Goal: Task Accomplishment & Management: Manage account settings

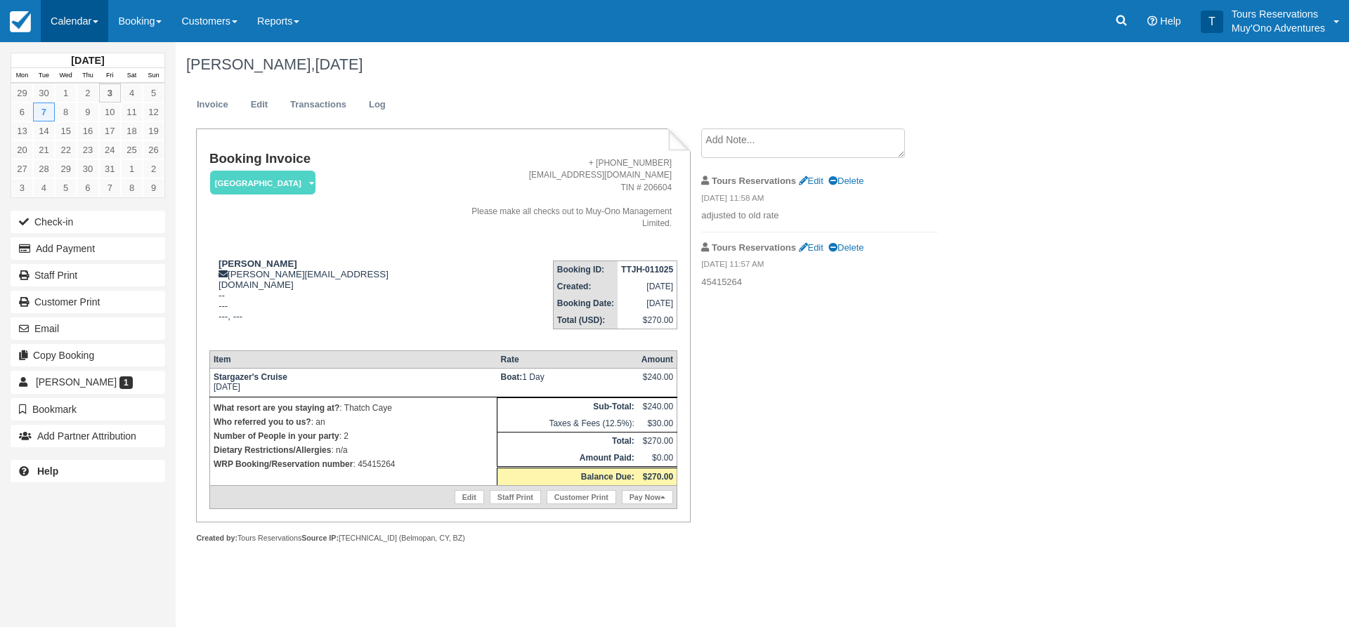
click at [87, 26] on link "Calendar" at bounding box center [74, 21] width 67 height 42
click at [67, 110] on link "Inventory" at bounding box center [96, 120] width 111 height 30
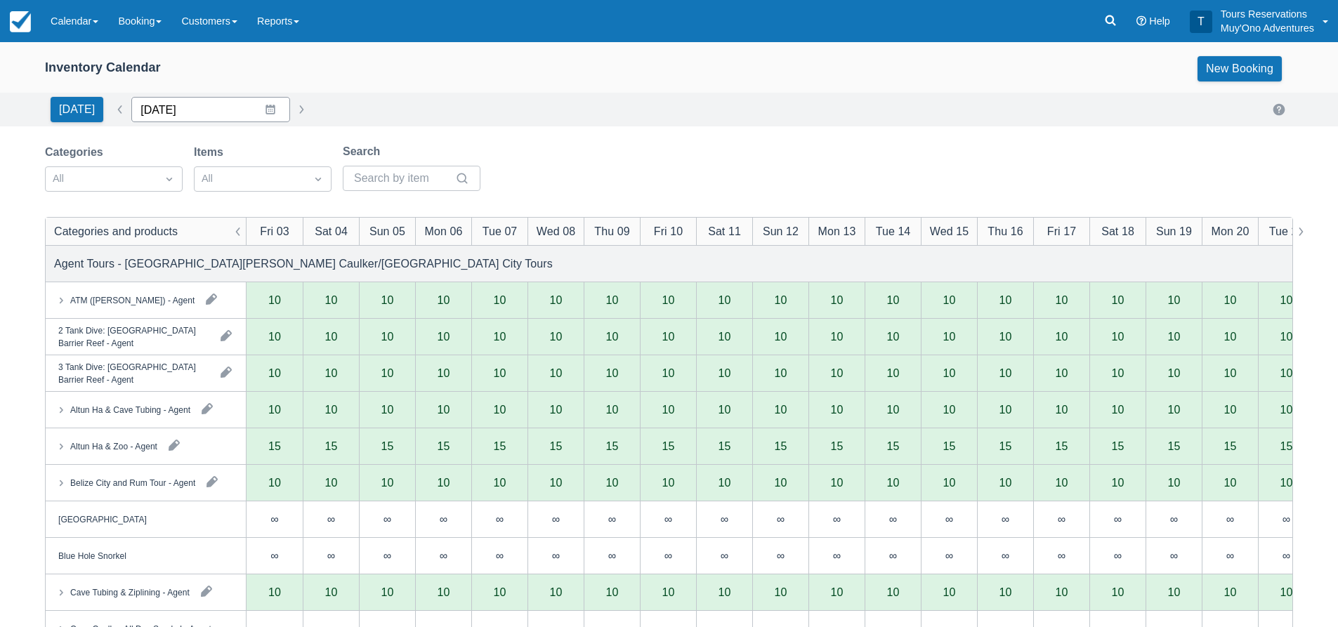
click at [168, 105] on input "10/03/25" at bounding box center [210, 109] width 159 height 25
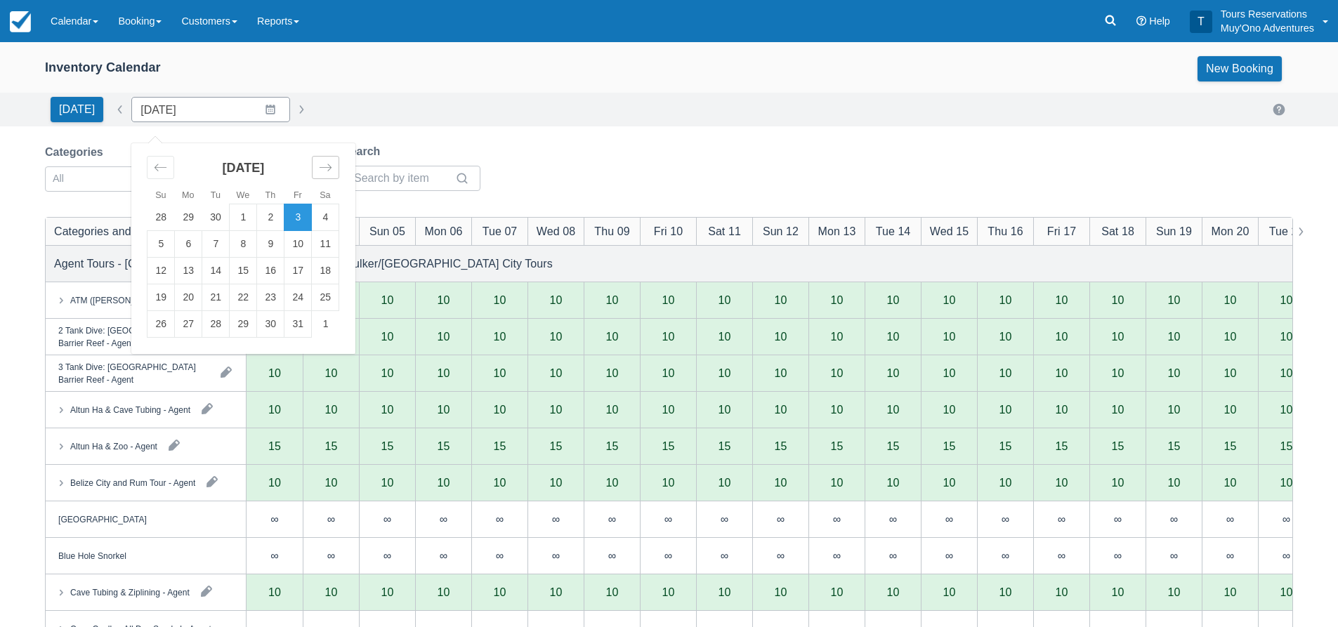
click at [322, 167] on icon "Move forward to switch to the next month." at bounding box center [325, 167] width 13 height 13
click at [169, 241] on td "2" at bounding box center [161, 244] width 27 height 27
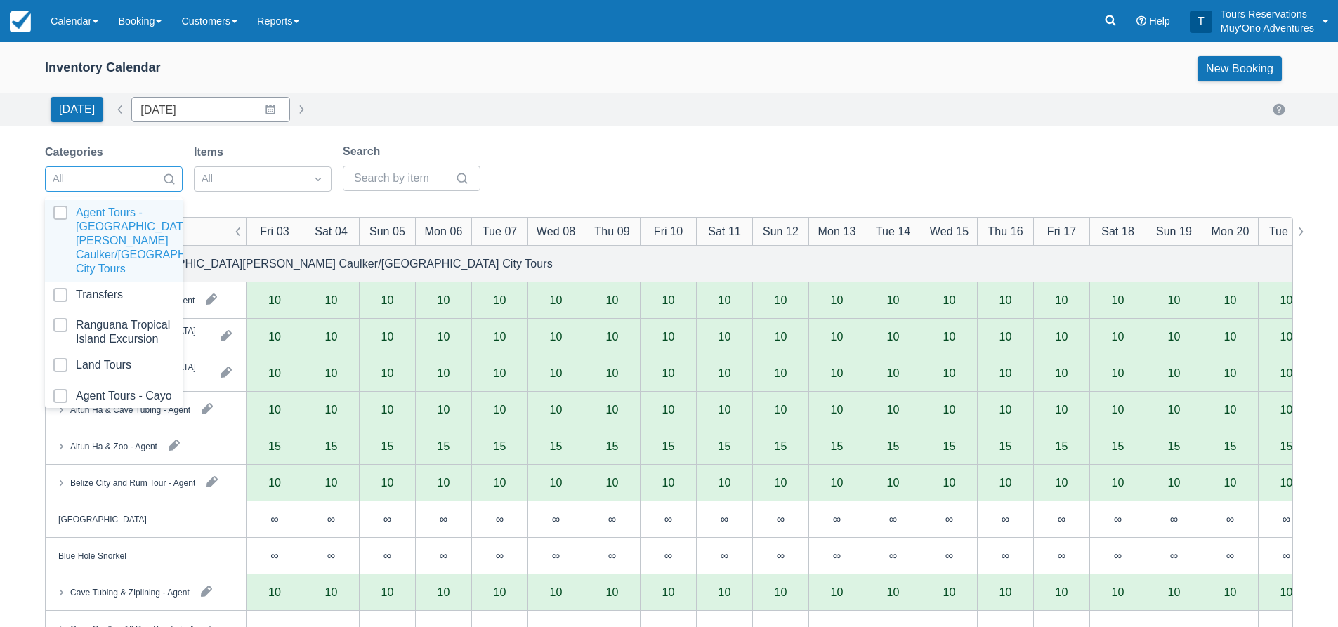
click at [136, 185] on div at bounding box center [101, 179] width 97 height 18
type input "11/02/25"
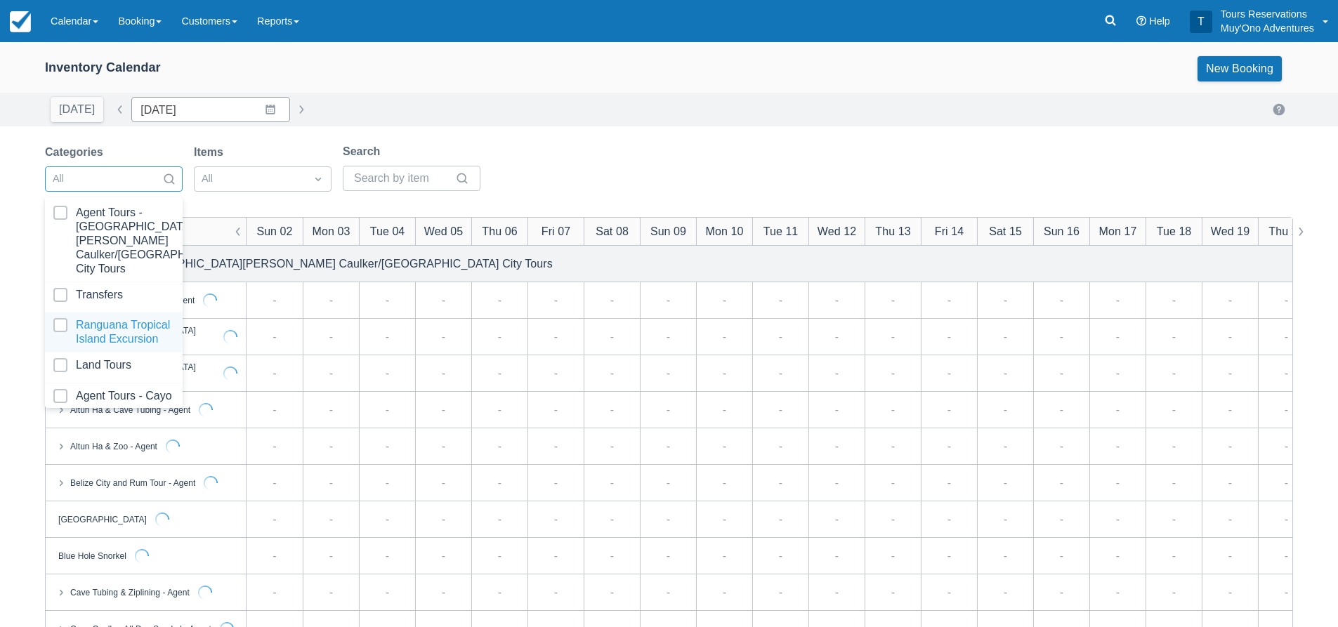
scroll to position [143, 0]
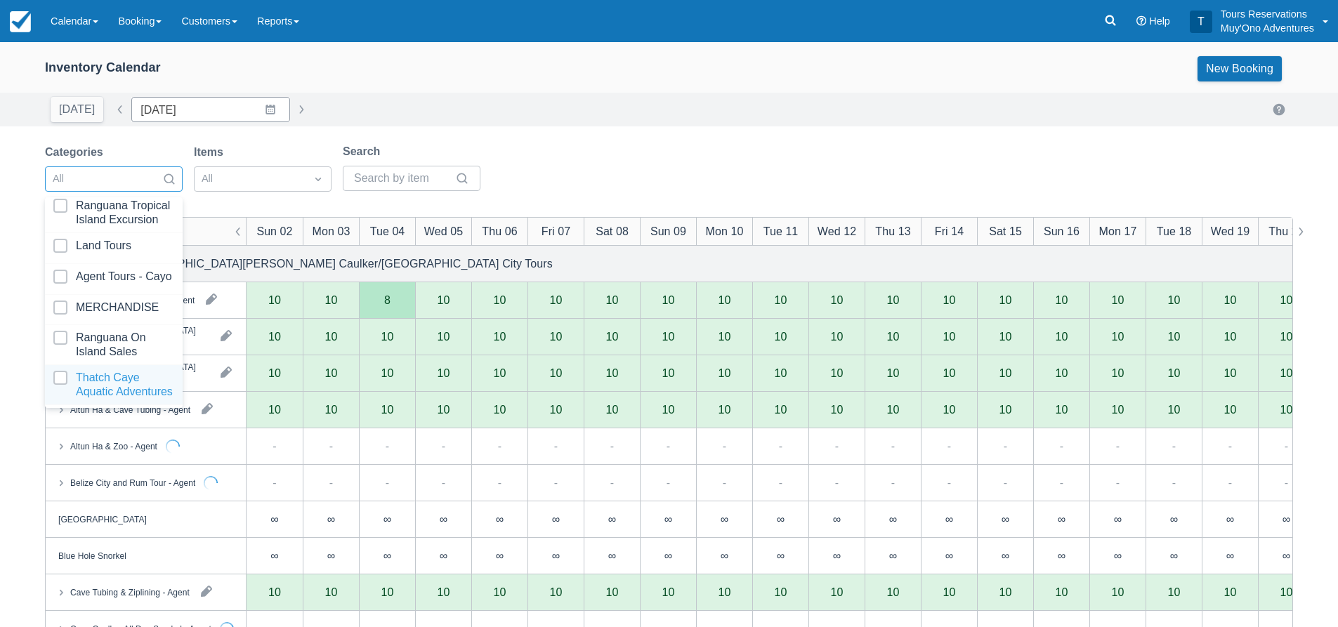
click at [120, 371] on div at bounding box center [113, 385] width 121 height 28
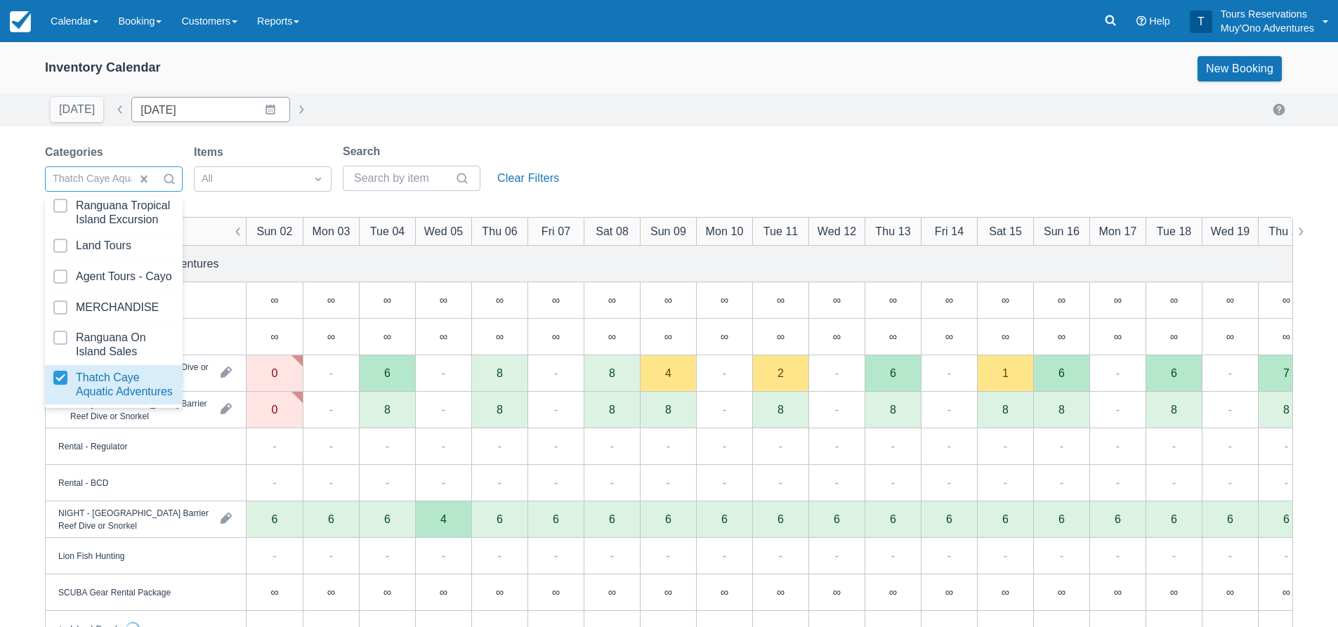
click at [569, 122] on div "Today Date 11/02/25 Navigate forward to interact with the calendar and select a…" at bounding box center [669, 110] width 1338 height 34
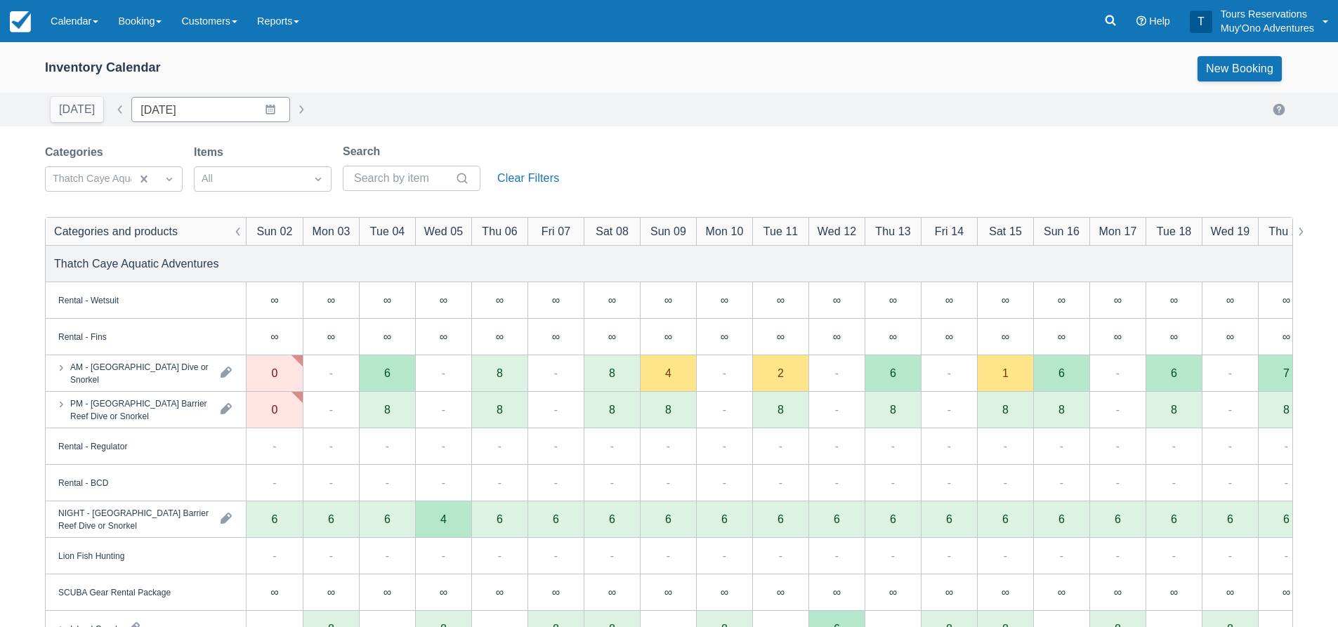
click at [644, 126] on div "Inventory Calendar New Booking Today Date 11/02/25 Navigate forward to interact…" at bounding box center [669, 450] width 1338 height 817
click at [665, 131] on div "Inventory Calendar New Booking Today Date 11/02/25 Navigate forward to interact…" at bounding box center [669, 450] width 1338 height 817
click at [161, 26] on link "Booking" at bounding box center [139, 21] width 63 height 42
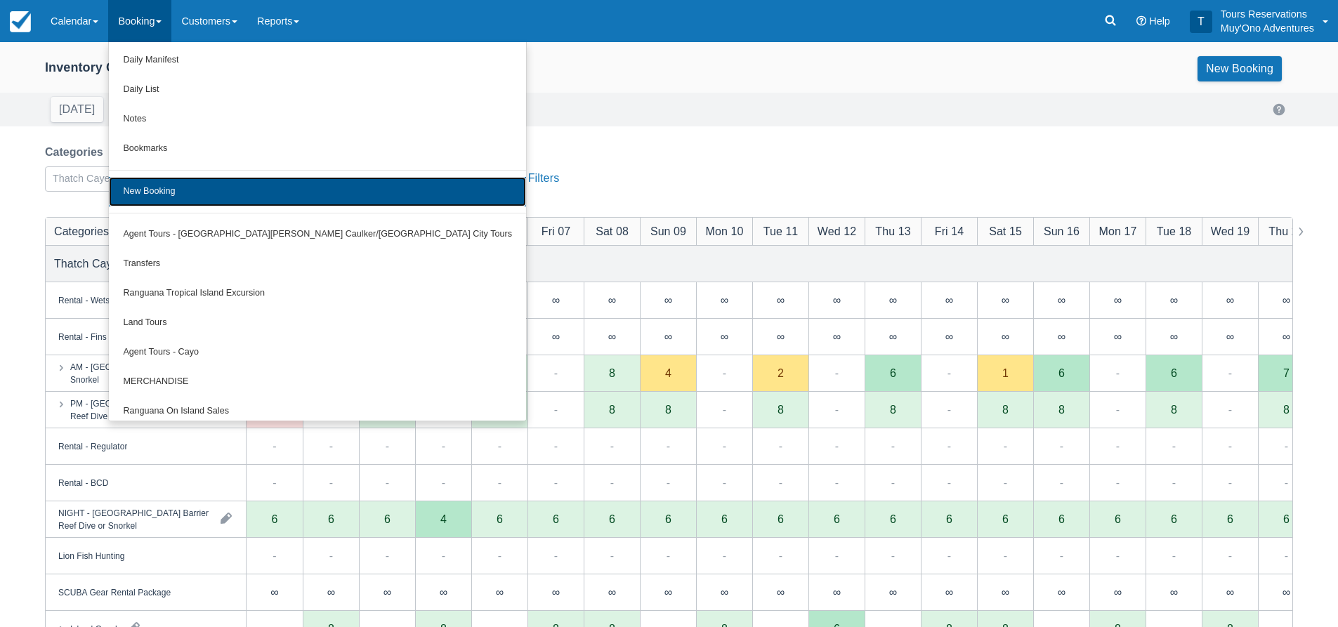
click at [181, 196] on link "New Booking" at bounding box center [317, 192] width 417 height 30
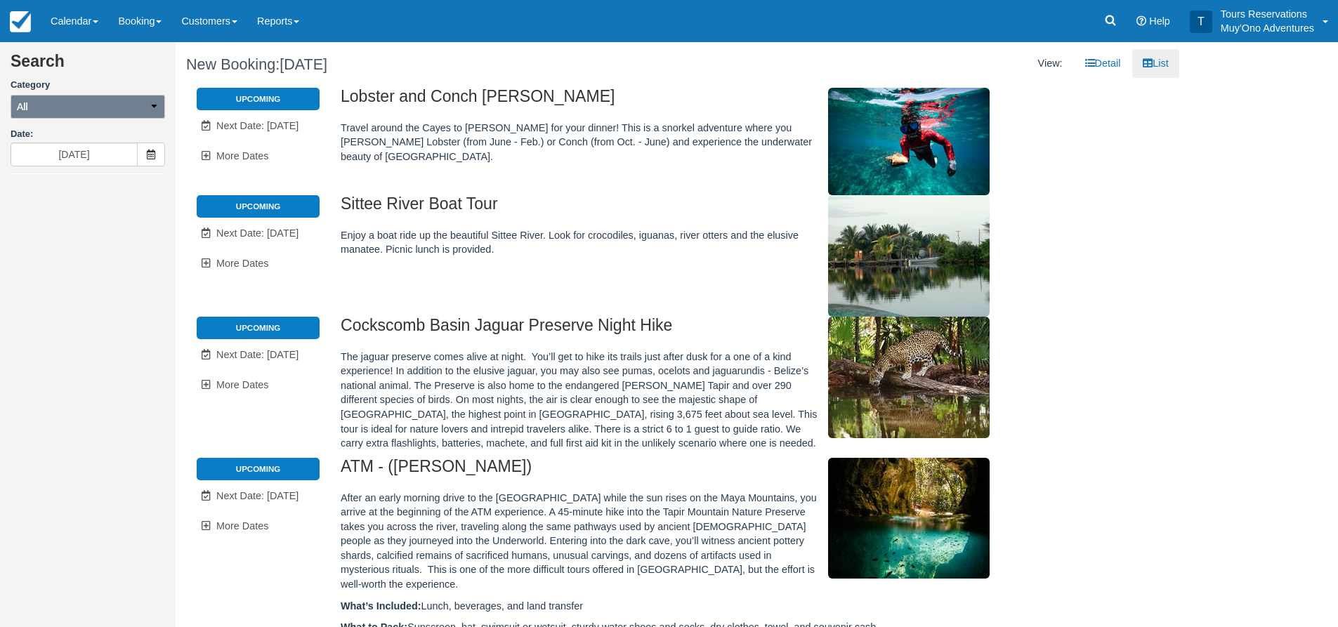
click at [84, 109] on button "All" at bounding box center [88, 107] width 155 height 24
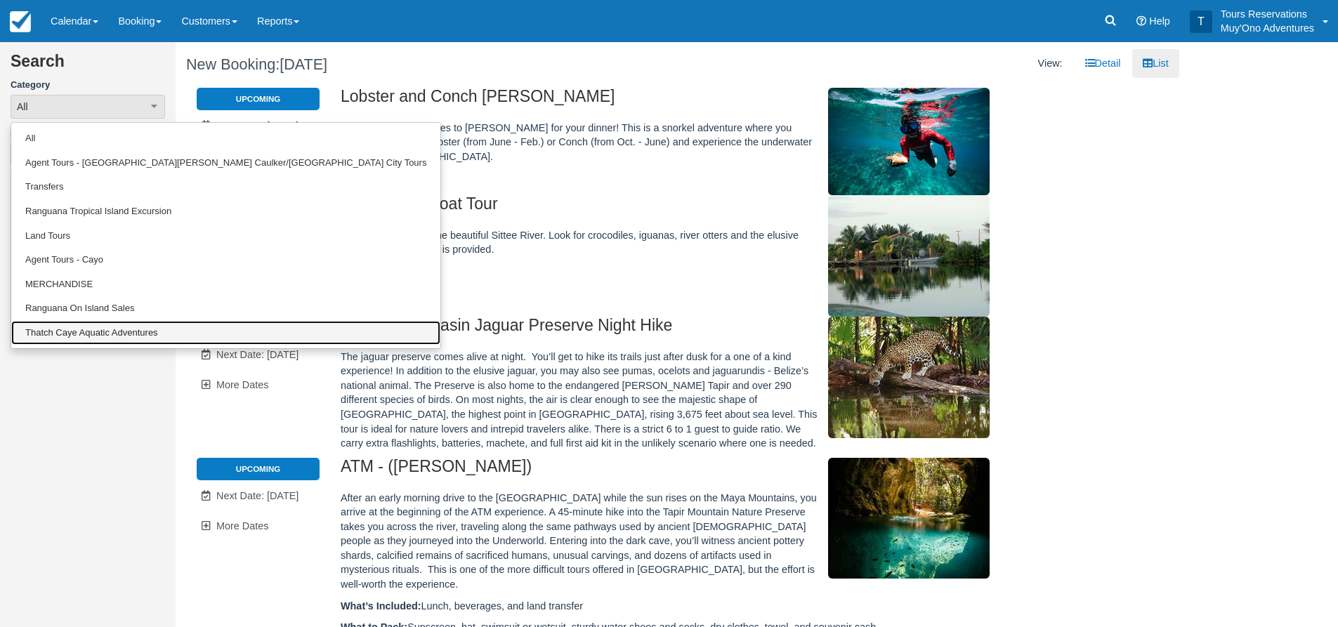
click at [86, 339] on link "Thatch Caye Aquatic Adventures" at bounding box center [225, 333] width 429 height 25
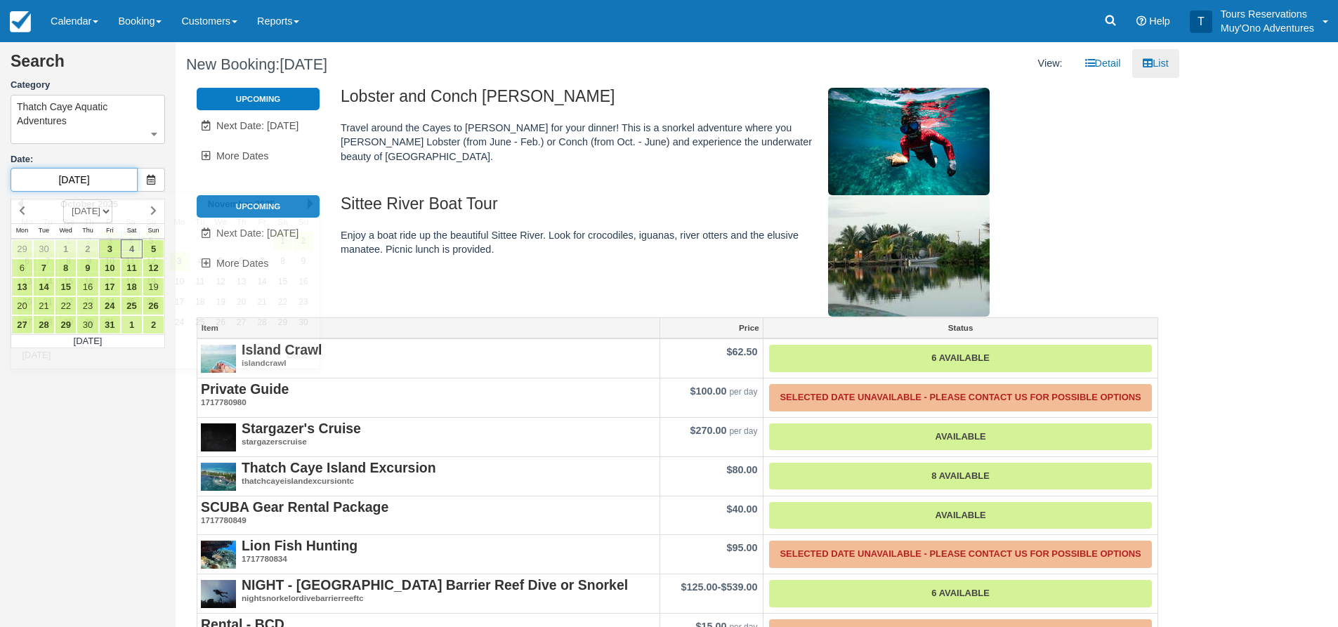
click at [99, 181] on input "10/04/25" at bounding box center [74, 180] width 127 height 24
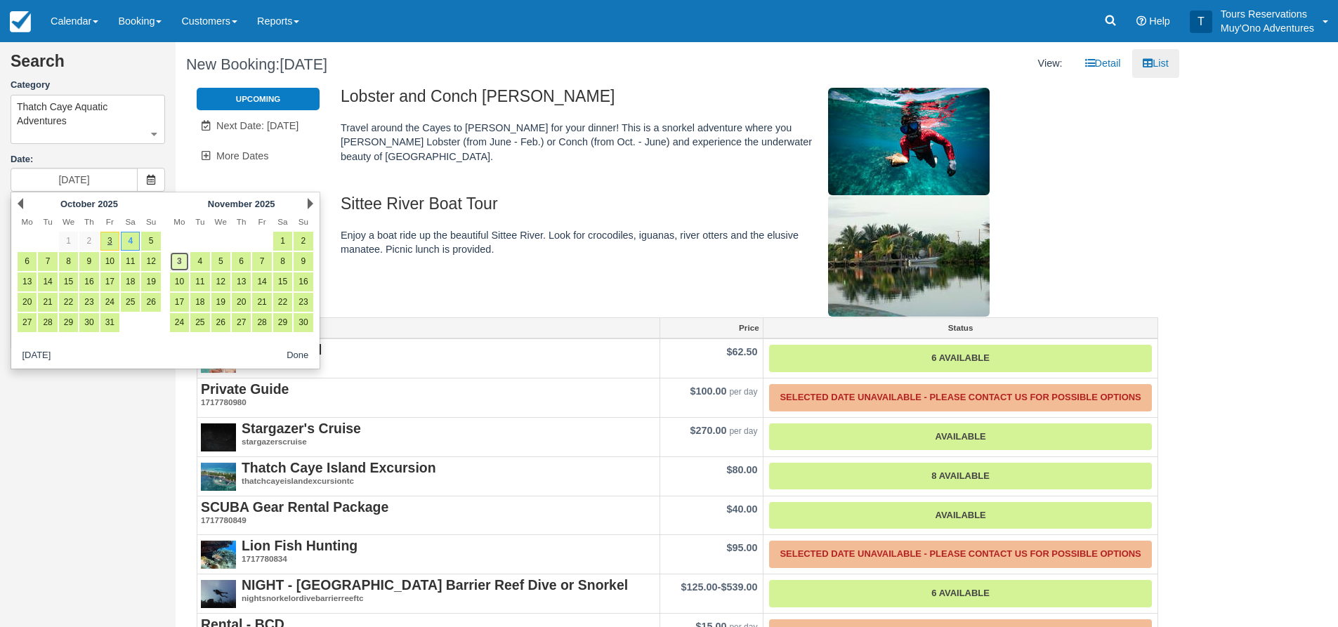
click at [177, 258] on link "3" at bounding box center [179, 261] width 19 height 19
type input "11/03/25"
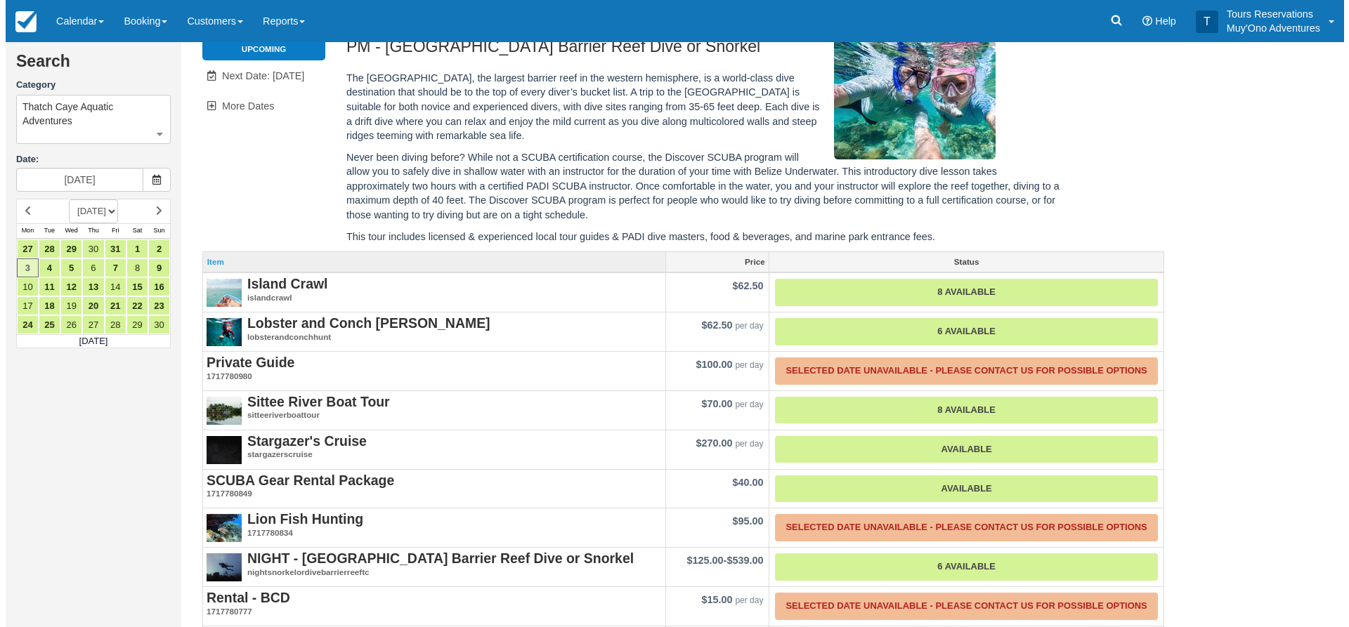
scroll to position [436, 0]
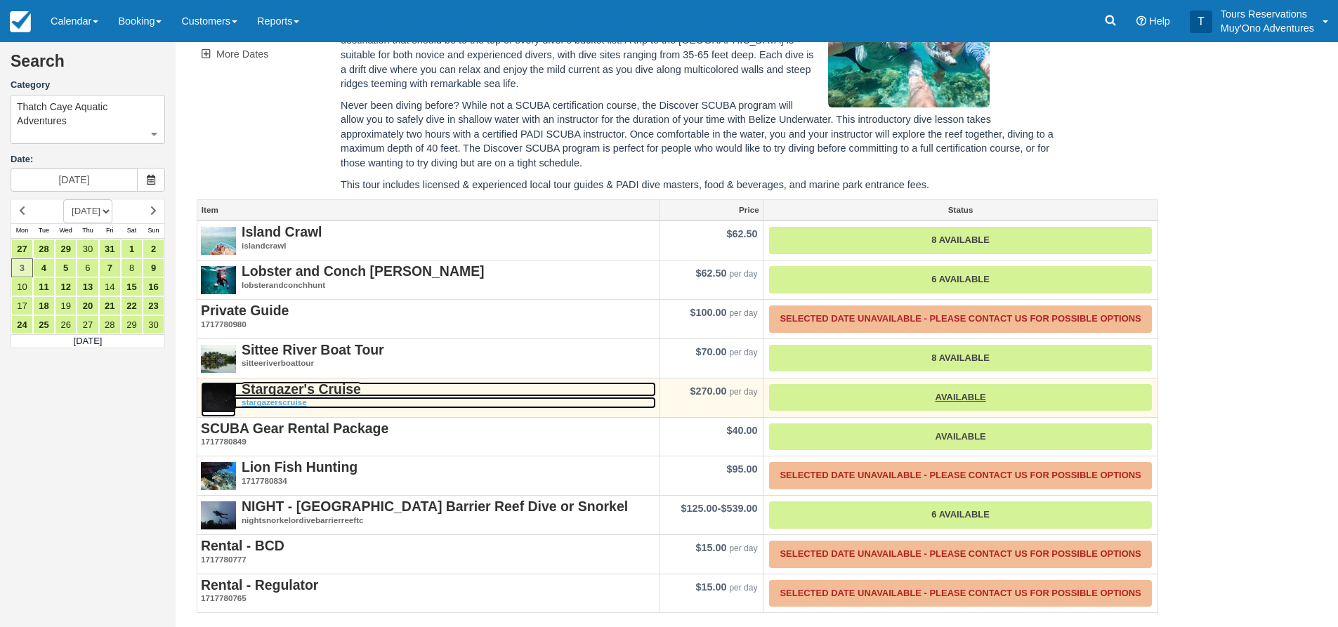
click at [282, 388] on strong "Stargazer's Cruise" at bounding box center [301, 388] width 119 height 15
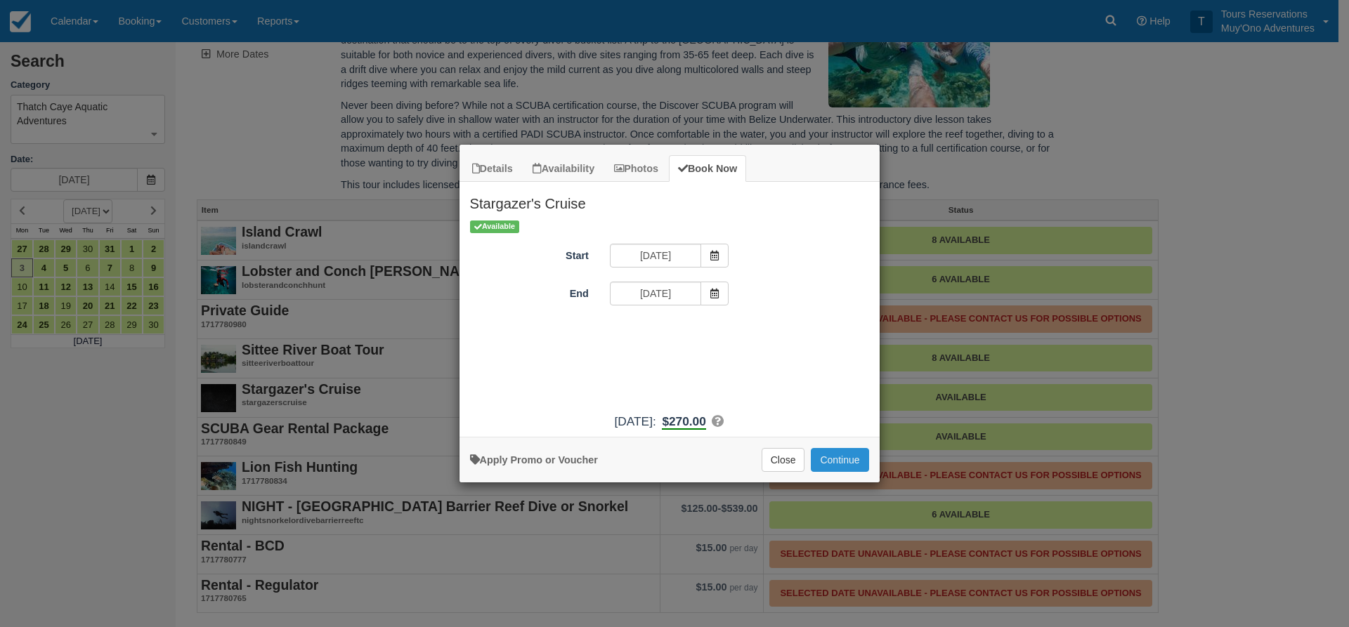
click at [840, 464] on button "Continue" at bounding box center [840, 460] width 58 height 24
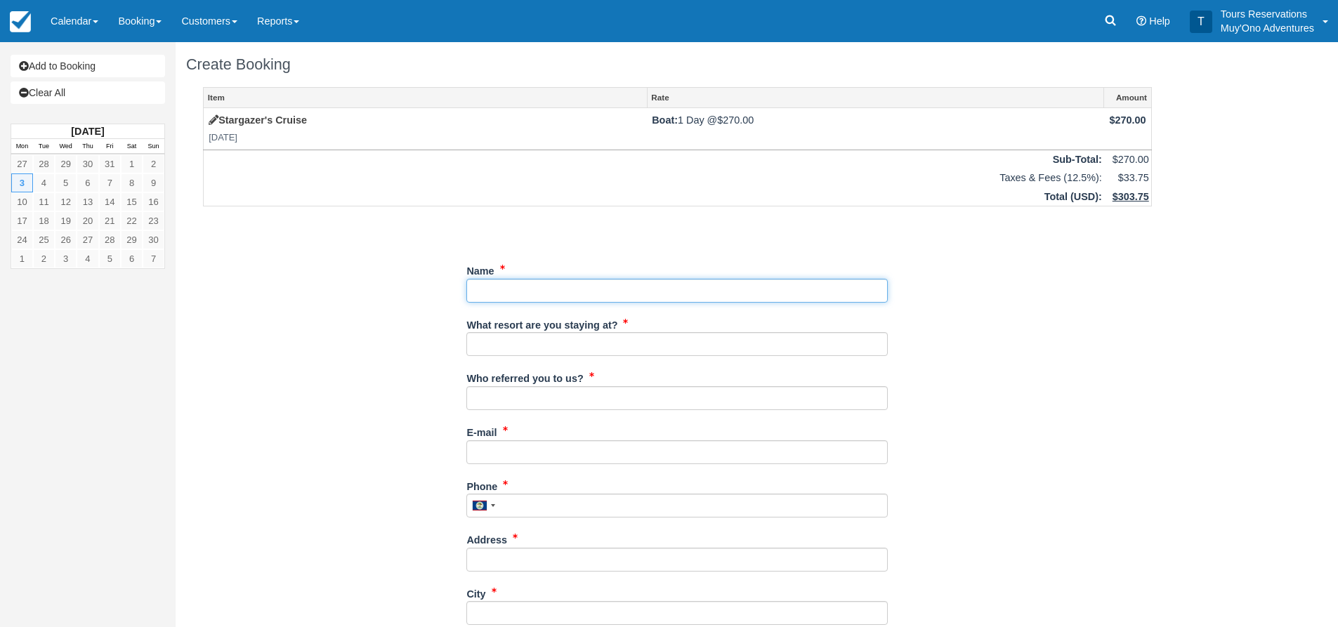
click at [559, 294] on input "Name" at bounding box center [678, 291] width 422 height 24
click at [660, 292] on input "Name" at bounding box center [678, 291] width 422 height 24
paste input "Christian"
click at [588, 273] on div "Name" at bounding box center [678, 281] width 422 height 44
click at [598, 292] on input "Name" at bounding box center [678, 291] width 422 height 24
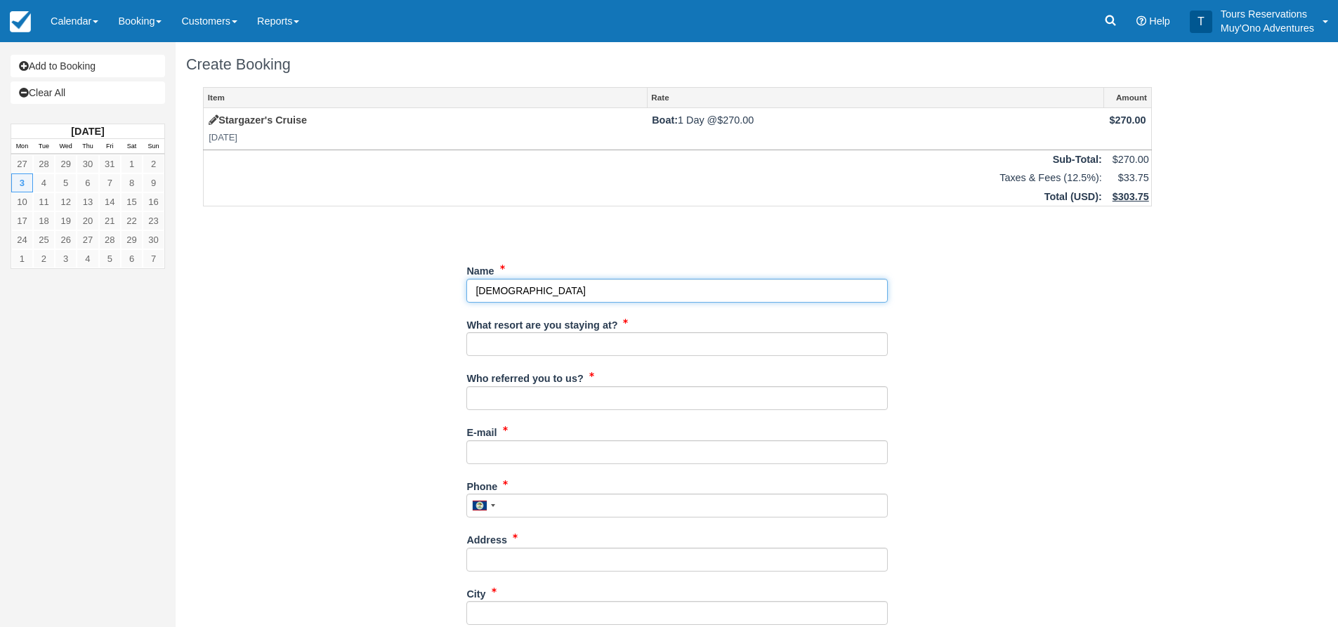
paste input "Marr,"
type input "Christian Marr"
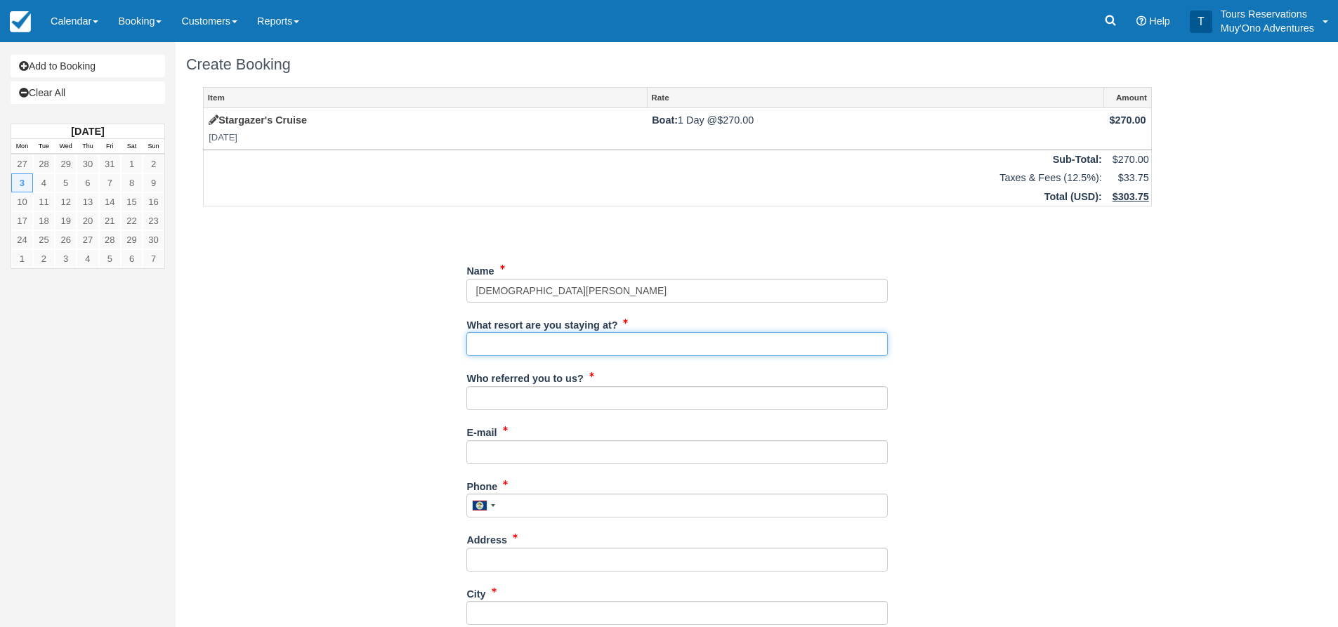
click at [552, 352] on input "What resort are you staying at?" at bounding box center [678, 344] width 422 height 24
type input "Thatch Caye"
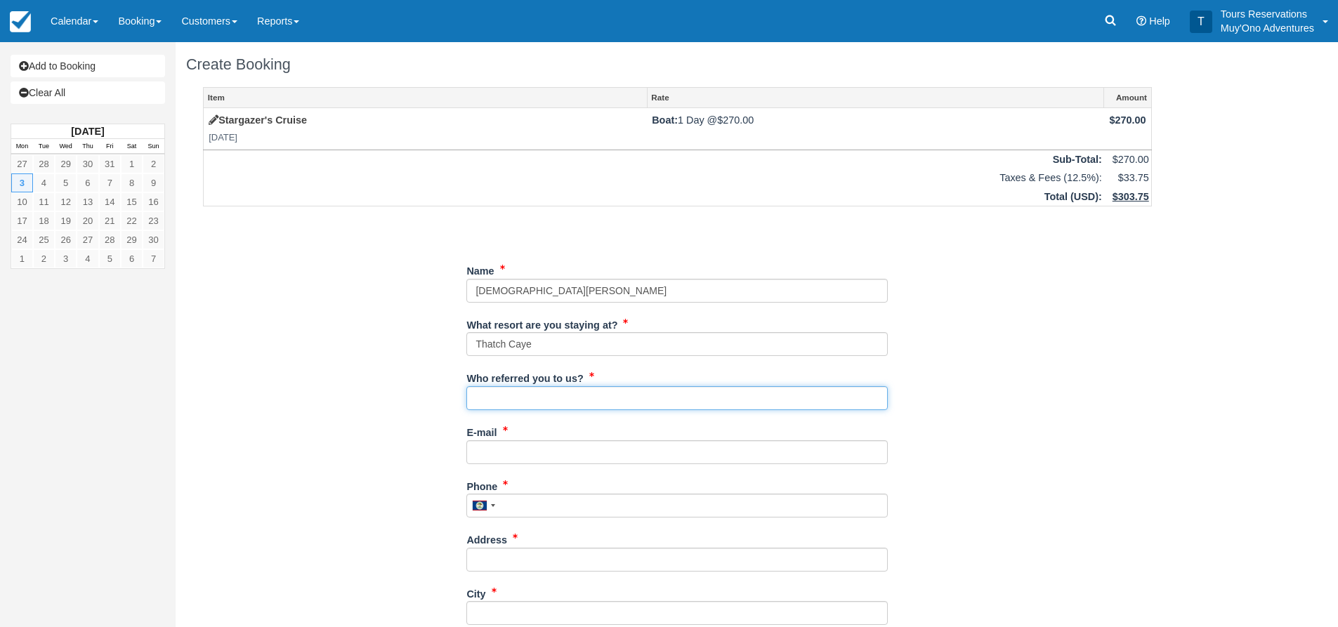
click at [514, 400] on input "Who referred you to us?" at bounding box center [678, 398] width 422 height 24
type input "an"
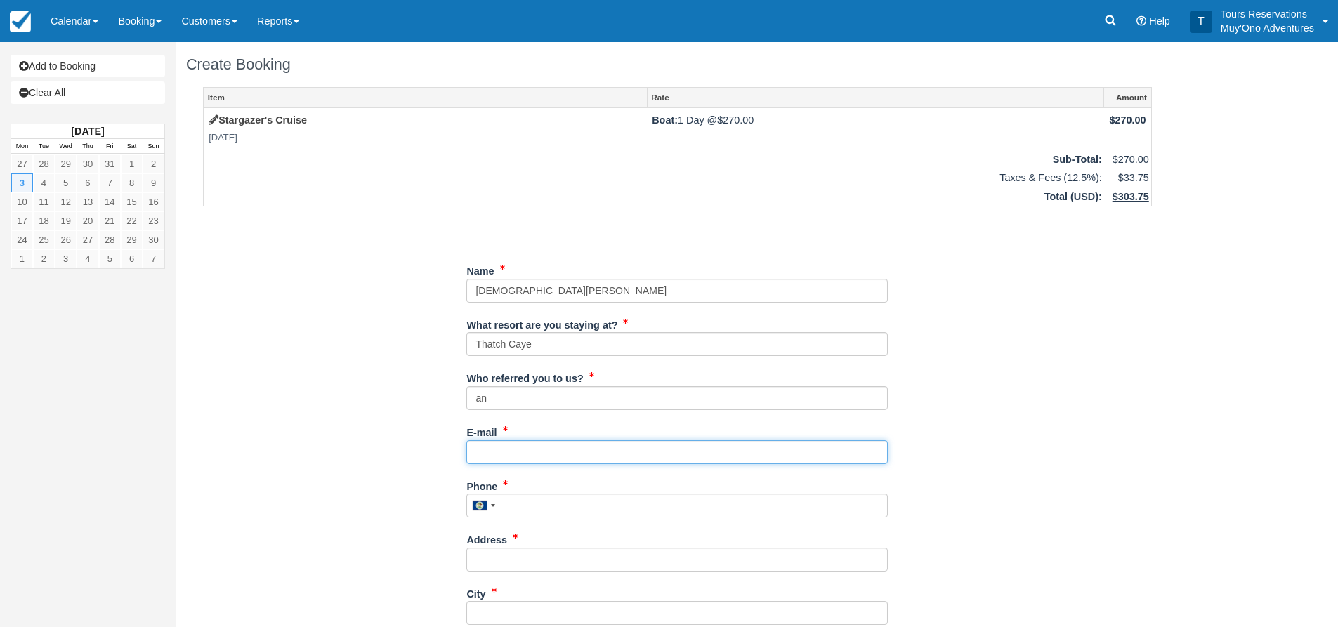
drag, startPoint x: 516, startPoint y: 454, endPoint x: 533, endPoint y: 454, distance: 16.9
click at [516, 454] on input "E-mail" at bounding box center [678, 453] width 422 height 24
click at [506, 459] on input "E-mail" at bounding box center [678, 453] width 422 height 24
paste input "[PERSON_NAME][EMAIL_ADDRESS][DOMAIN_NAME]"
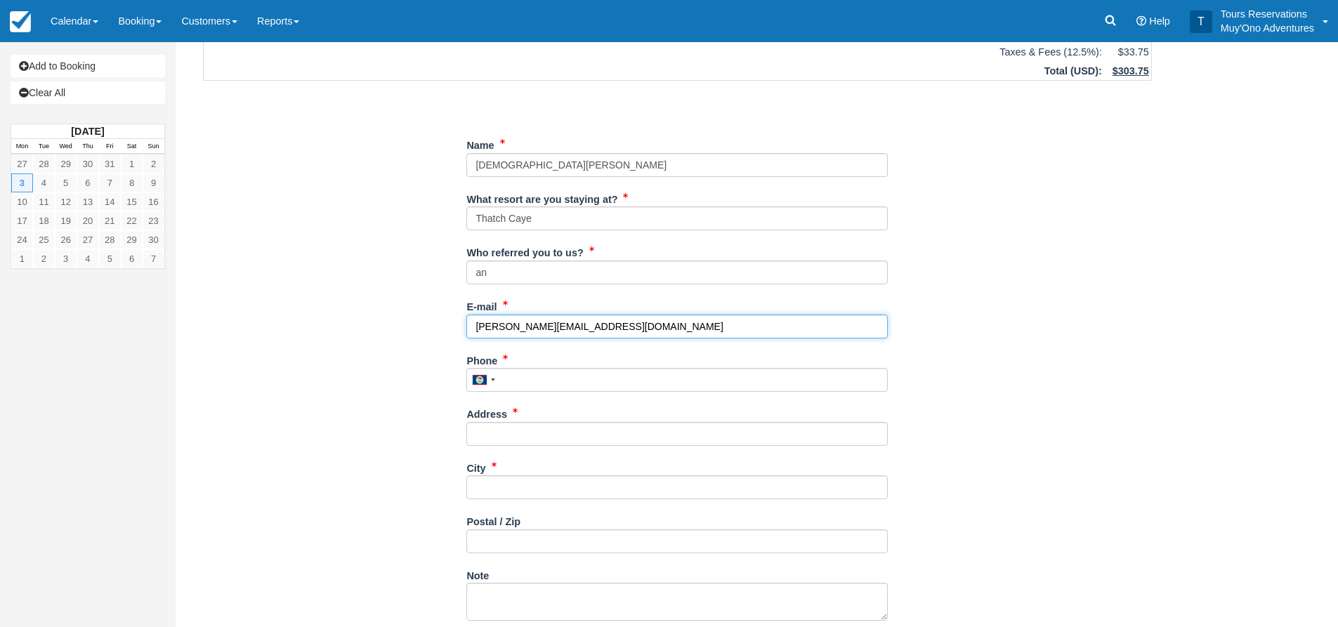
scroll to position [141, 0]
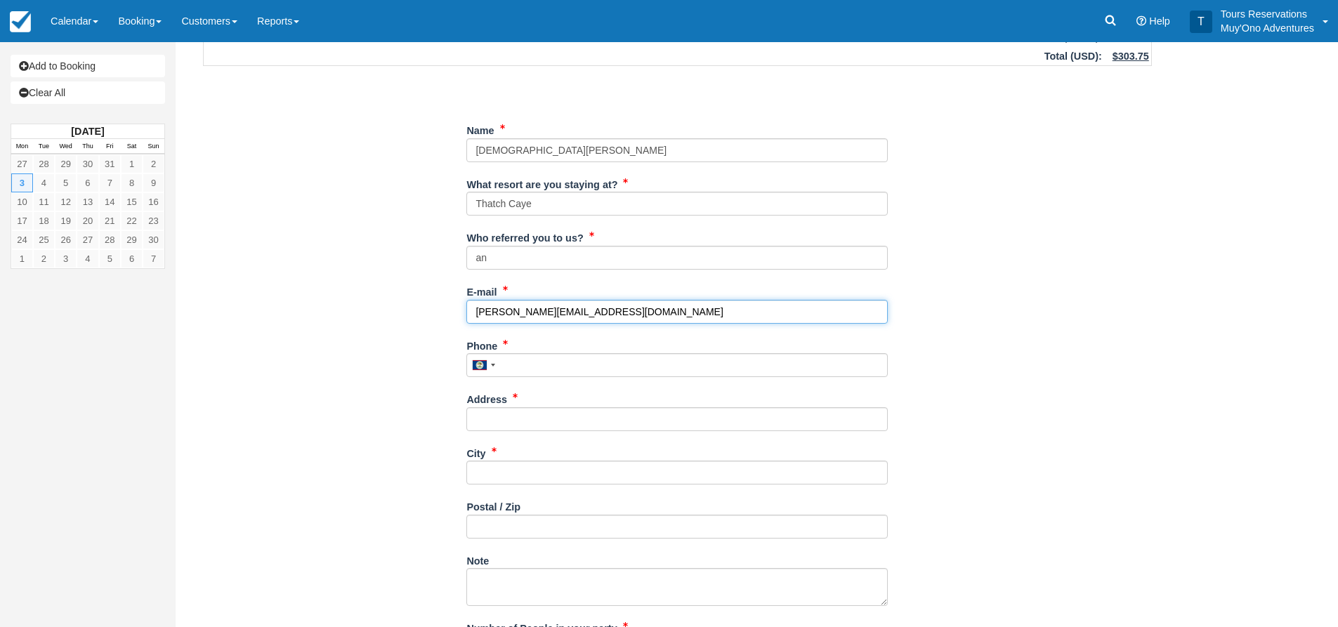
type input "[PERSON_NAME][EMAIL_ADDRESS][DOMAIN_NAME]"
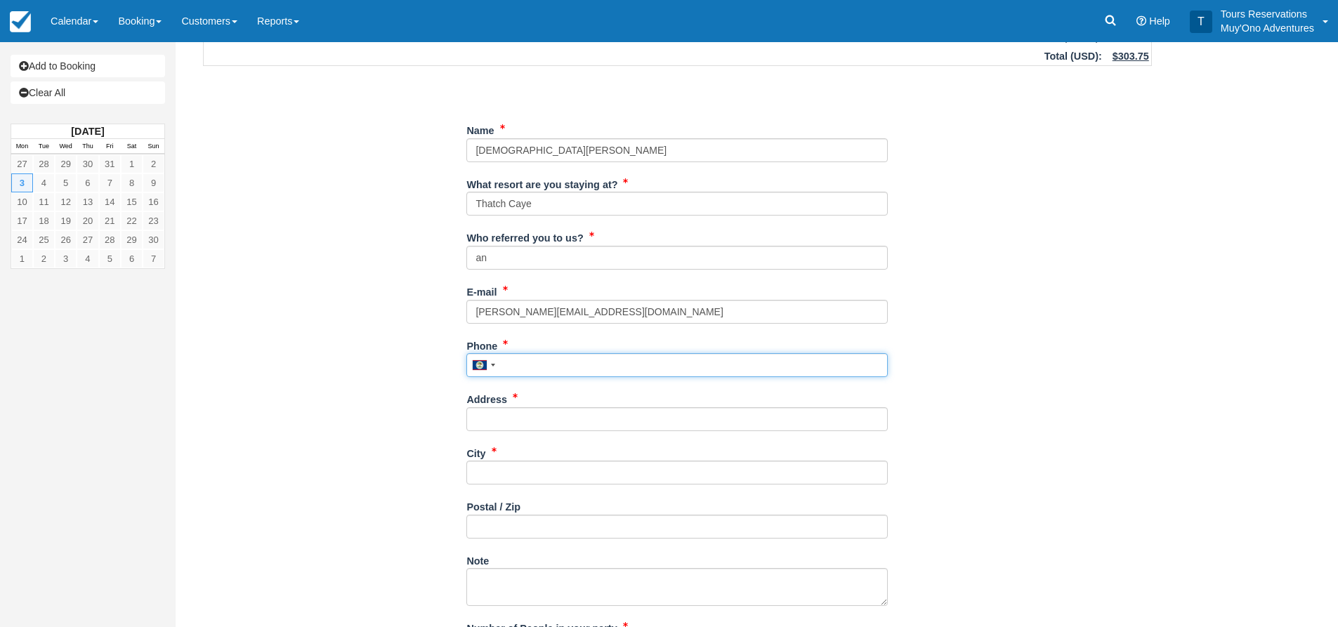
click at [509, 373] on input "Phone" at bounding box center [678, 365] width 422 height 24
click at [527, 368] on input "Phone" at bounding box center [678, 365] width 422 height 24
paste input "806-282-6380"
type input "8062826380"
drag, startPoint x: 533, startPoint y: 421, endPoint x: 578, endPoint y: 420, distance: 45.0
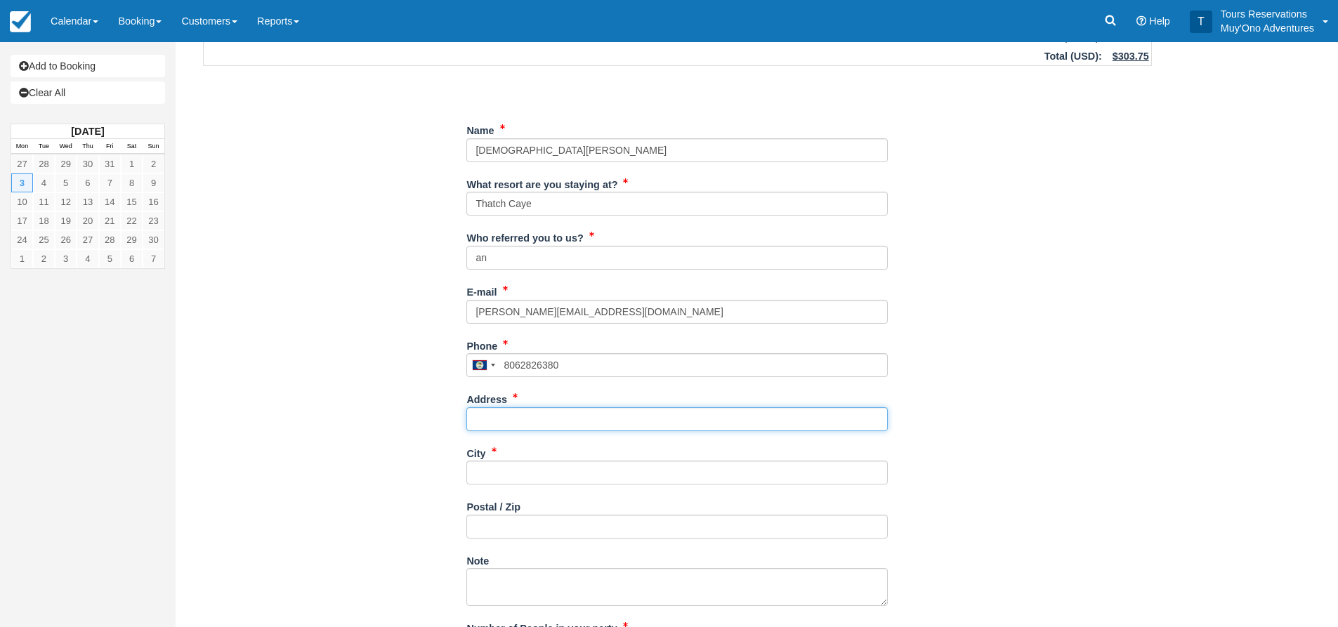
click at [533, 421] on input "Address" at bounding box center [678, 419] width 422 height 24
click at [499, 415] on input "Address" at bounding box center [678, 419] width 422 height 24
type input "---"
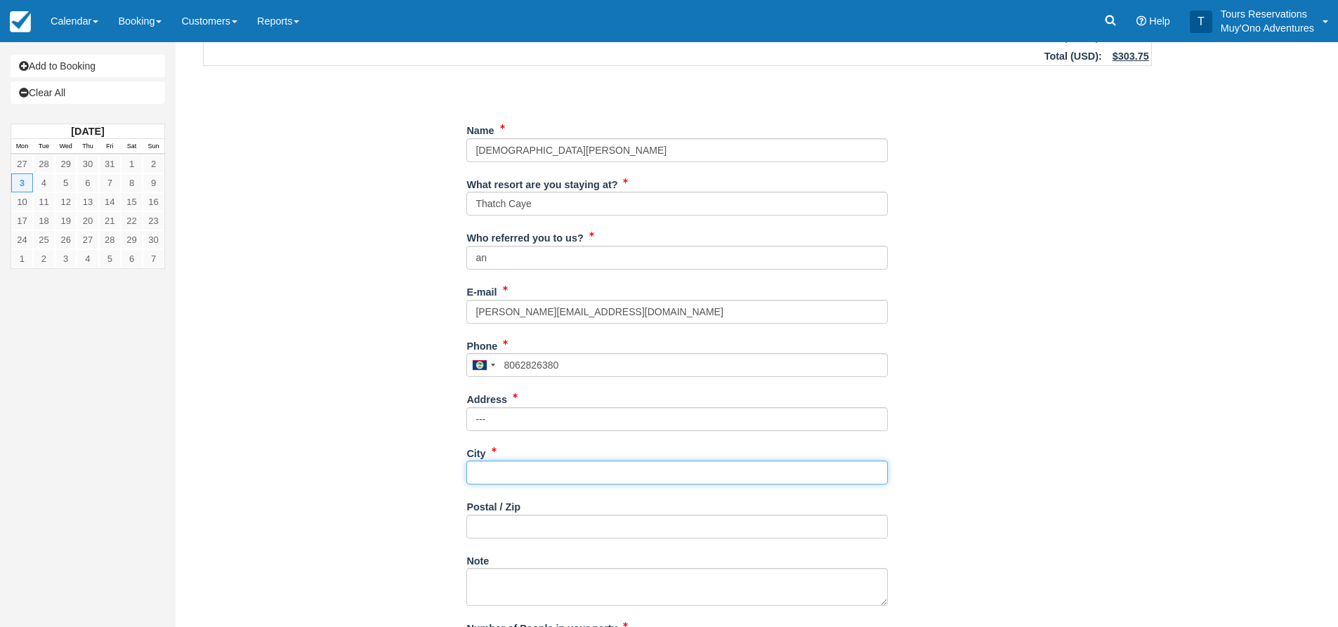
click at [489, 478] on input "City" at bounding box center [678, 473] width 422 height 24
type input "--"
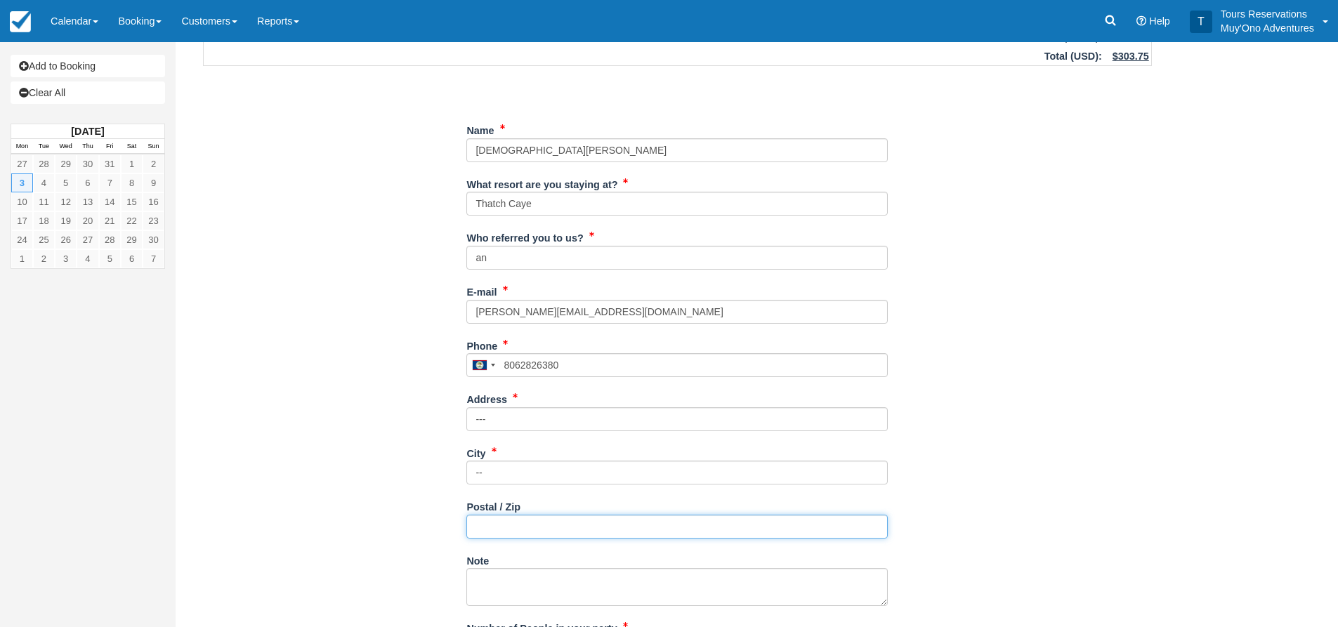
click at [489, 530] on input "Postal / Zip" at bounding box center [678, 527] width 422 height 24
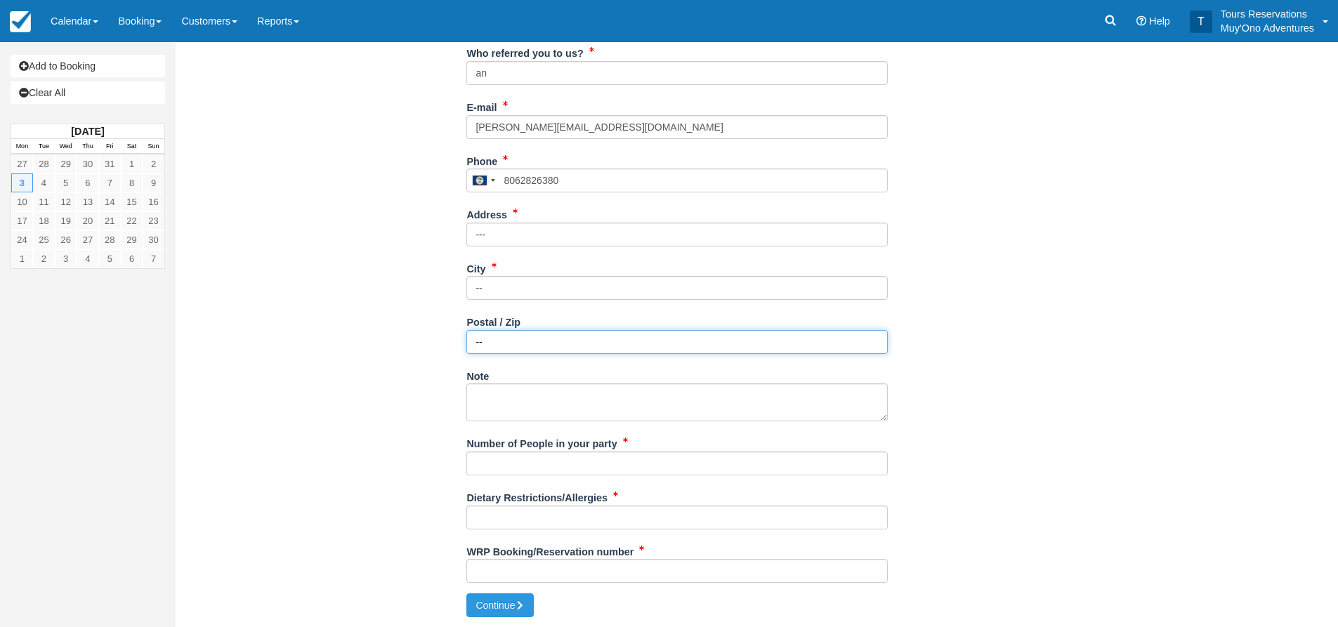
scroll to position [326, 0]
type input "--"
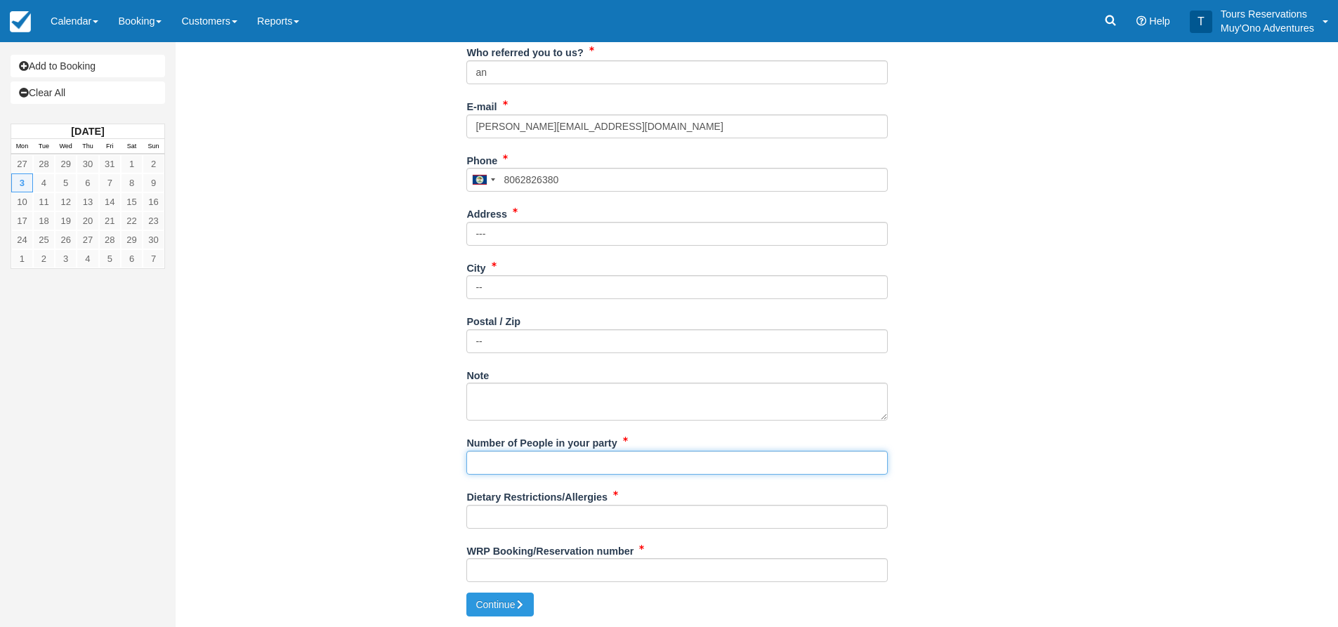
click at [487, 474] on input "Number of People in your party" at bounding box center [678, 463] width 422 height 24
type input "2"
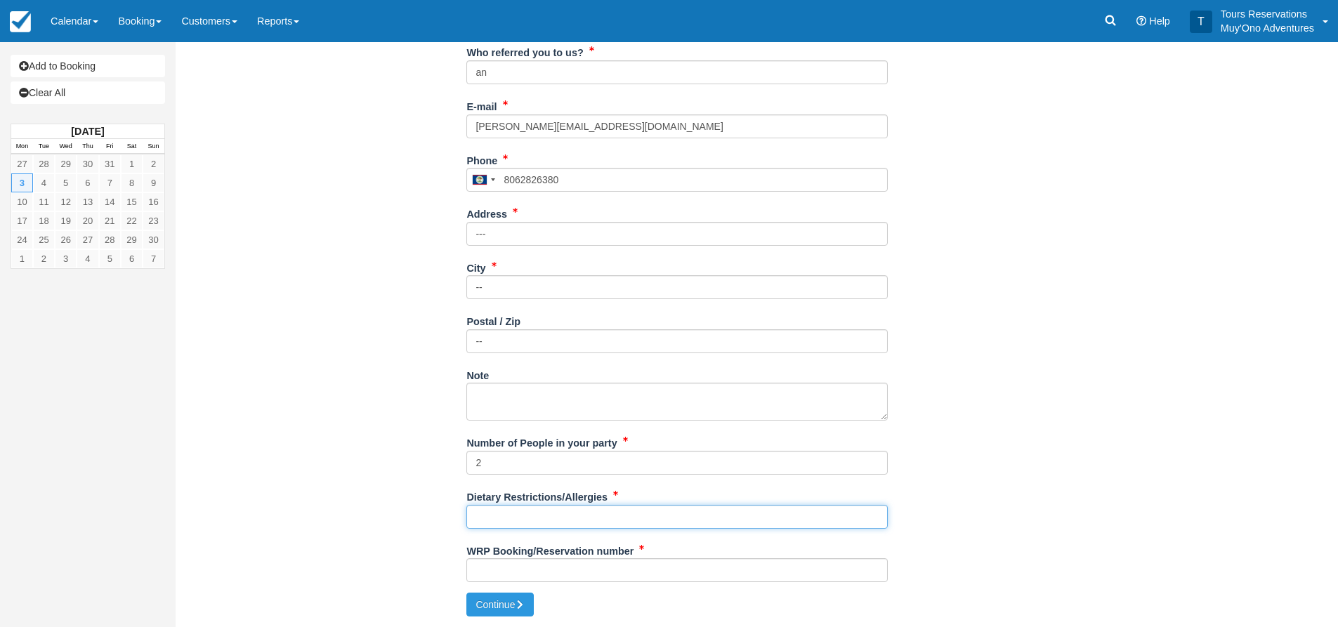
click at [511, 519] on input "Dietary Restrictions/Allergies" at bounding box center [678, 517] width 422 height 24
type input "n/a"
click at [565, 585] on div "WRP Booking/Reservation number" at bounding box center [678, 567] width 422 height 54
click at [571, 576] on input "WRP Booking/Reservation number" at bounding box center [678, 571] width 422 height 24
click at [547, 564] on input "WRP Booking/Reservation number" at bounding box center [678, 571] width 422 height 24
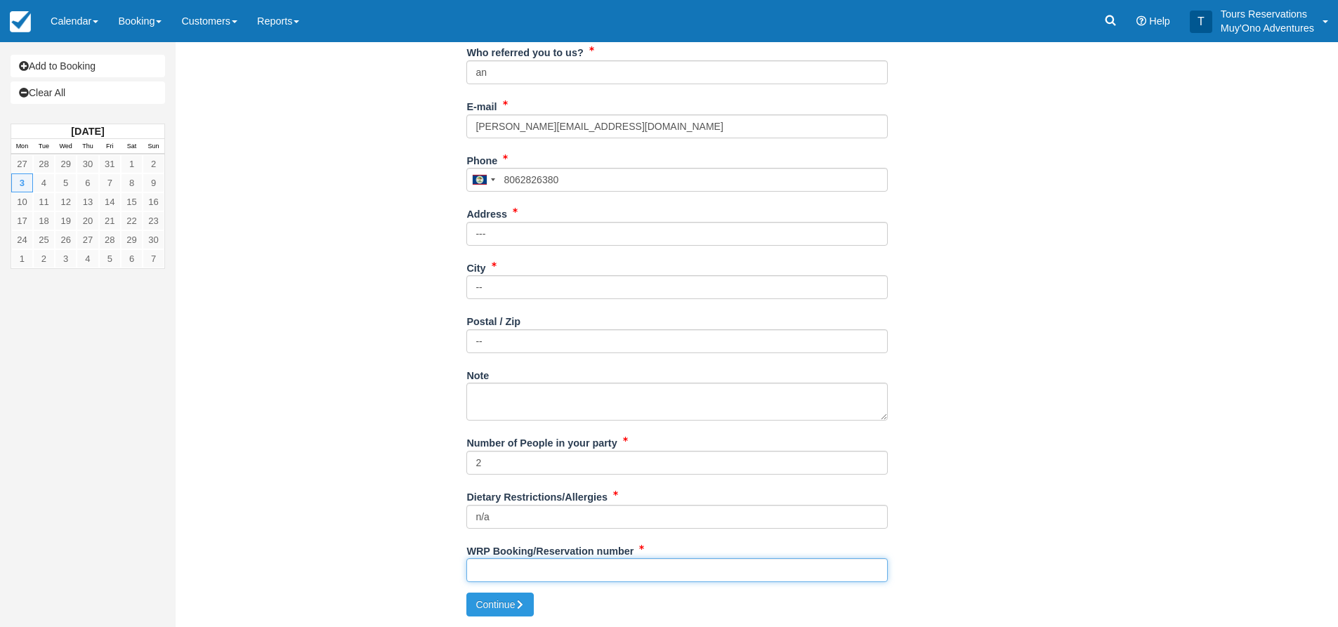
paste input "46537391"
type input "46537391"
click at [523, 604] on icon "submit" at bounding box center [520, 605] width 10 height 10
type input "+5018062826380"
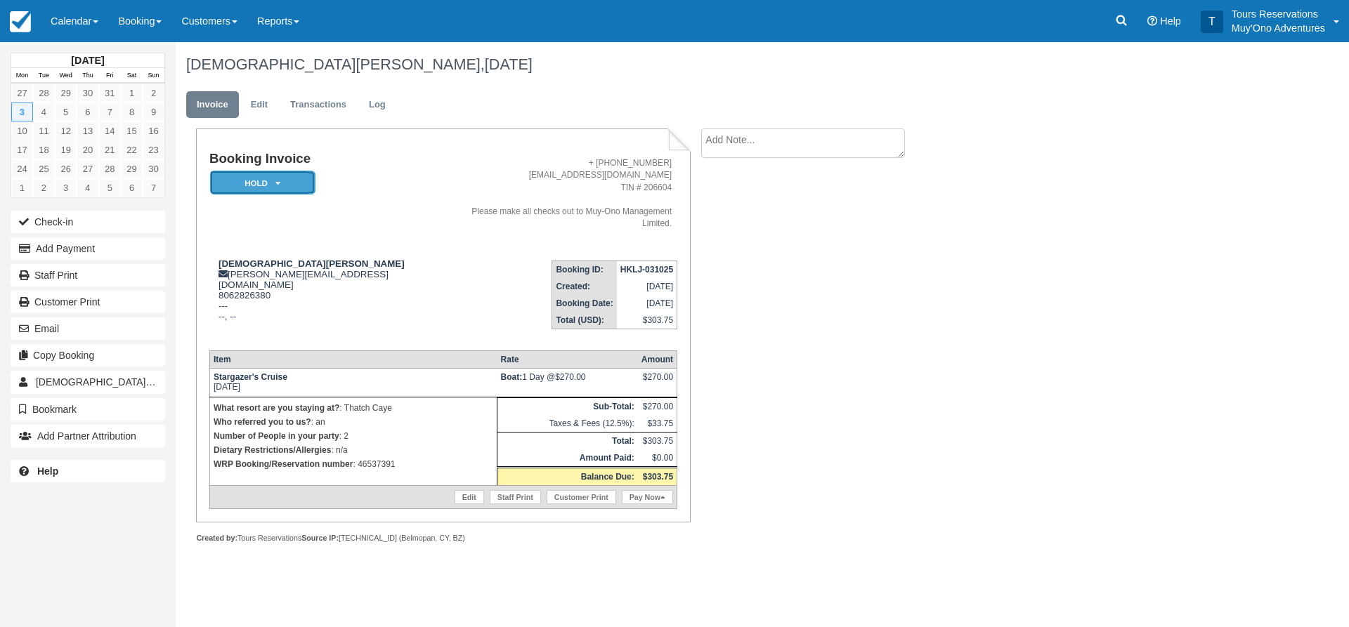
click at [259, 185] on em "HOLD" at bounding box center [262, 183] width 105 height 25
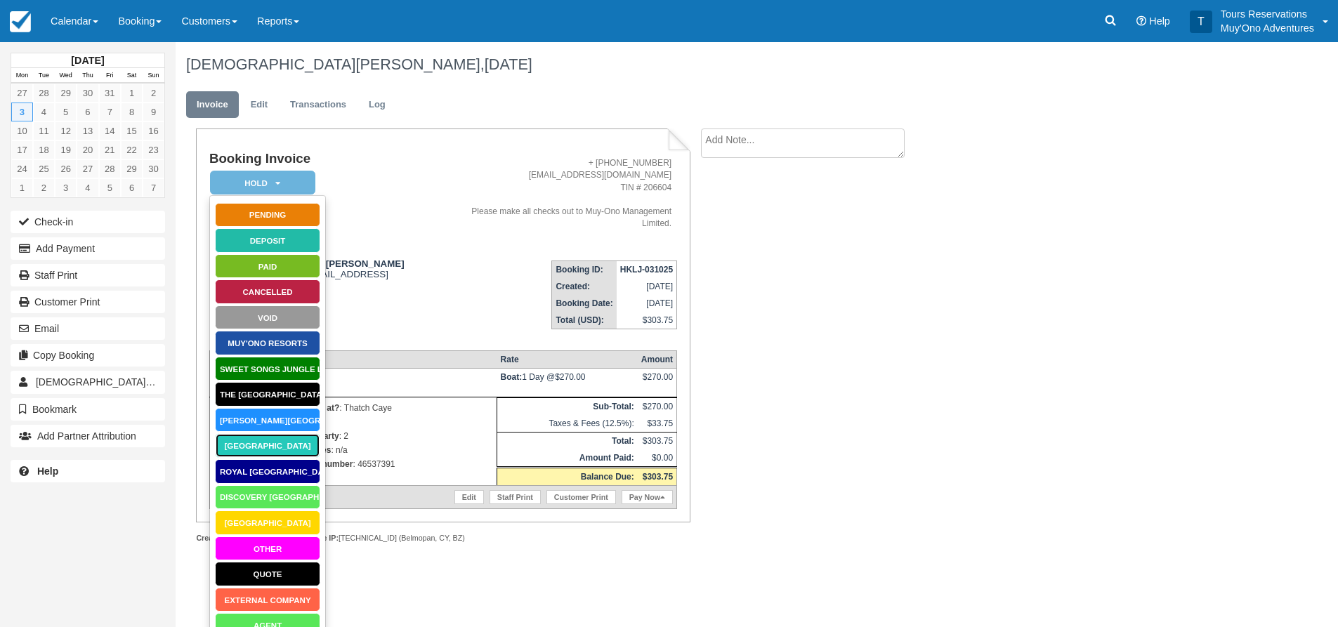
click at [276, 449] on link "[GEOGRAPHIC_DATA]" at bounding box center [267, 445] width 105 height 25
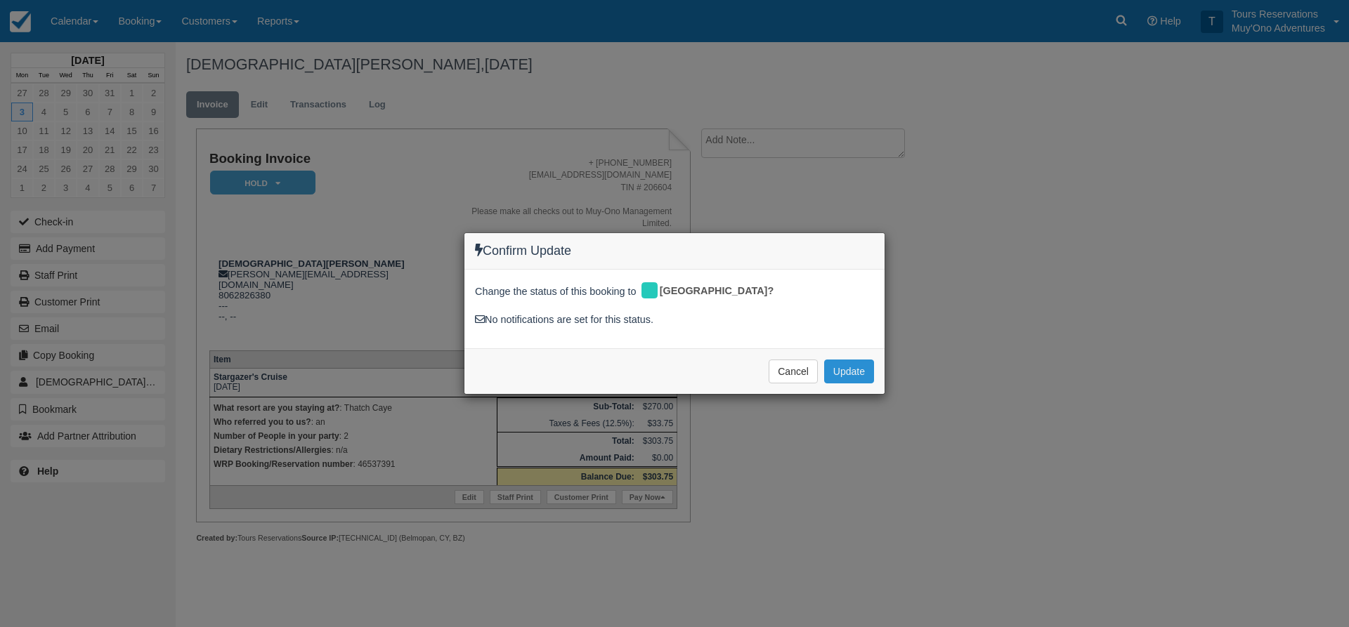
click at [844, 370] on button "Update" at bounding box center [849, 372] width 50 height 24
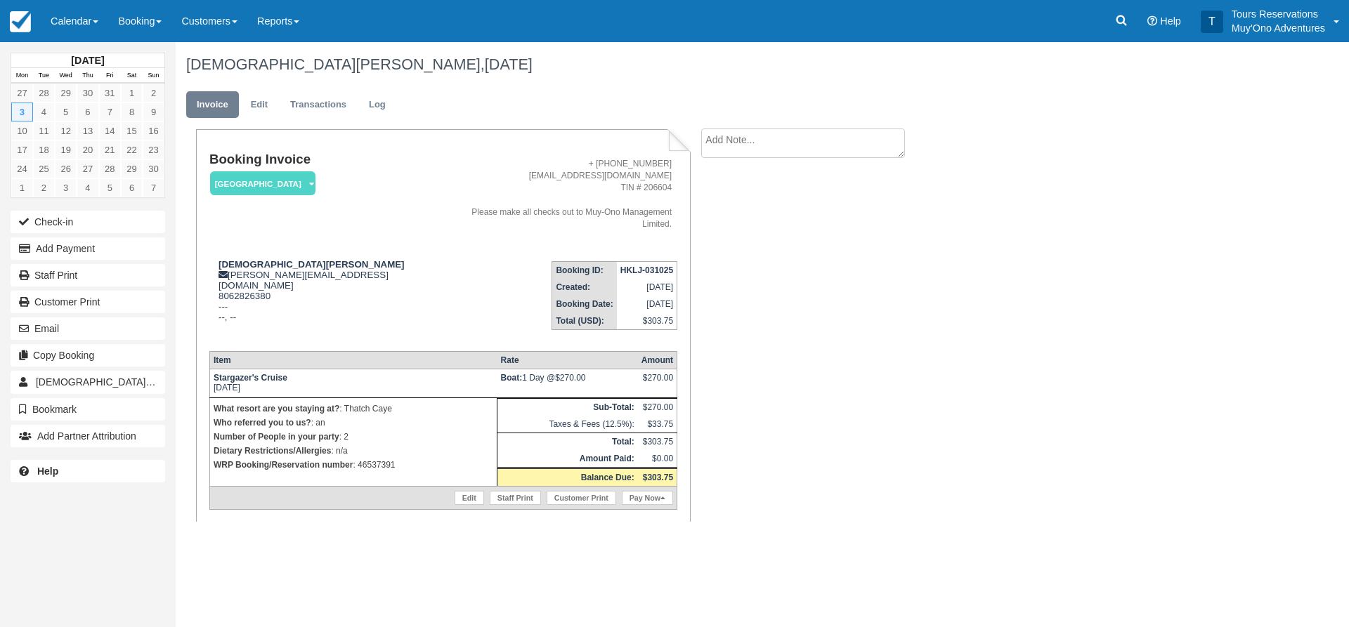
click at [754, 147] on textarea at bounding box center [803, 144] width 204 height 30
paste textarea "46537391"
type textarea "46537391"
click at [744, 232] on button "Create" at bounding box center [732, 223] width 63 height 24
click at [646, 265] on strong "HKLJ-031025" at bounding box center [646, 270] width 53 height 10
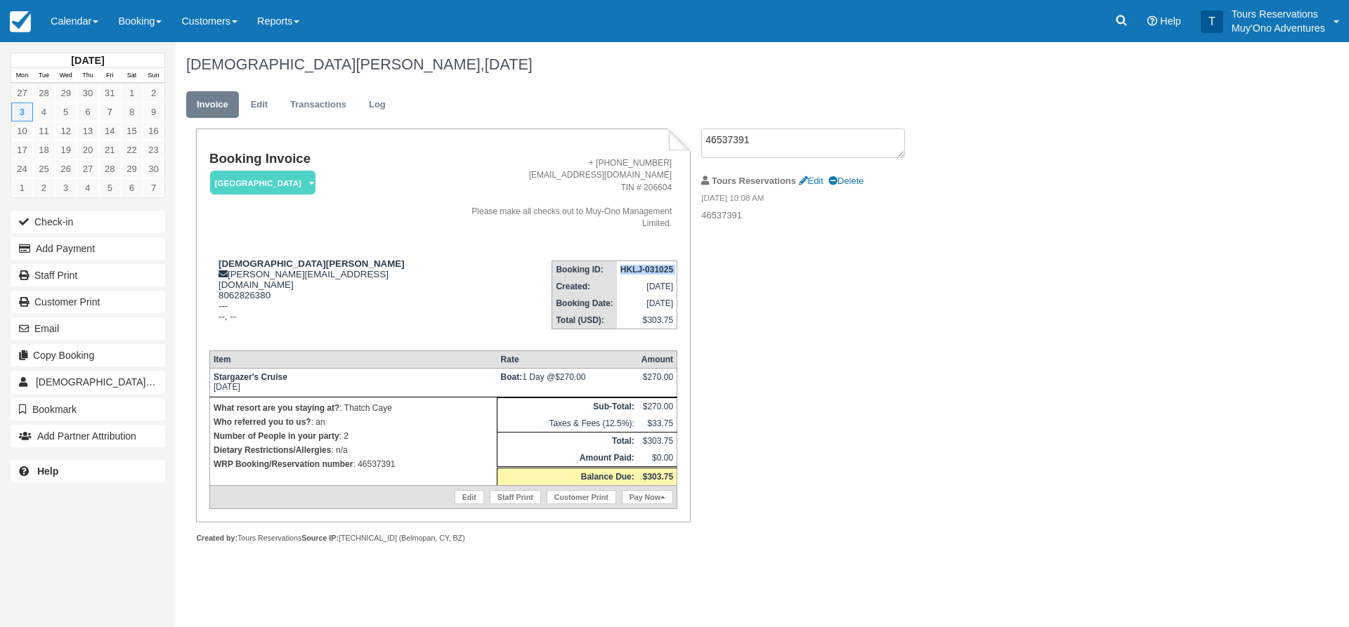
click at [647, 265] on strong "HKLJ-031025" at bounding box center [646, 270] width 53 height 10
click at [261, 99] on link "Edit" at bounding box center [259, 104] width 38 height 27
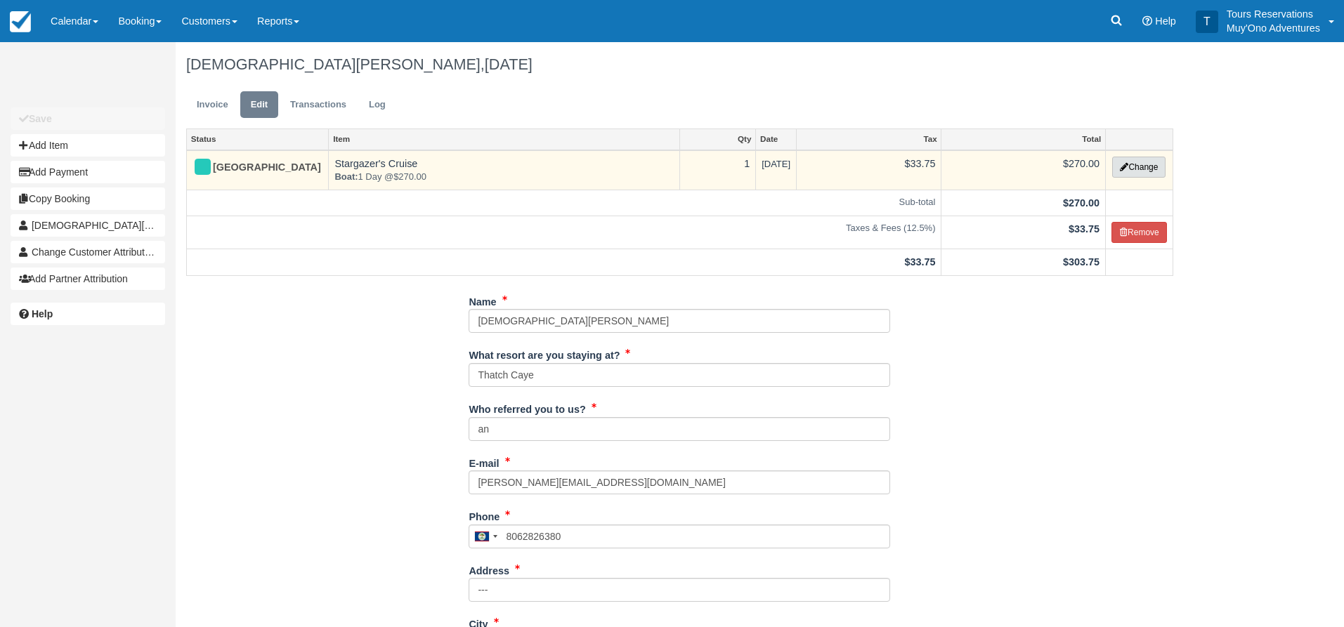
click at [1142, 174] on button "Change" at bounding box center [1138, 167] width 53 height 21
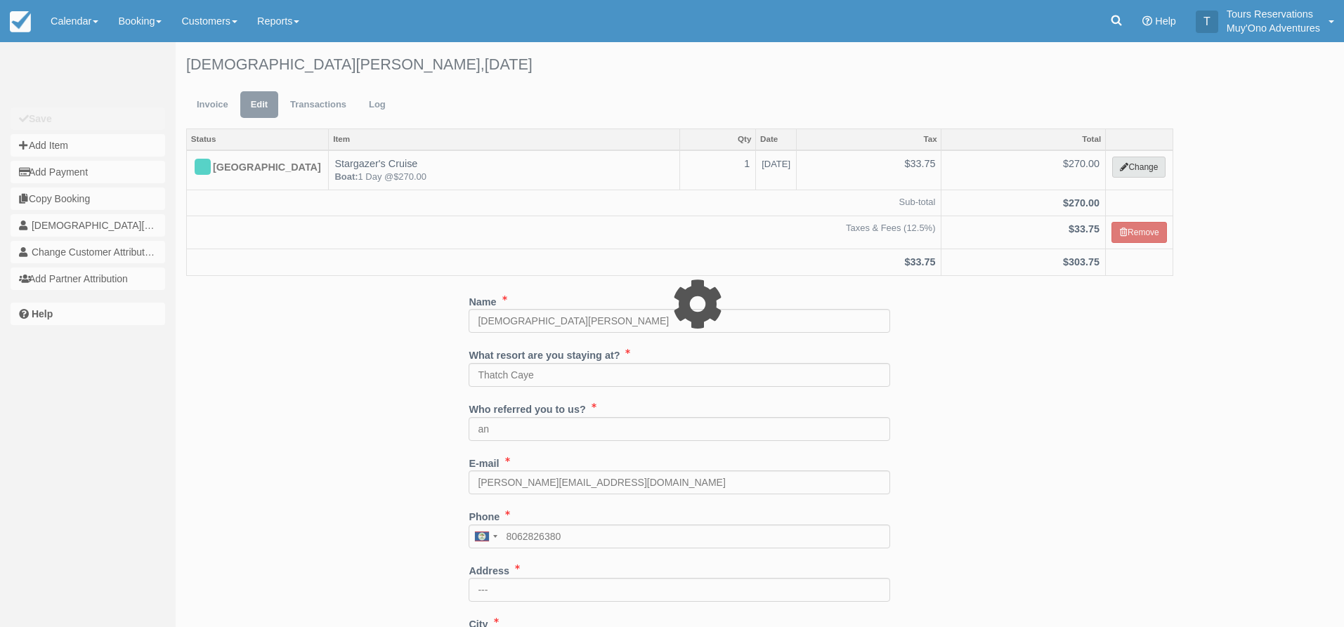
select select "64"
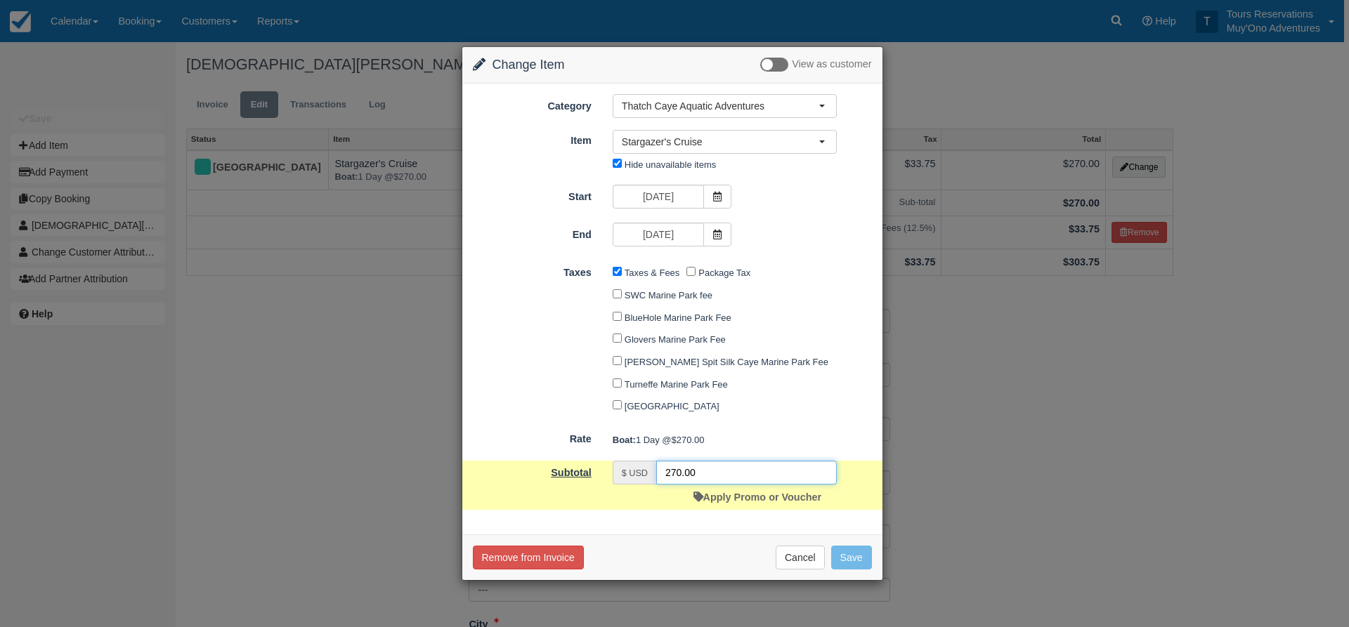
drag, startPoint x: 658, startPoint y: 476, endPoint x: 552, endPoint y: 478, distance: 106.1
click at [553, 478] on div "Subtotal $ USD 270.00 Apply Promo or Voucher" at bounding box center [672, 485] width 420 height 49
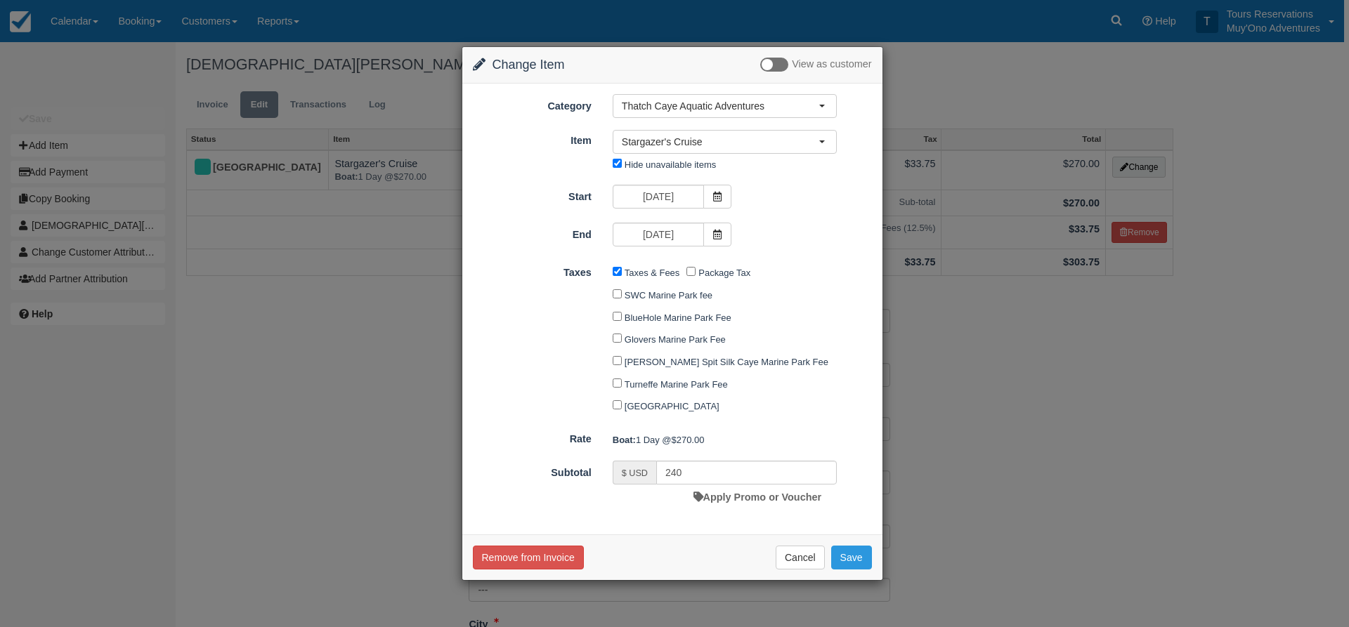
click at [872, 556] on div "Remove from Invoice Cancel Save" at bounding box center [672, 558] width 420 height 46
click at [821, 564] on button "Cancel" at bounding box center [800, 558] width 49 height 24
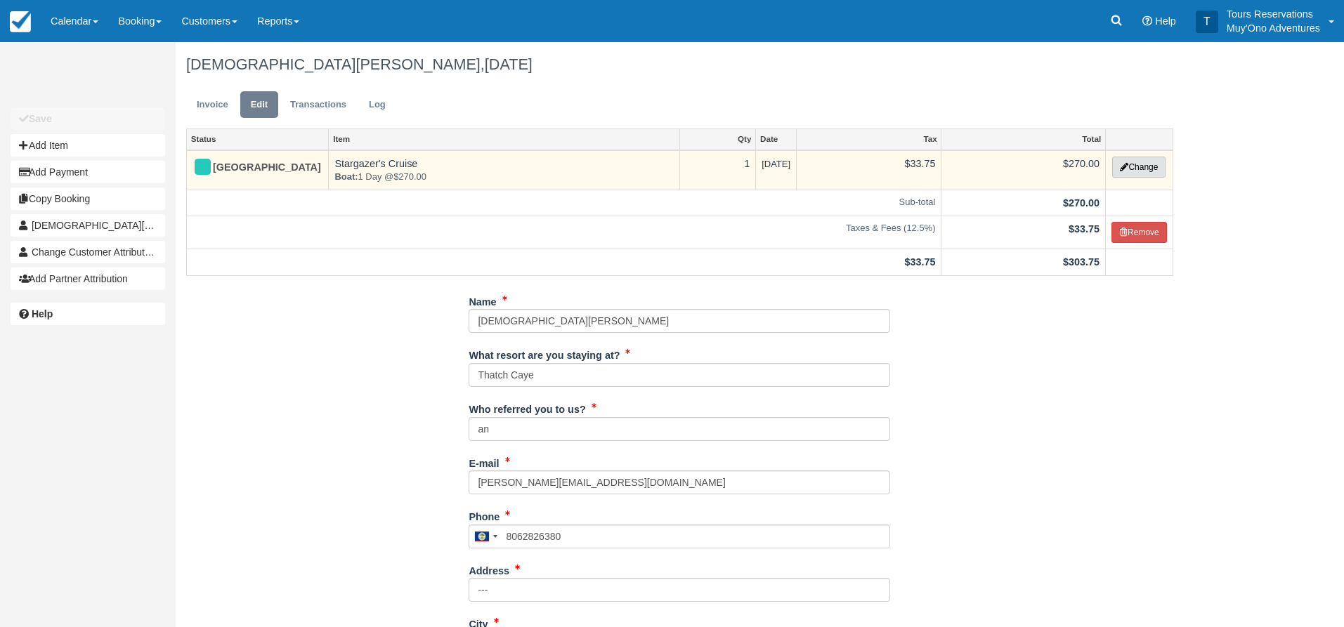
click at [1128, 158] on button "Change" at bounding box center [1138, 167] width 53 height 21
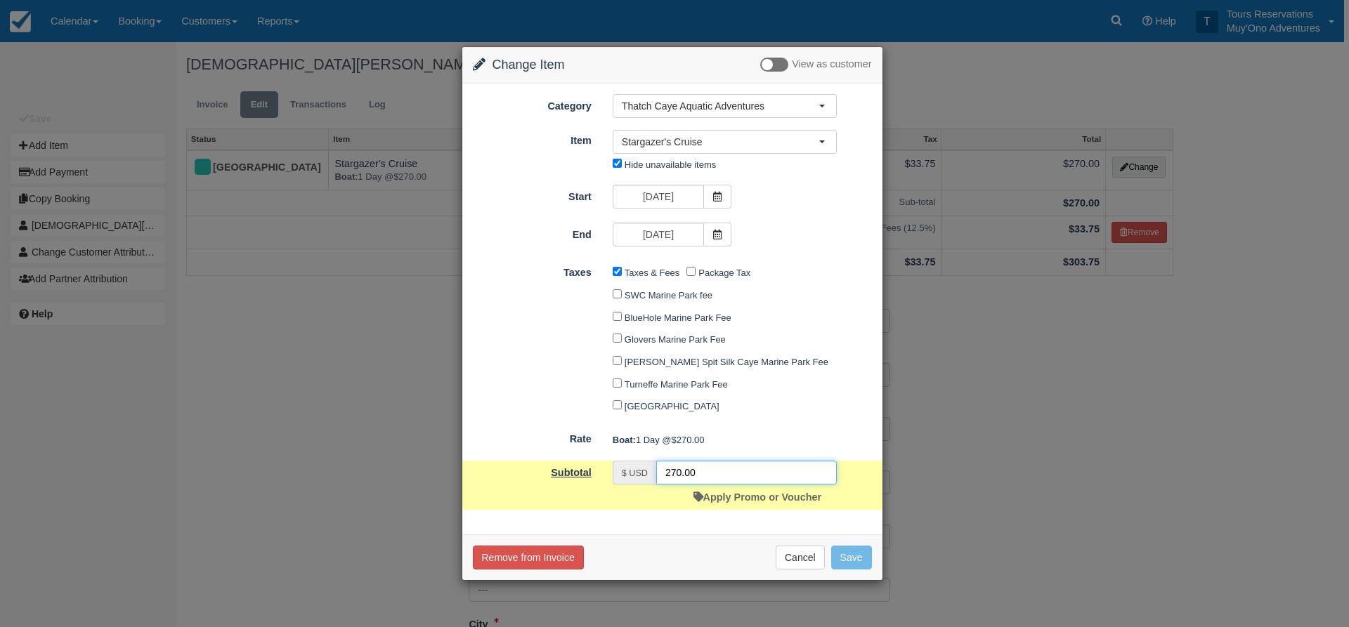
click at [545, 464] on div "Subtotal $ USD 270.00 Apply Promo or Voucher" at bounding box center [672, 485] width 420 height 49
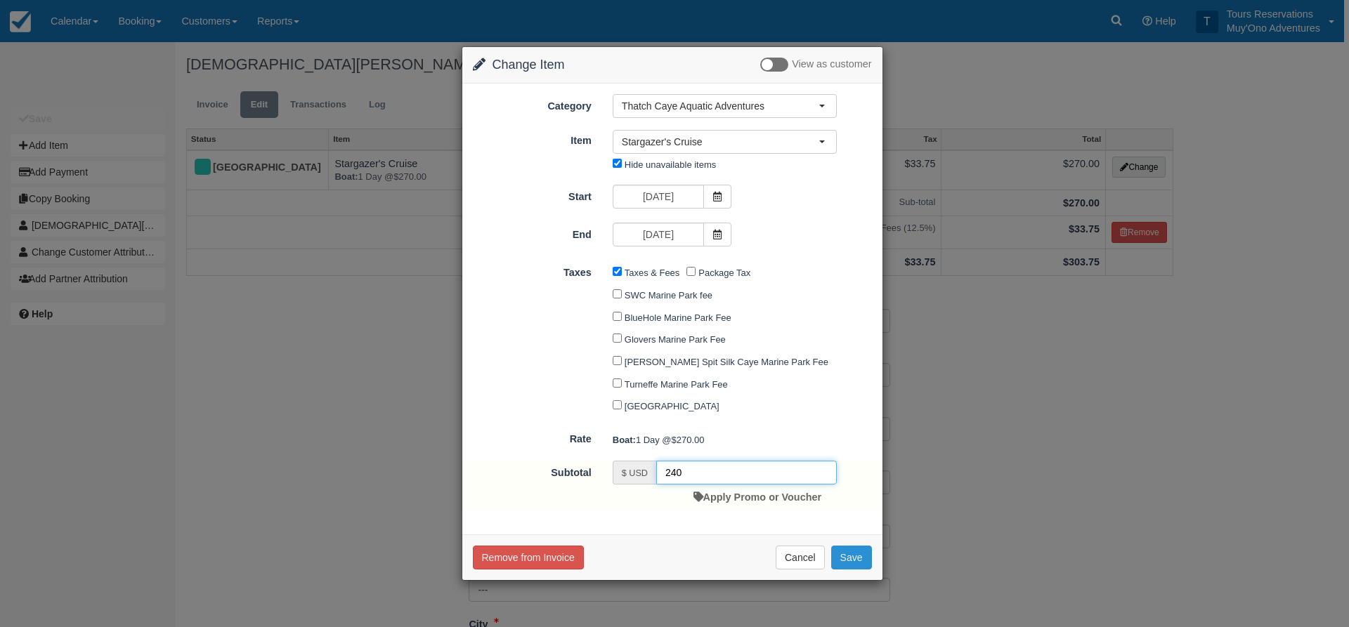
type input "240"
click at [856, 569] on button "Save" at bounding box center [851, 558] width 41 height 24
checkbox input "false"
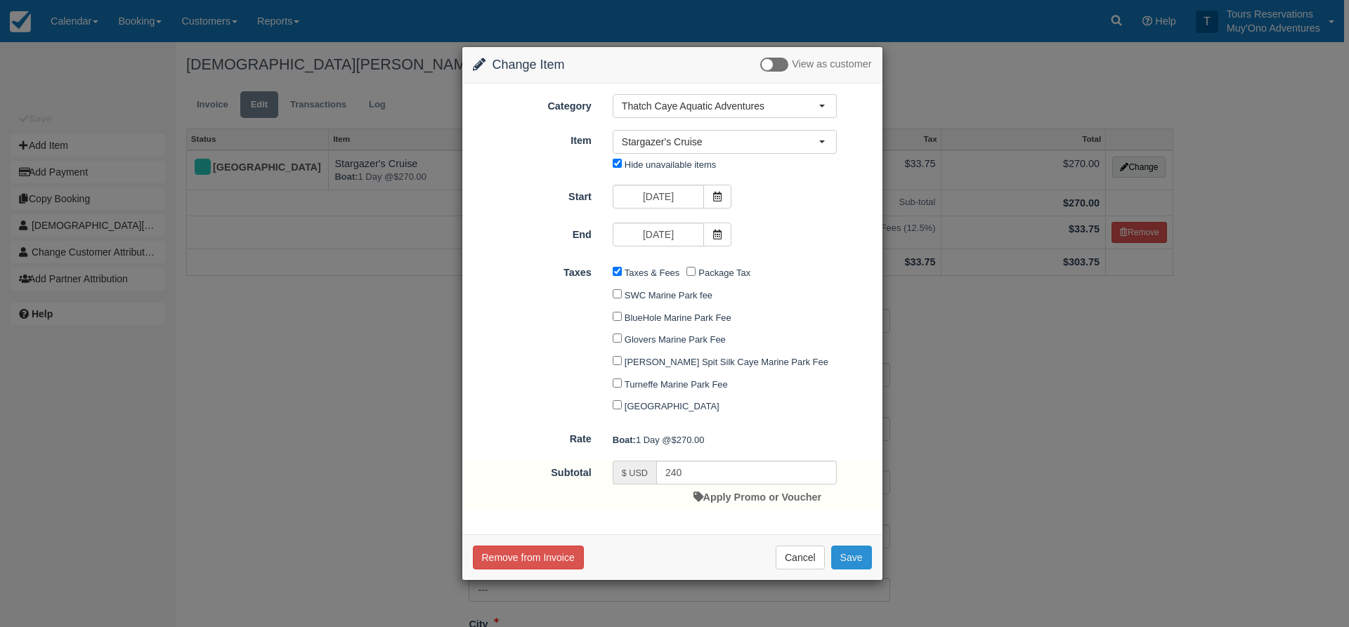
checkbox input "false"
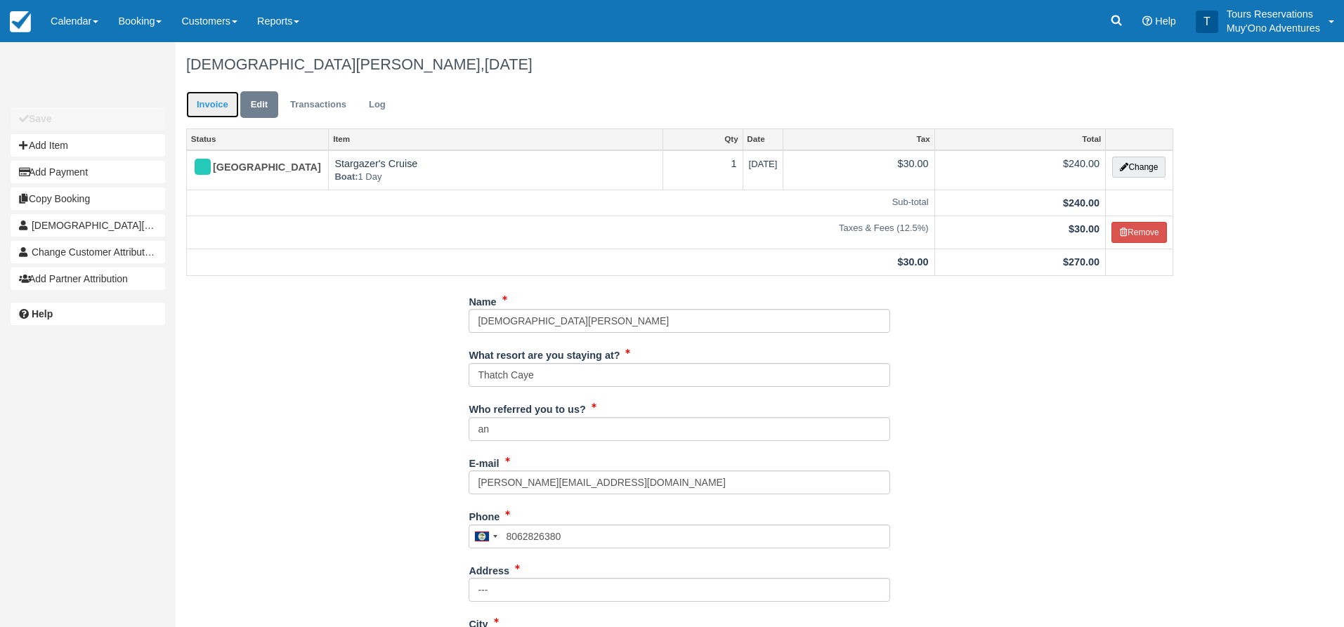
click at [200, 109] on link "Invoice" at bounding box center [212, 104] width 53 height 27
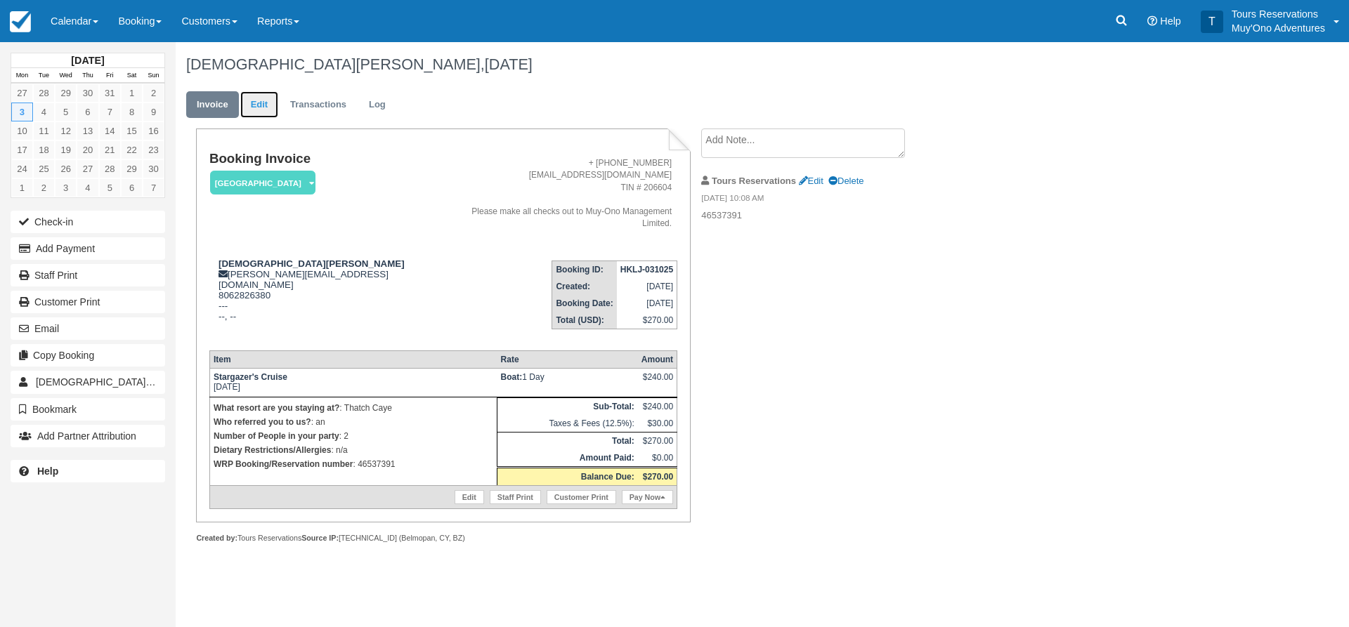
click at [266, 111] on link "Edit" at bounding box center [259, 104] width 38 height 27
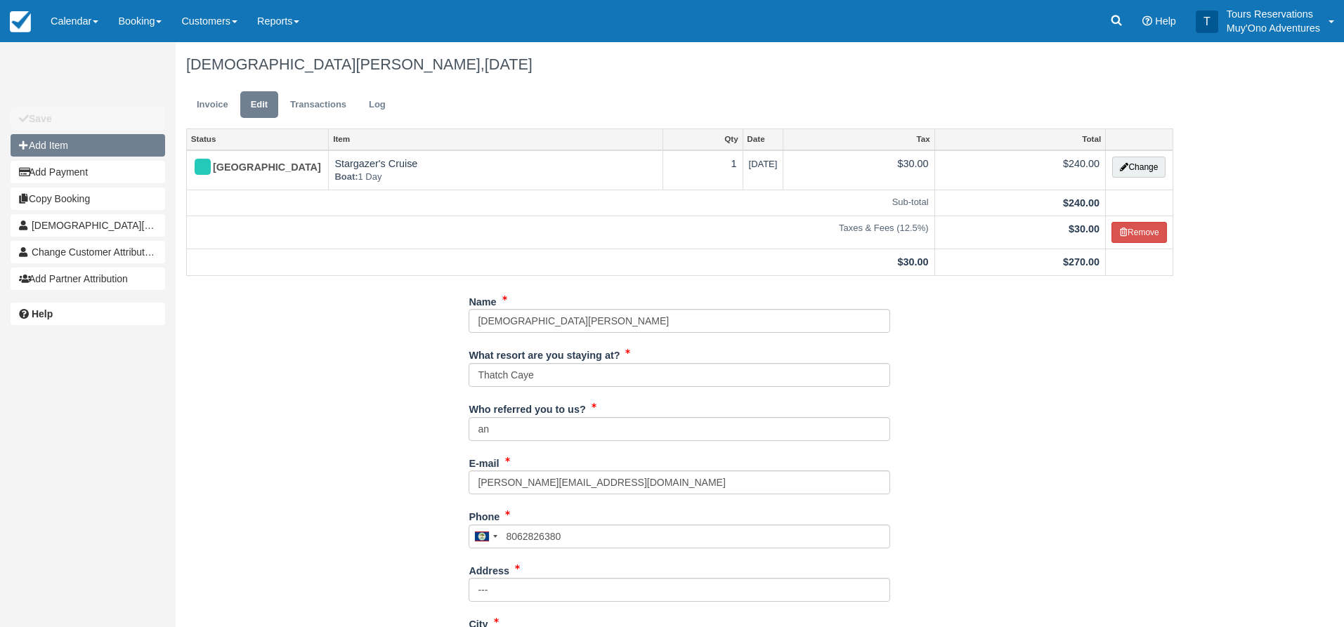
click at [98, 143] on button "Add Item" at bounding box center [88, 145] width 155 height 22
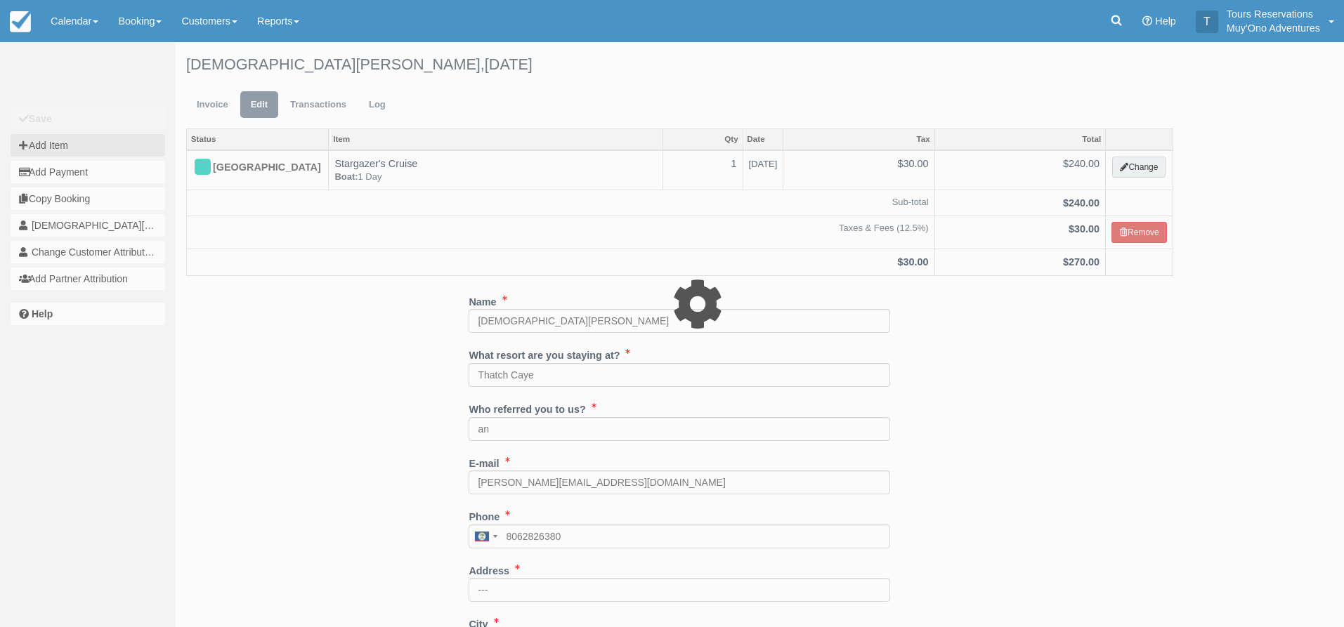
type input "0.00"
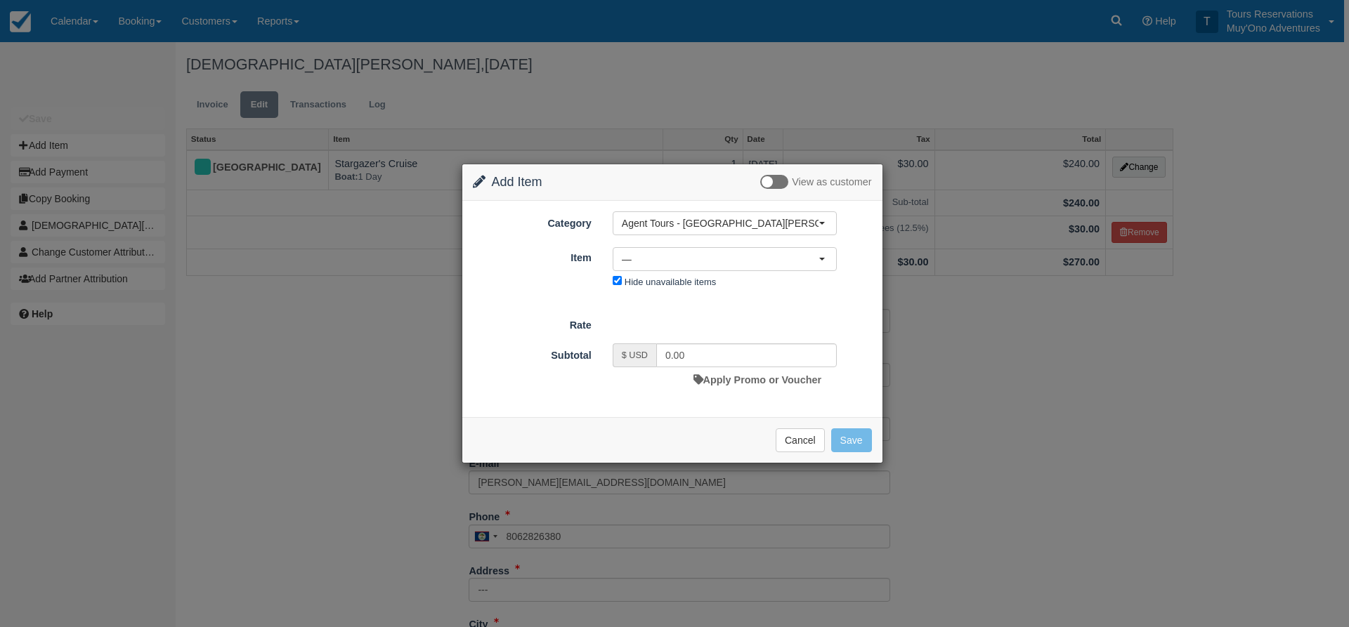
click at [817, 299] on form "Category Agent Tours - San Pedro/Caye Caulker/Belize City Tours Agent Tours - S…" at bounding box center [672, 301] width 399 height 181
click at [696, 234] on button "Agent Tours - [GEOGRAPHIC_DATA][PERSON_NAME] Caulker/[GEOGRAPHIC_DATA] City Tou…" at bounding box center [725, 223] width 224 height 24
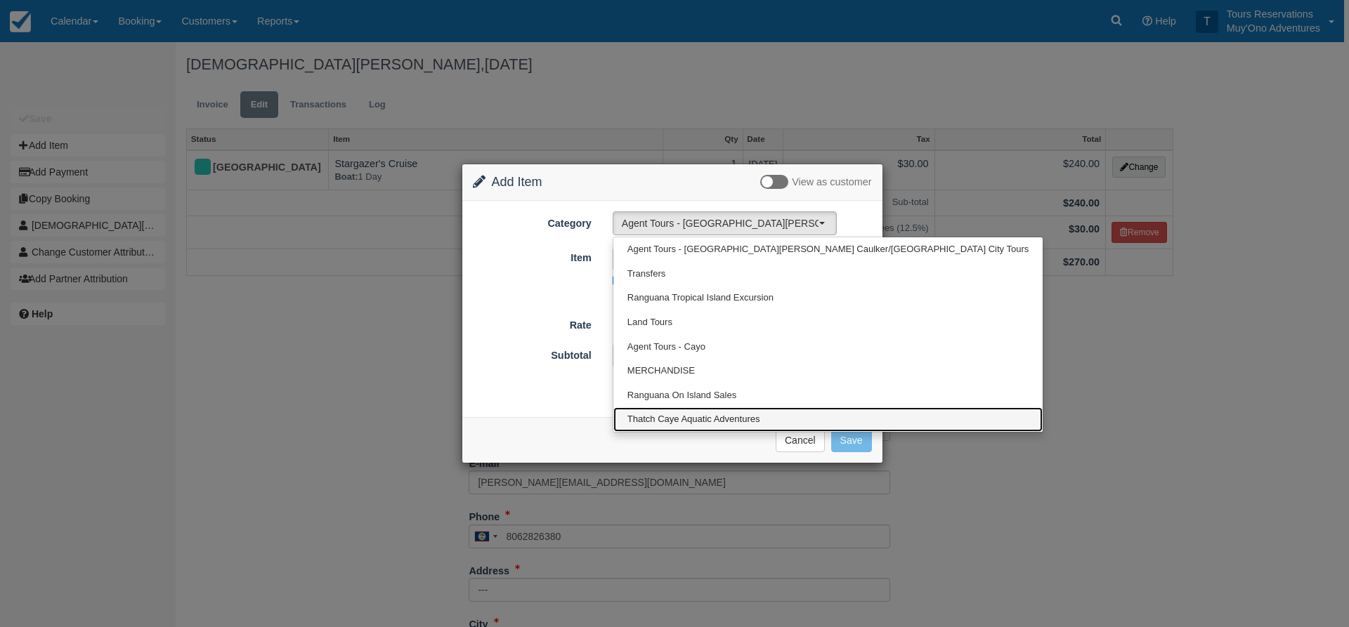
click at [696, 409] on link "Thatch Caye Aquatic Adventures" at bounding box center [827, 419] width 429 height 25
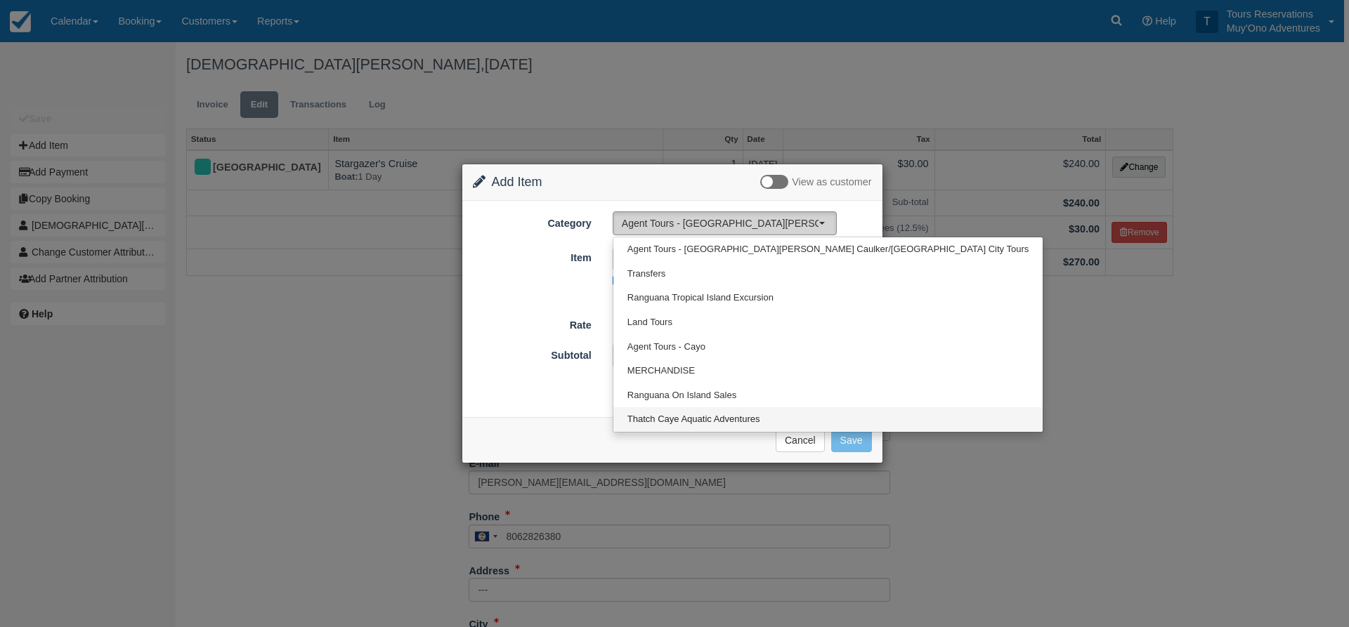
select select "64"
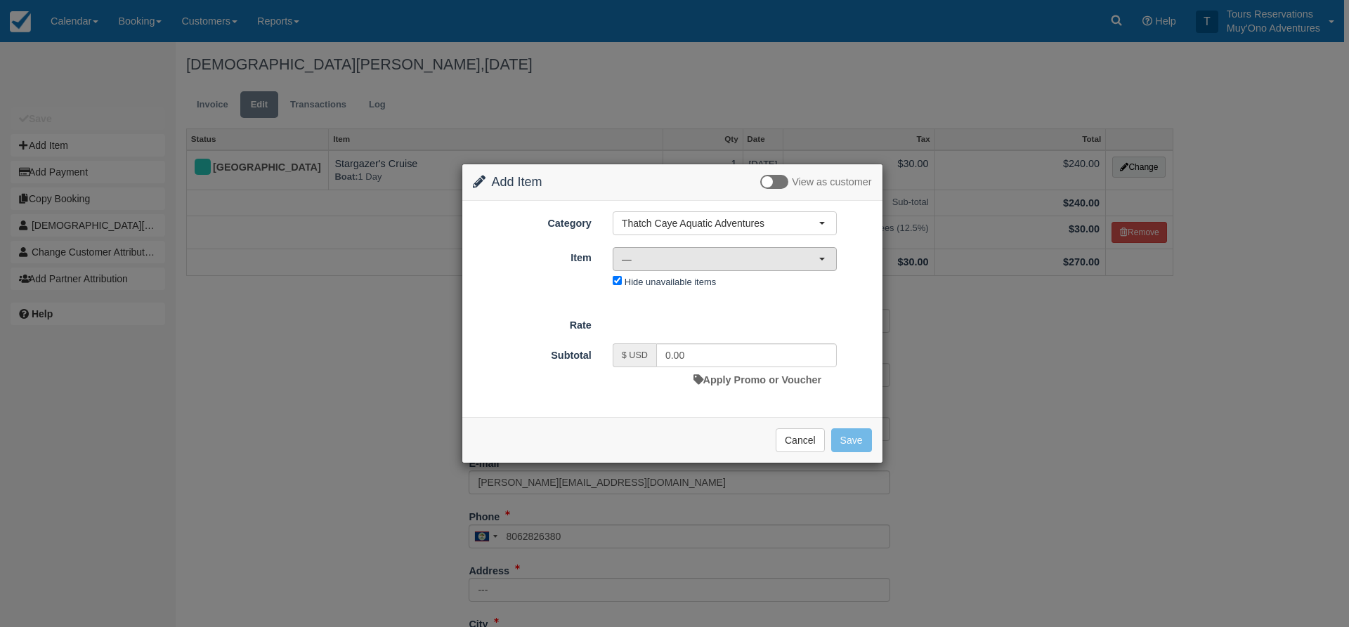
click at [689, 266] on span "—" at bounding box center [720, 259] width 197 height 14
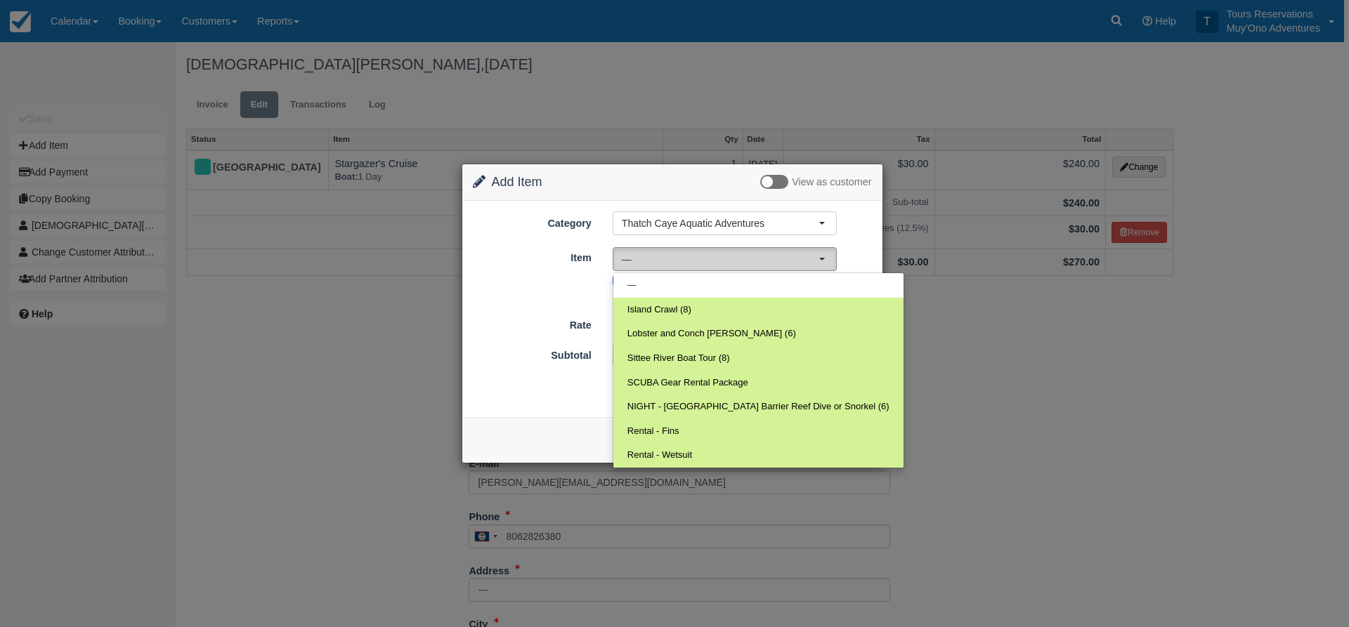
click at [669, 253] on span "—" at bounding box center [720, 259] width 197 height 14
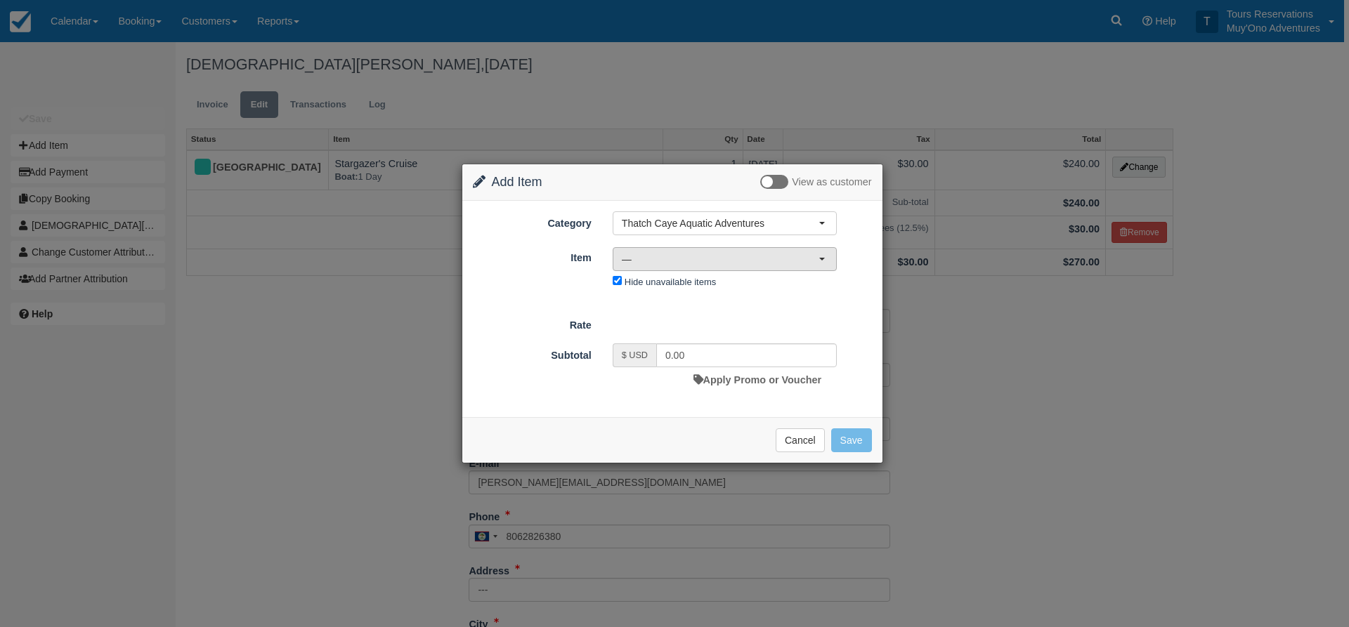
click at [671, 254] on span "—" at bounding box center [720, 259] width 197 height 14
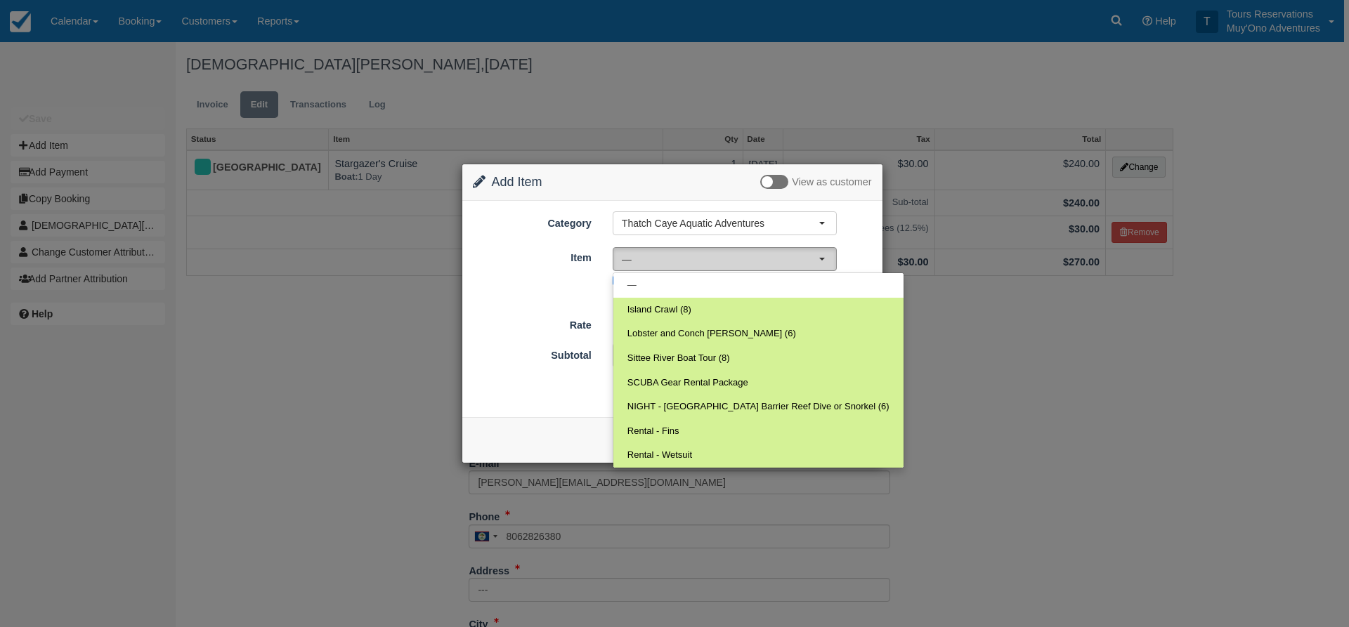
click at [671, 254] on span "—" at bounding box center [720, 259] width 197 height 14
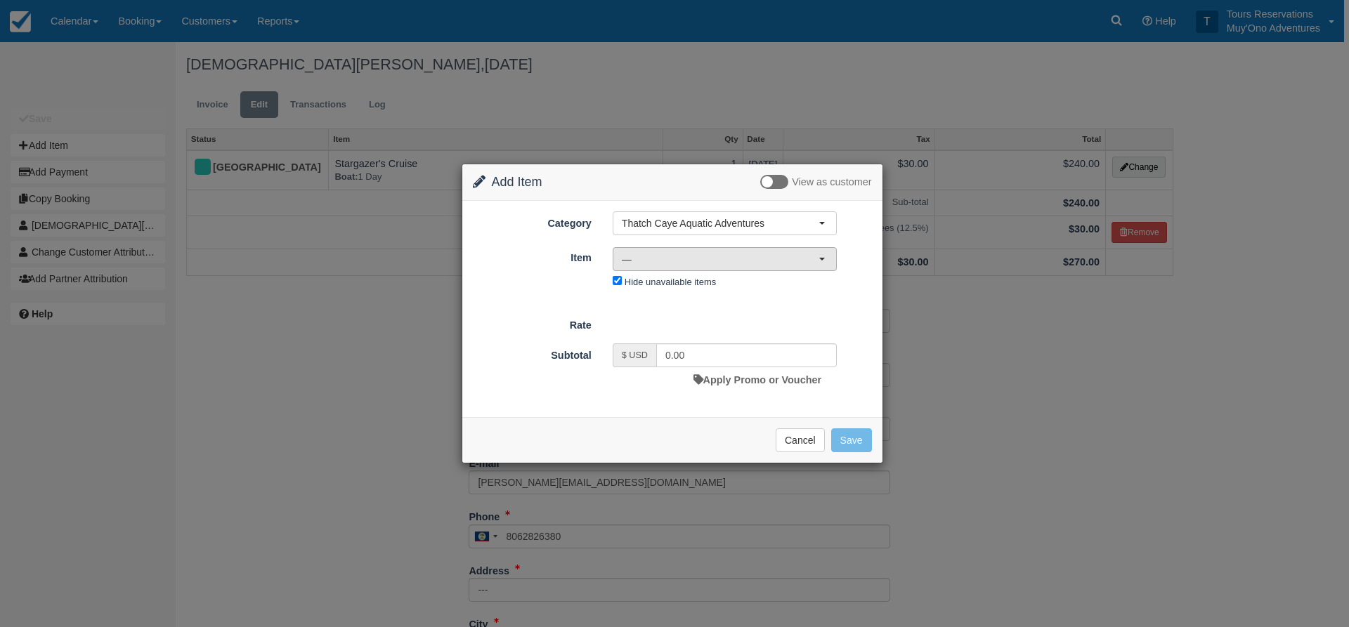
click at [671, 254] on span "—" at bounding box center [720, 259] width 197 height 14
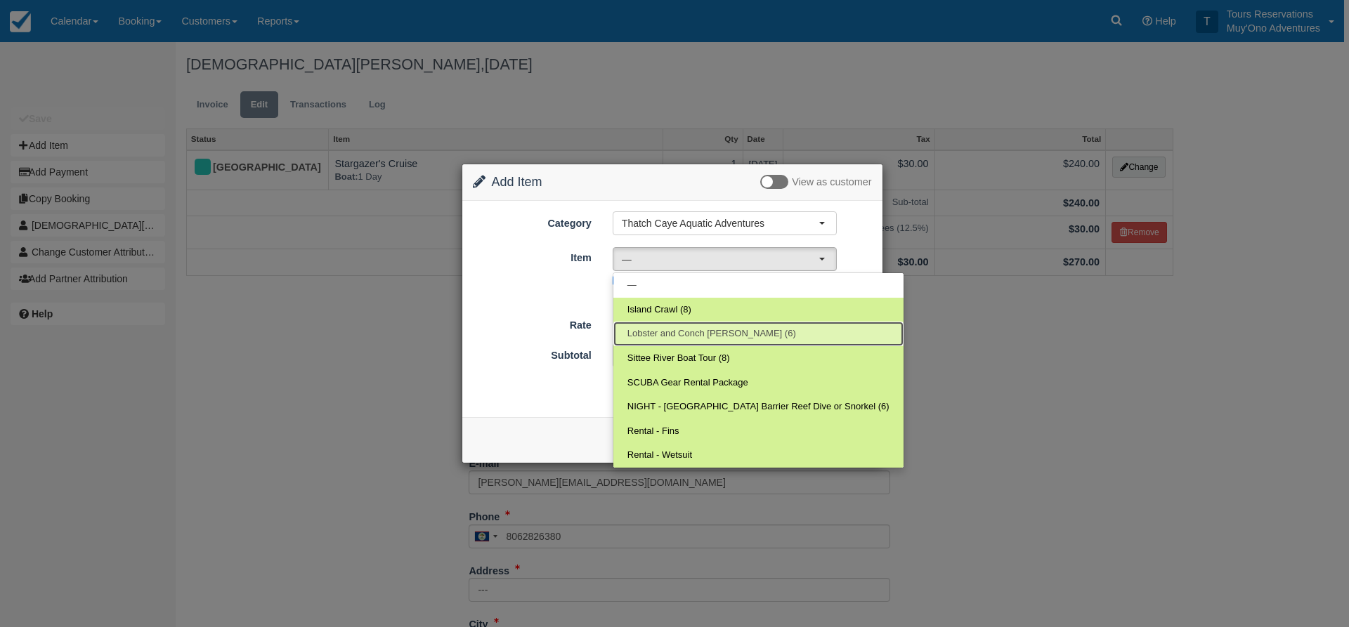
click at [683, 332] on span "Lobster and Conch Hunt (6)" at bounding box center [711, 333] width 169 height 13
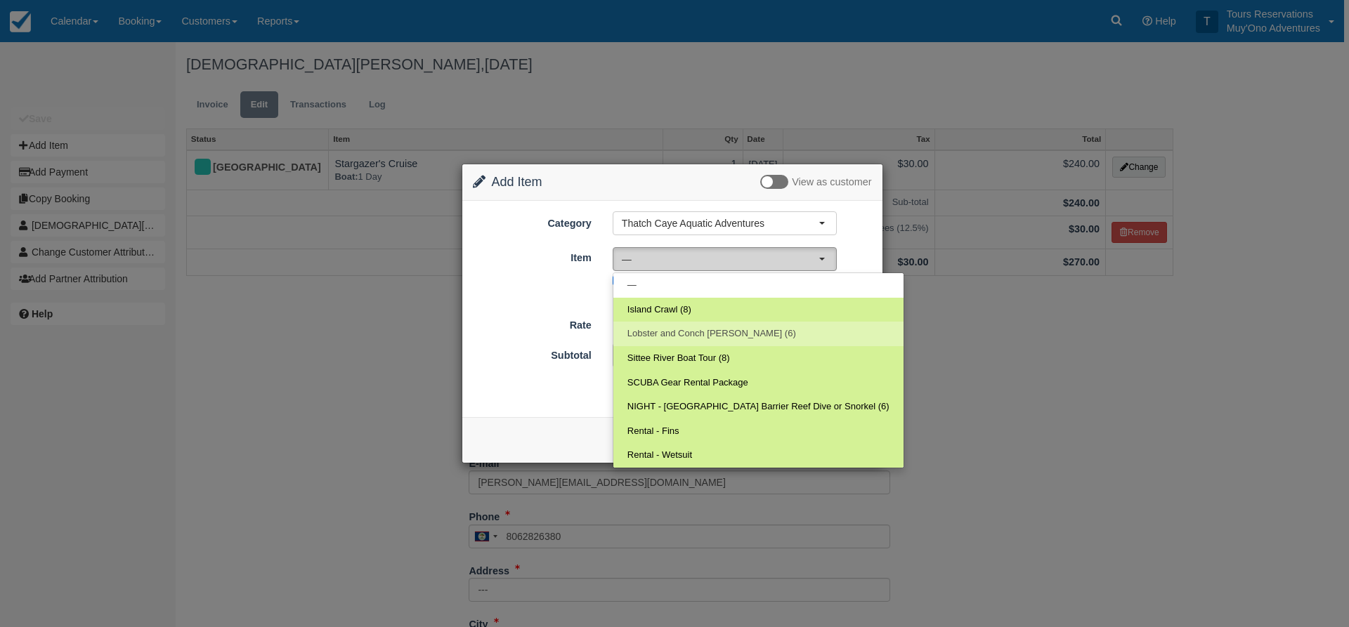
select select "306"
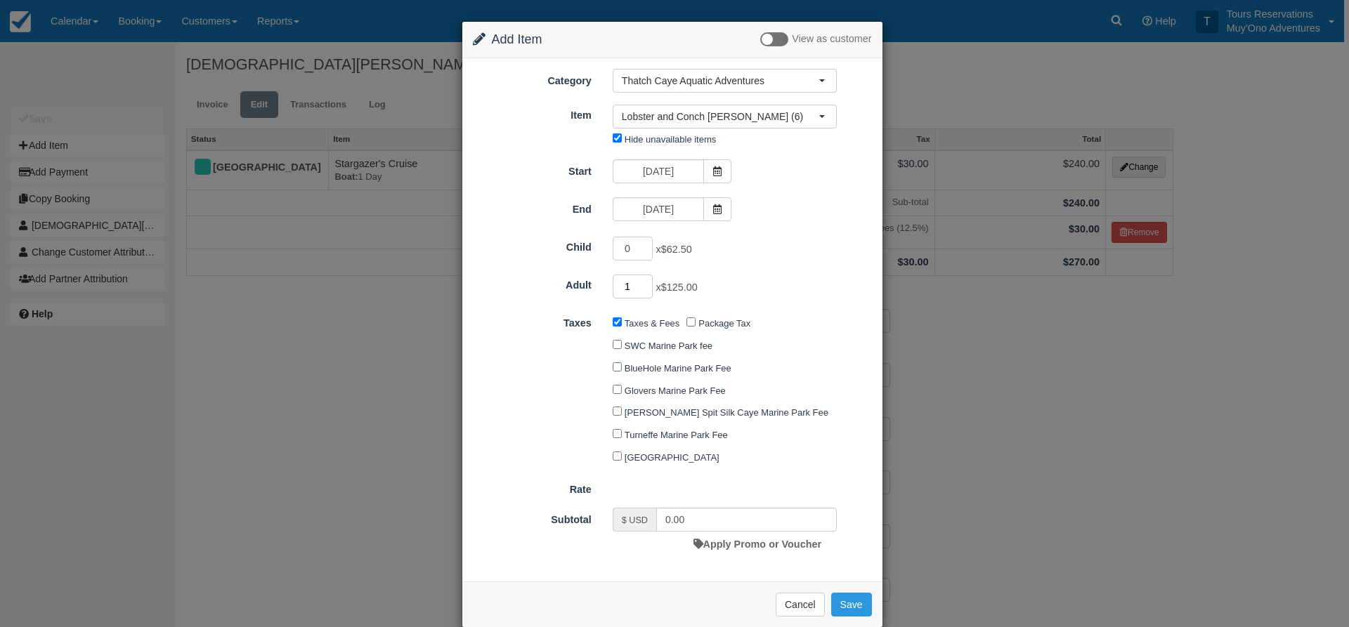
click at [643, 283] on input "1" at bounding box center [633, 287] width 41 height 24
type input "2"
click at [643, 283] on input "2" at bounding box center [633, 287] width 41 height 24
type input "250.00"
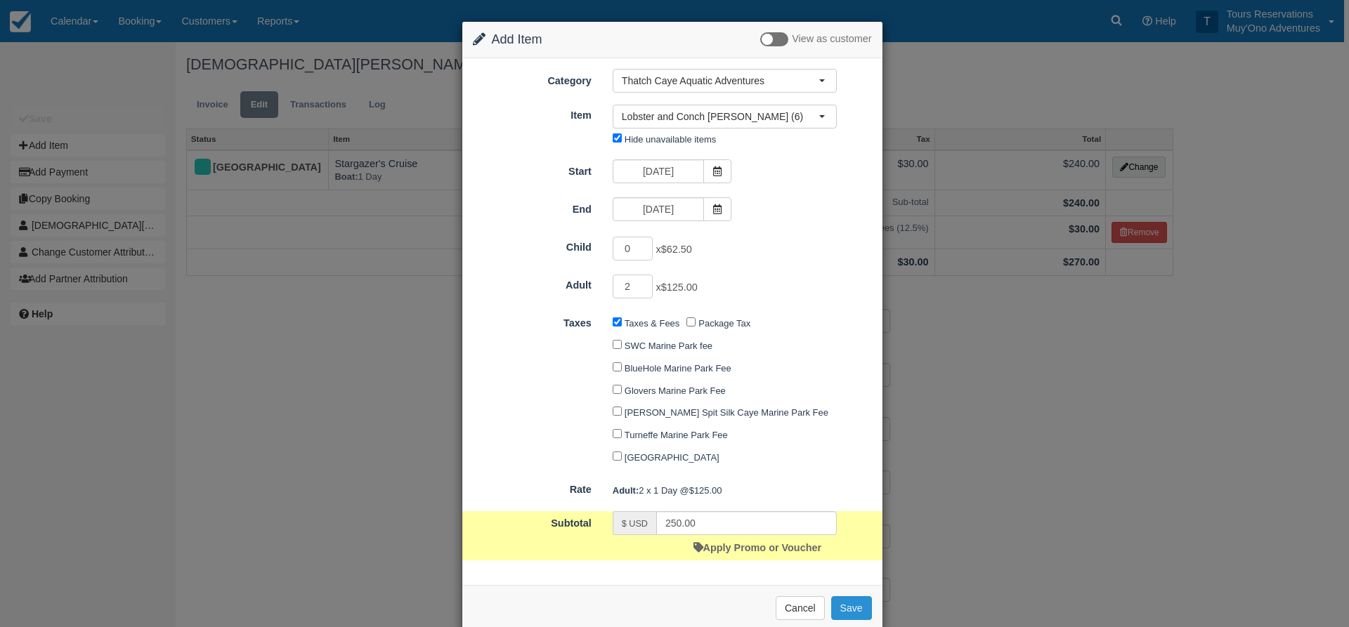
click at [849, 608] on button "Save" at bounding box center [851, 608] width 41 height 24
checkbox input "false"
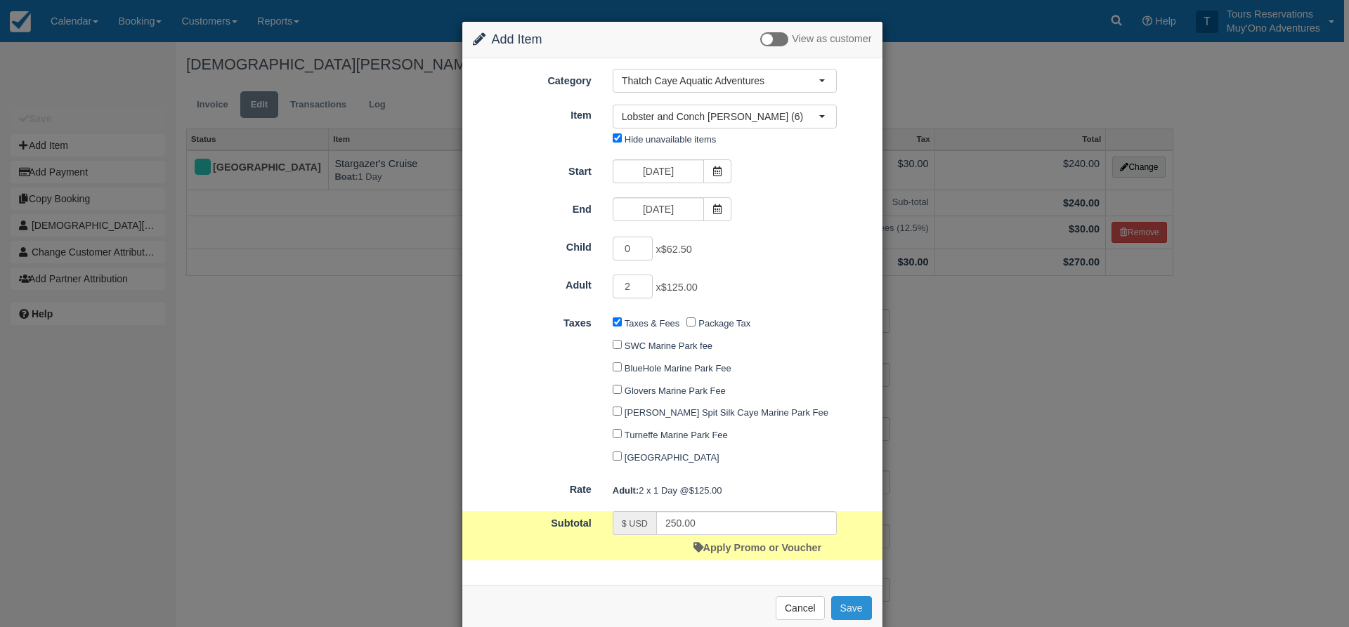
checkbox input "false"
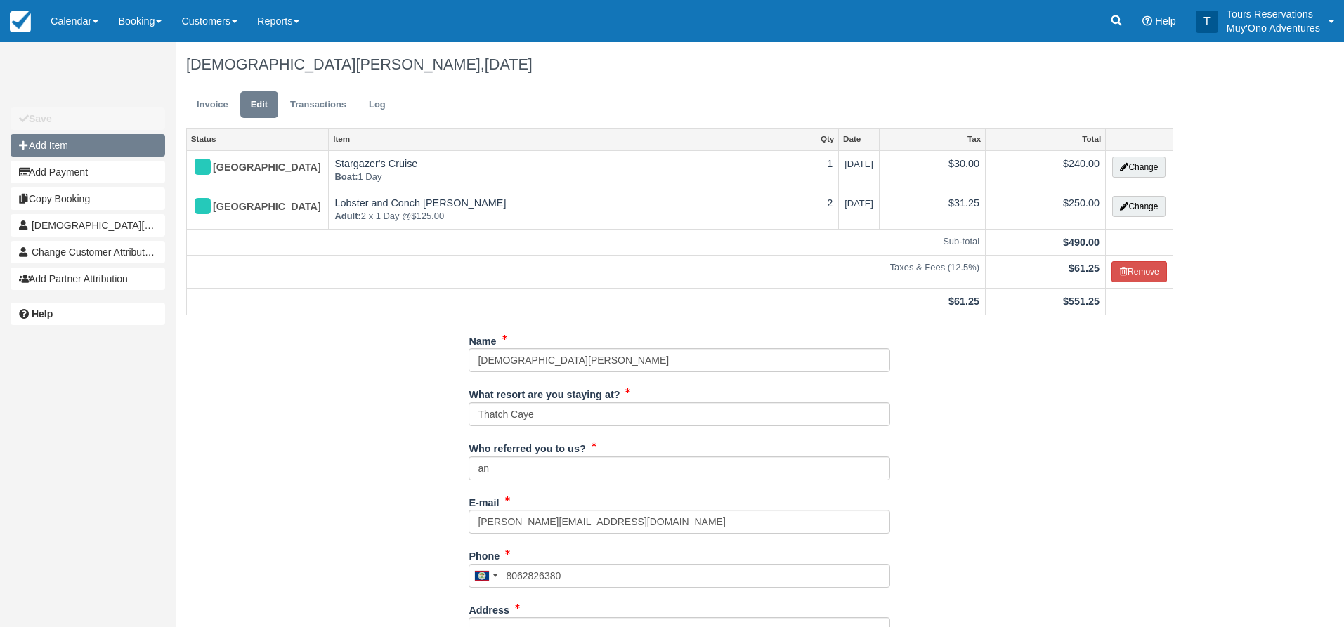
click at [89, 145] on button "Add Item" at bounding box center [88, 145] width 155 height 22
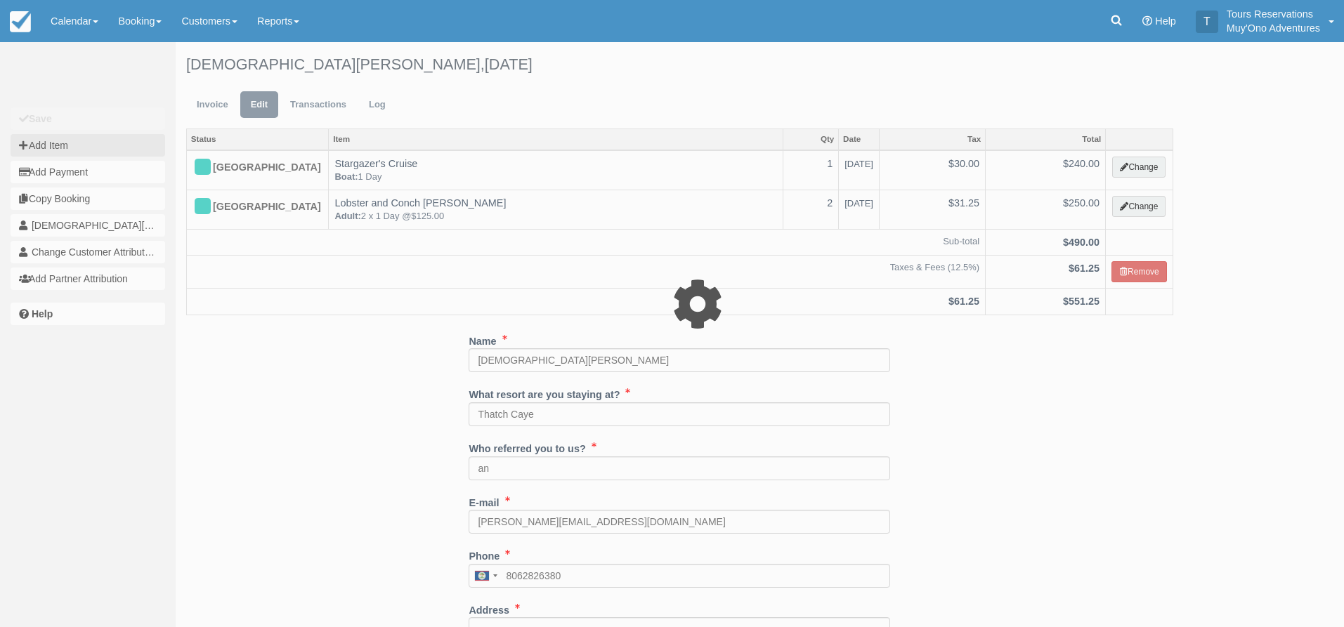
type input "0.00"
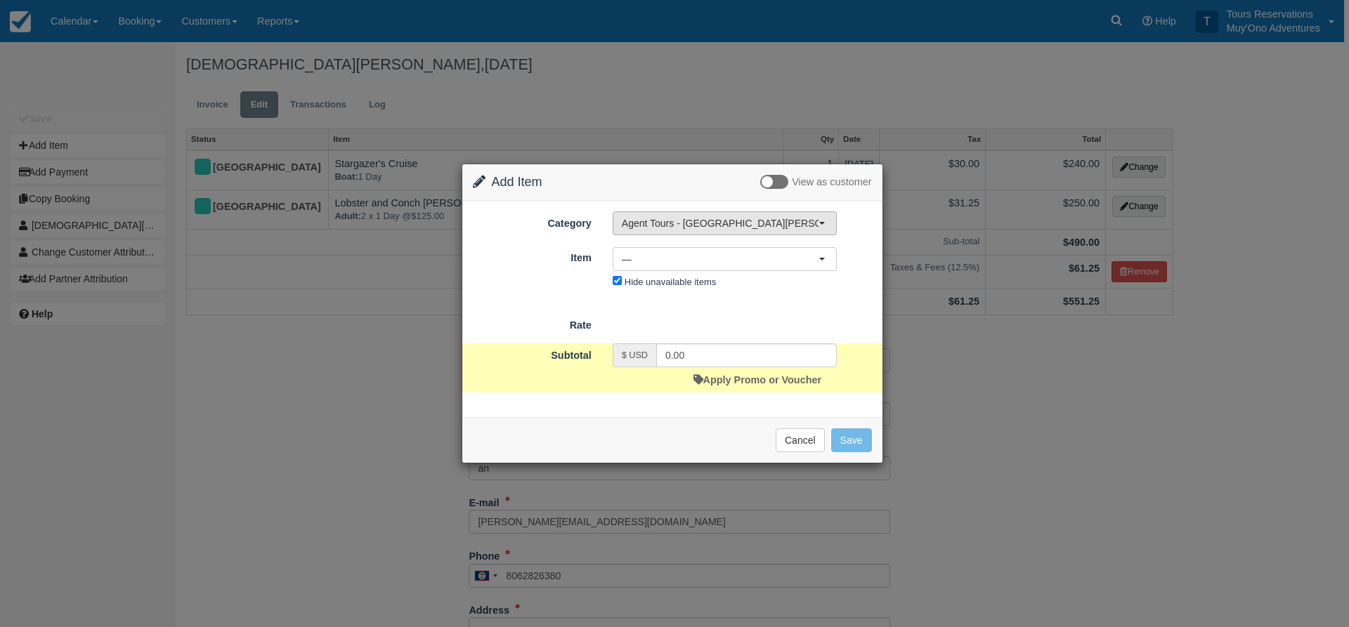
click at [711, 226] on span "Agent Tours - [GEOGRAPHIC_DATA][PERSON_NAME] Caulker/[GEOGRAPHIC_DATA] City Tou…" at bounding box center [720, 223] width 197 height 14
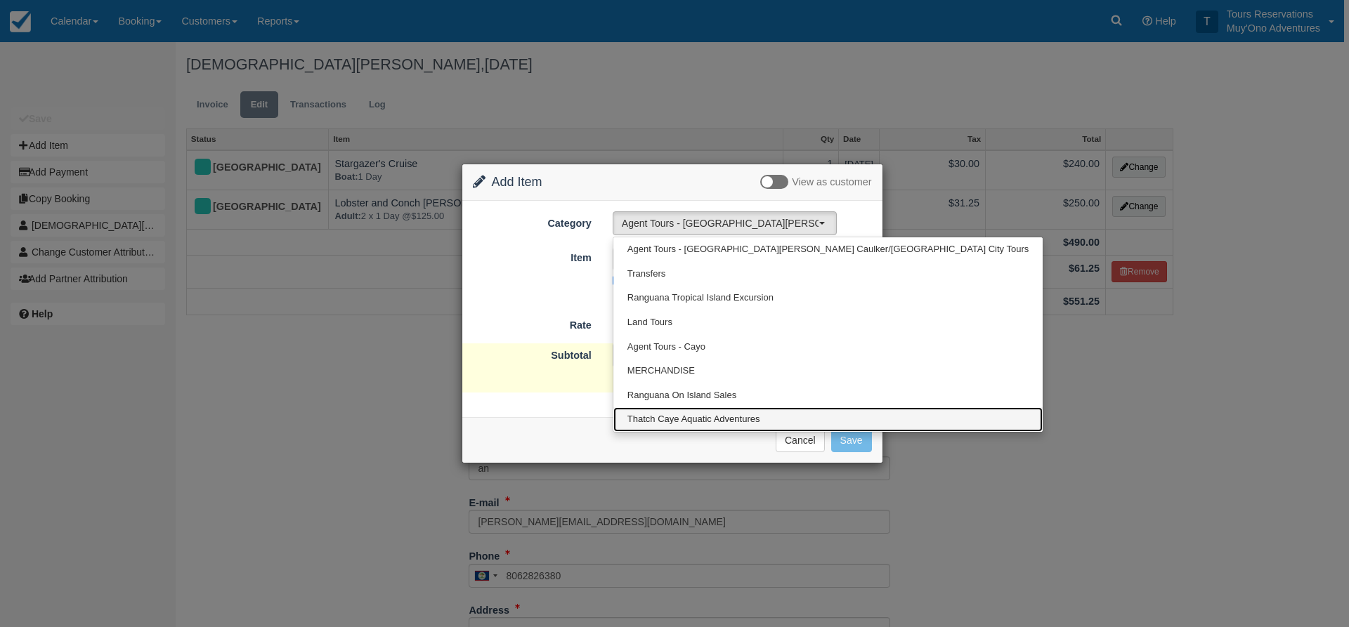
click at [632, 420] on span "Thatch Caye Aquatic Adventures" at bounding box center [693, 419] width 133 height 13
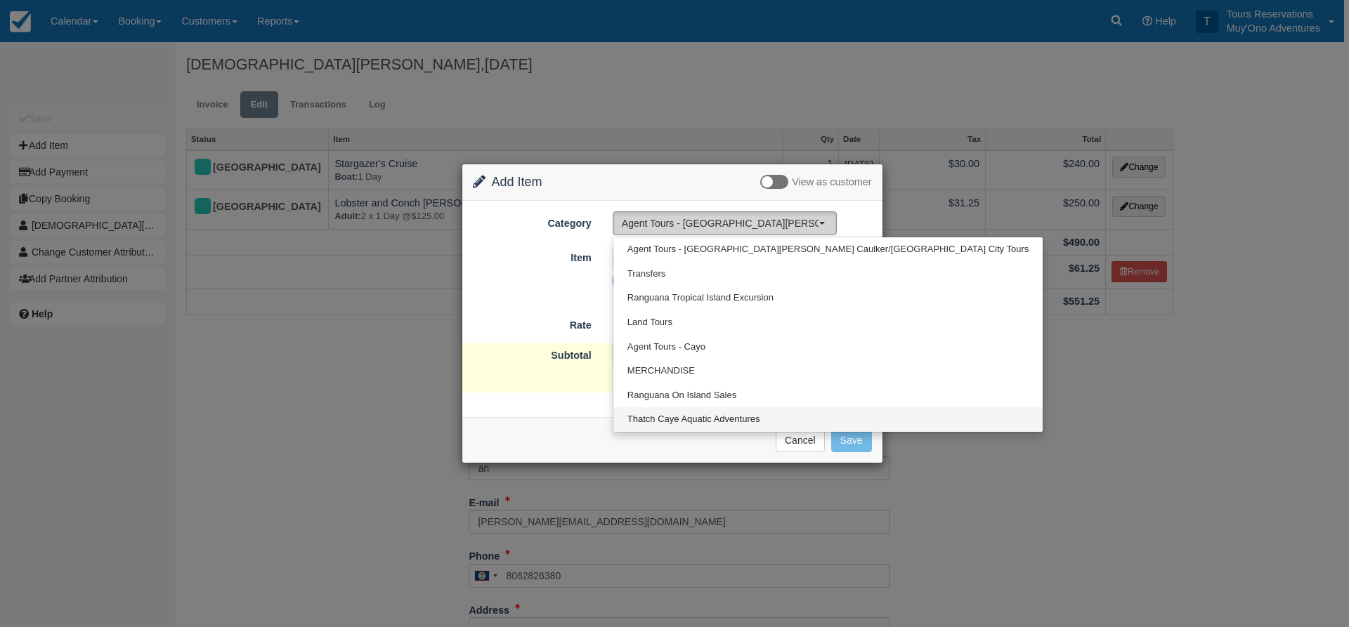
select select "64"
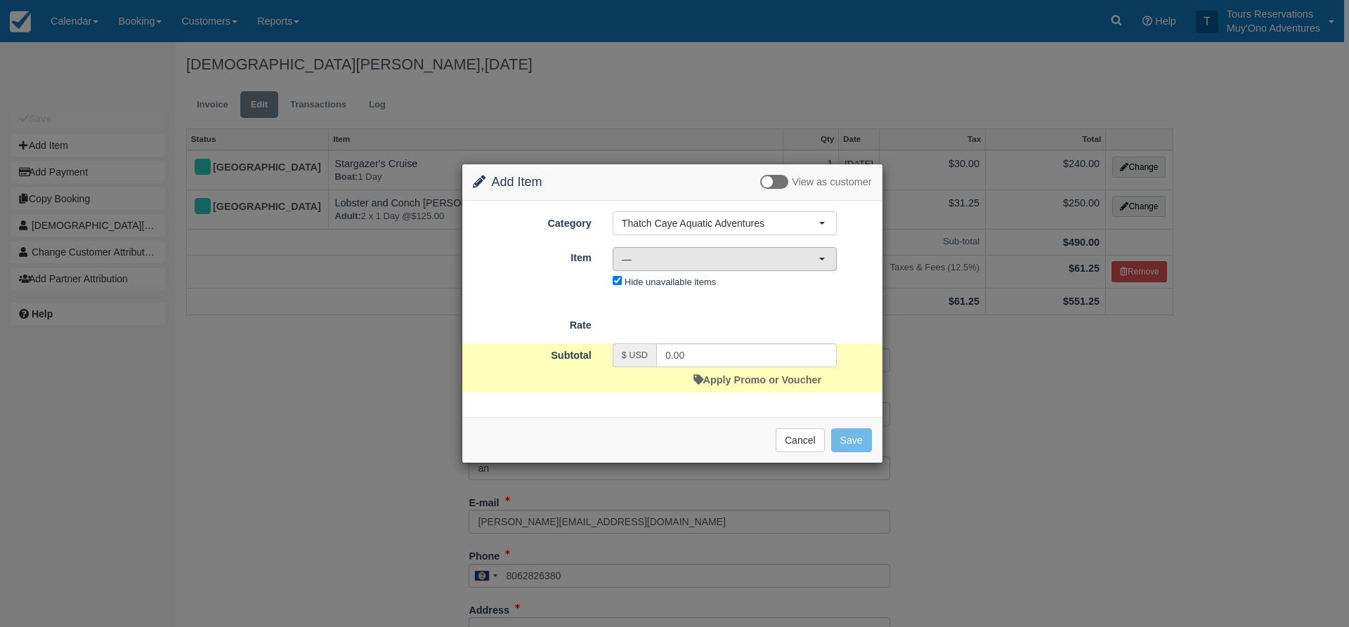
click at [687, 256] on span "—" at bounding box center [720, 259] width 197 height 14
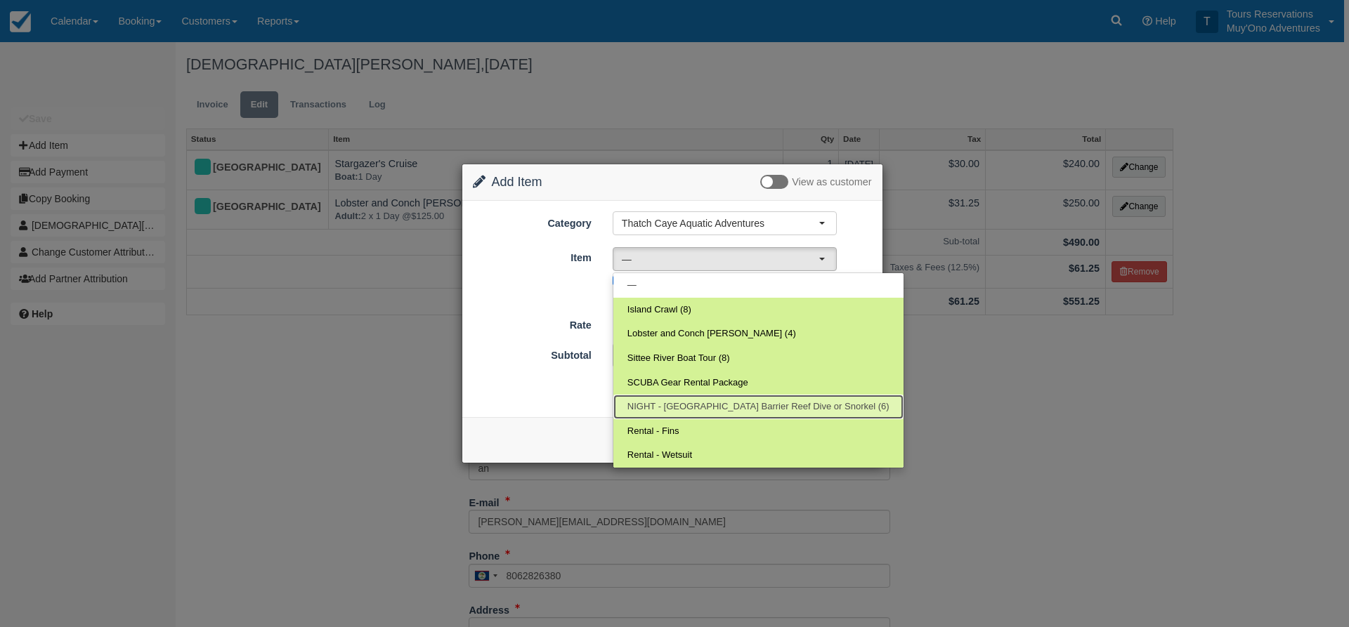
click at [663, 395] on link "NIGHT - Belize Barrier Reef Dive or Snorkel (6)" at bounding box center [758, 407] width 290 height 25
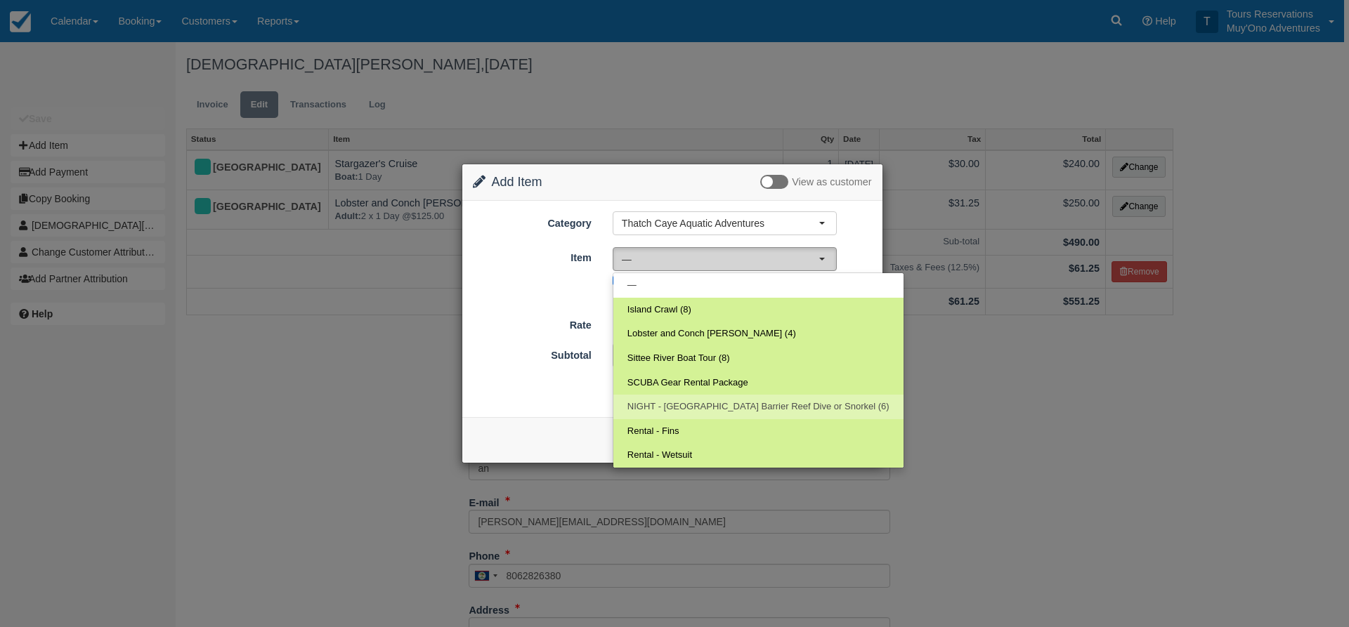
select select "297"
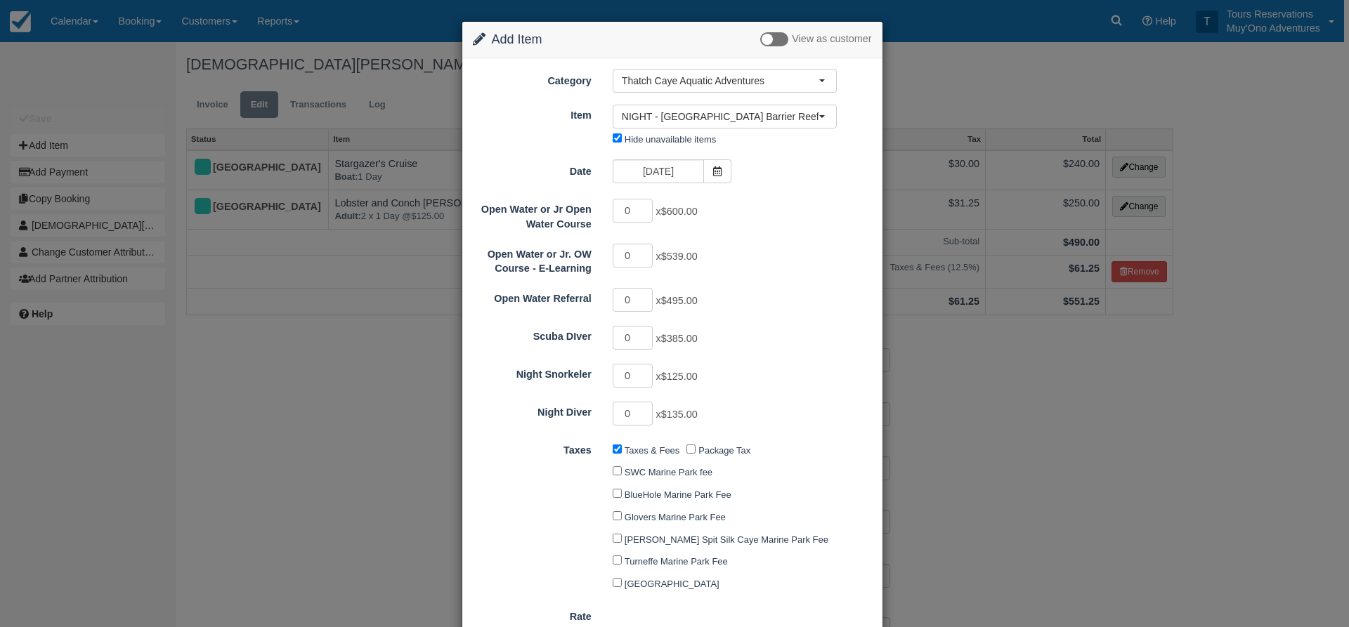
click at [668, 184] on div "11/03/25" at bounding box center [672, 172] width 140 height 27
click at [670, 178] on input "11/03/25" at bounding box center [658, 171] width 91 height 24
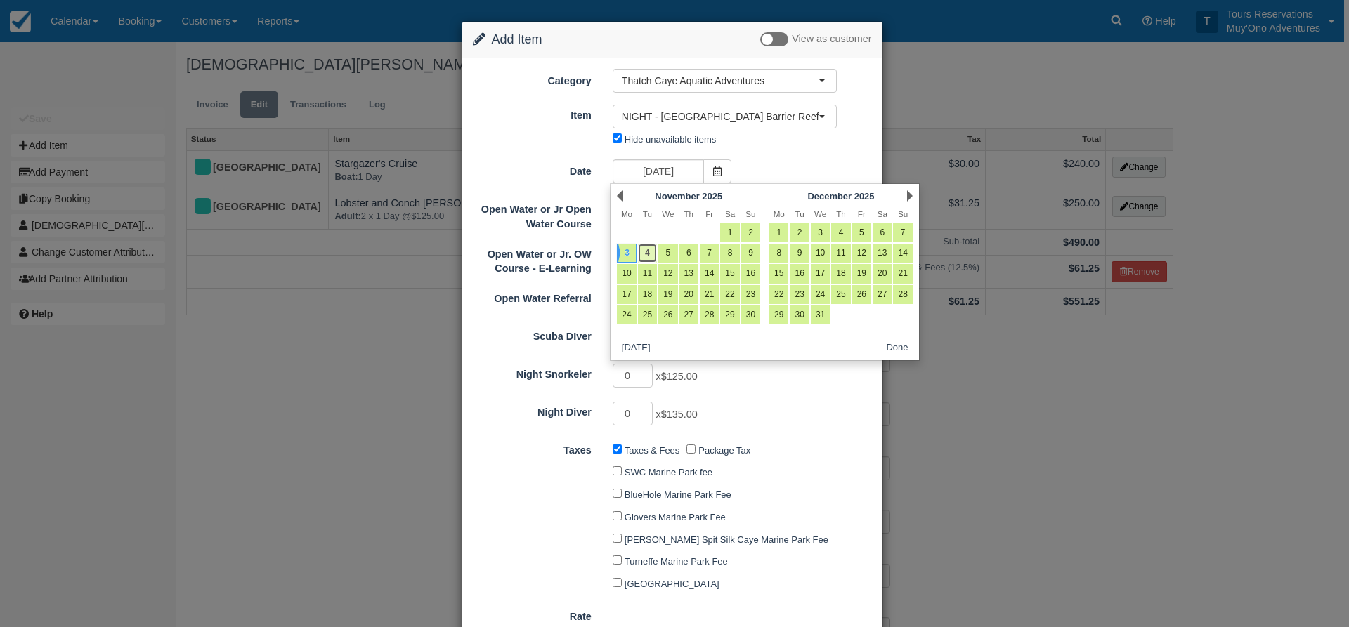
click at [655, 249] on link "4" at bounding box center [647, 253] width 19 height 19
type input "11/04/25"
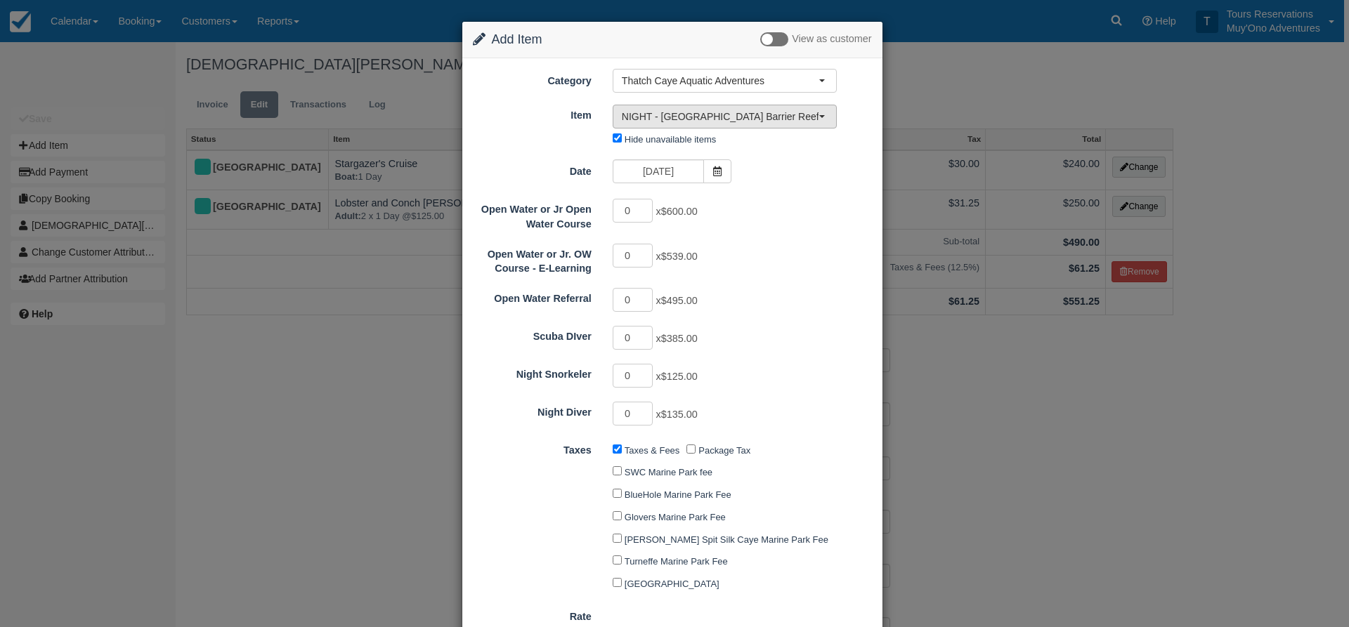
click at [684, 114] on span "NIGHT - Belize Barrier Reef Dive or Snorkel (6)" at bounding box center [720, 117] width 197 height 14
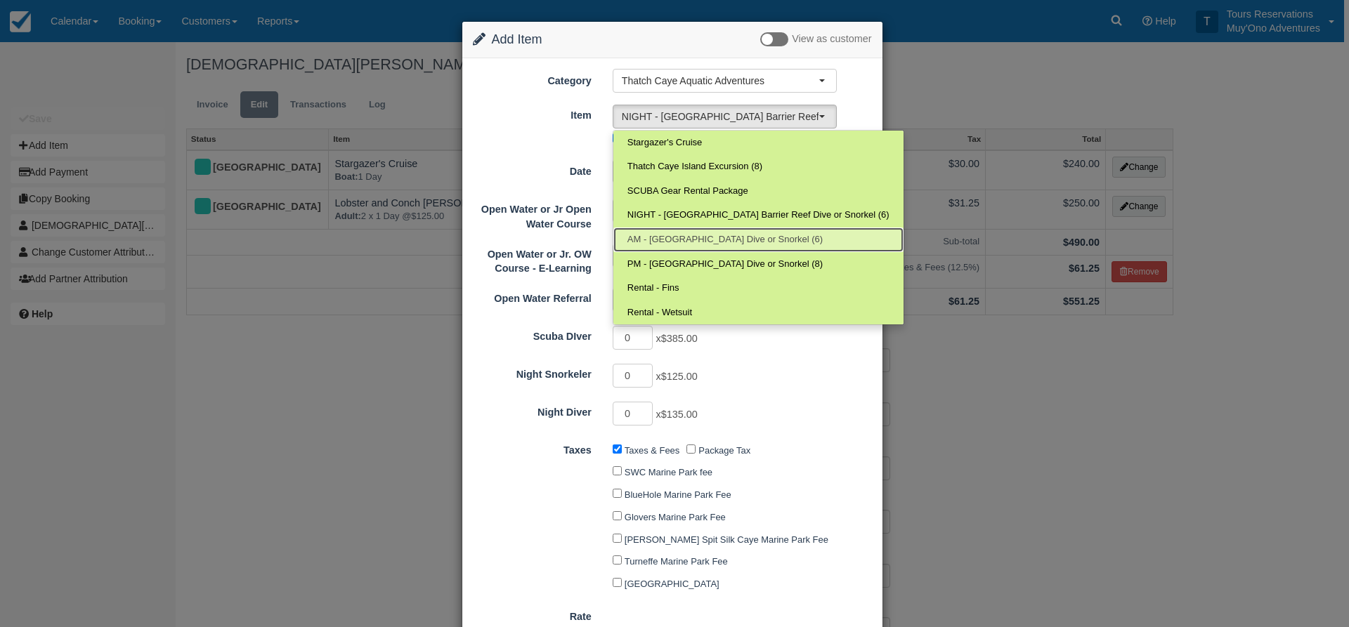
click at [684, 229] on link "AM - Belize Barrier Reef Dive or Snorkel (6)" at bounding box center [758, 240] width 290 height 25
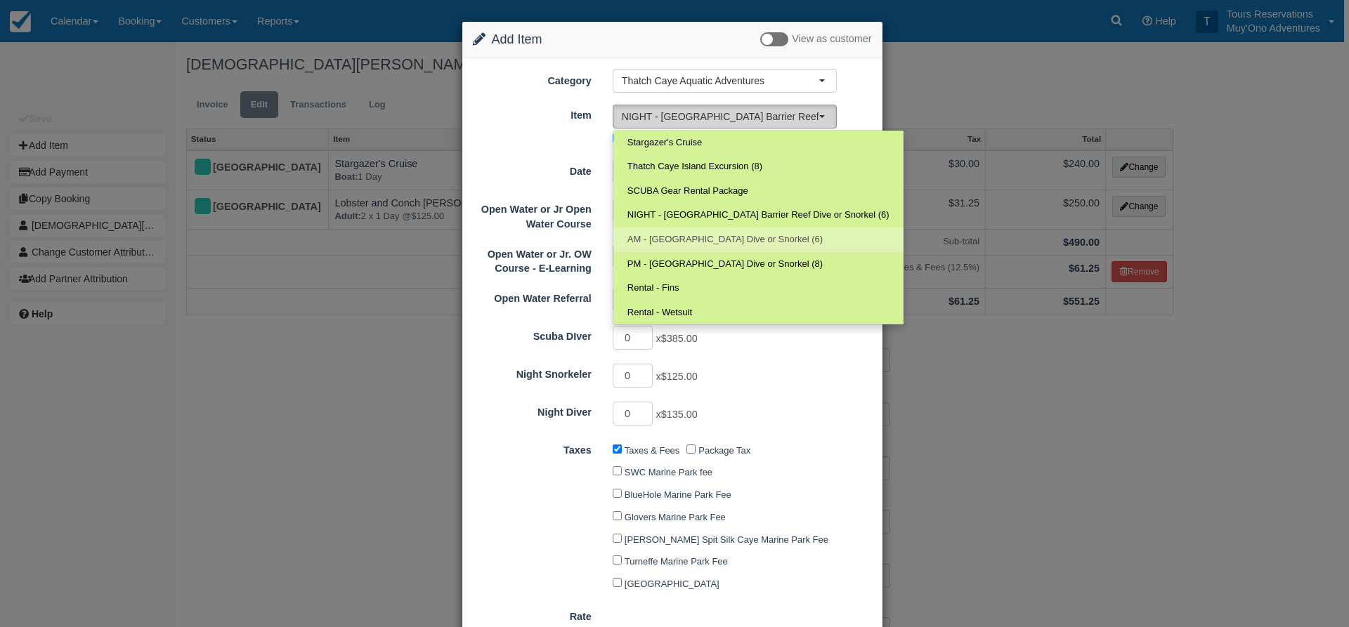
select select "294"
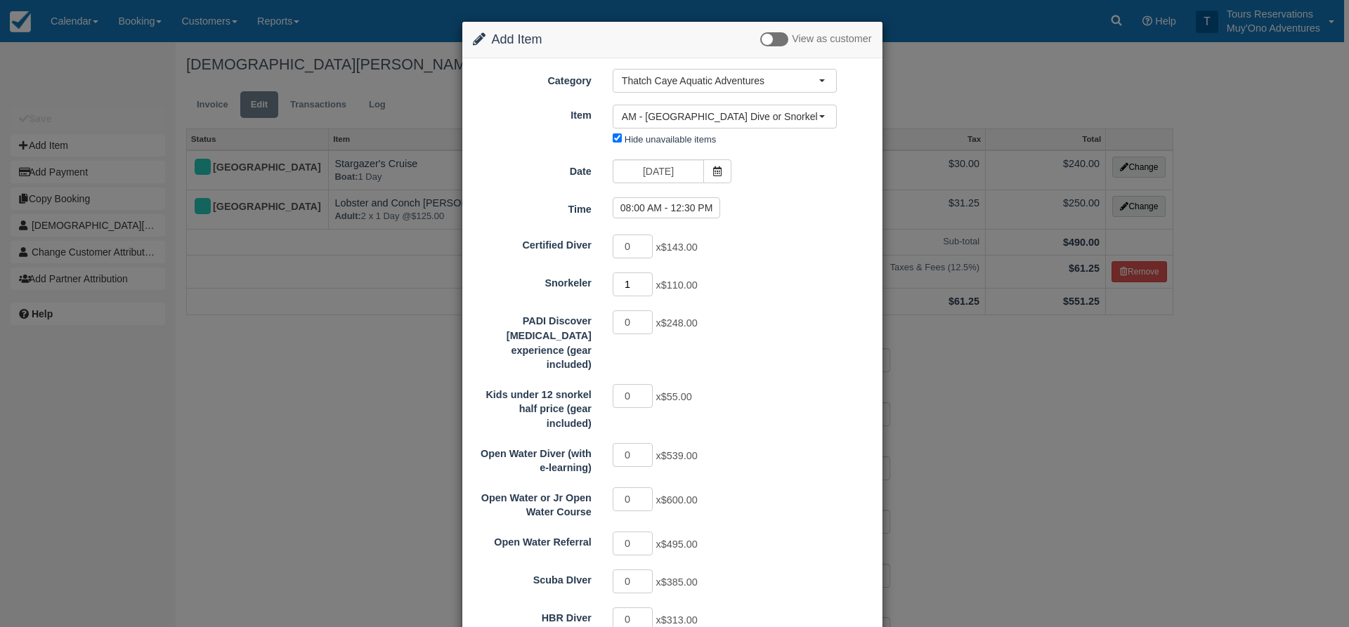
click at [641, 281] on input "1" at bounding box center [633, 285] width 41 height 24
type input "2"
click at [641, 281] on input "2" at bounding box center [633, 285] width 41 height 24
click at [690, 209] on label "08:00 AM - 12:30 PM" at bounding box center [667, 207] width 108 height 21
radio input "true"
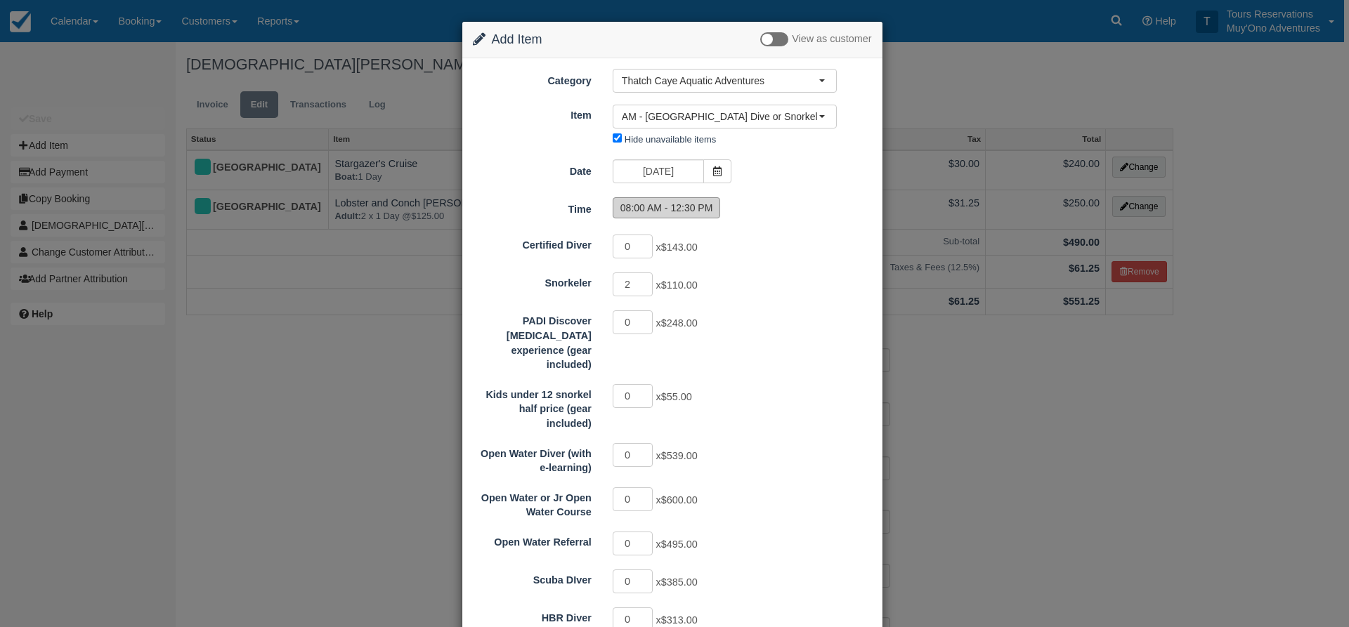
type input "220.00"
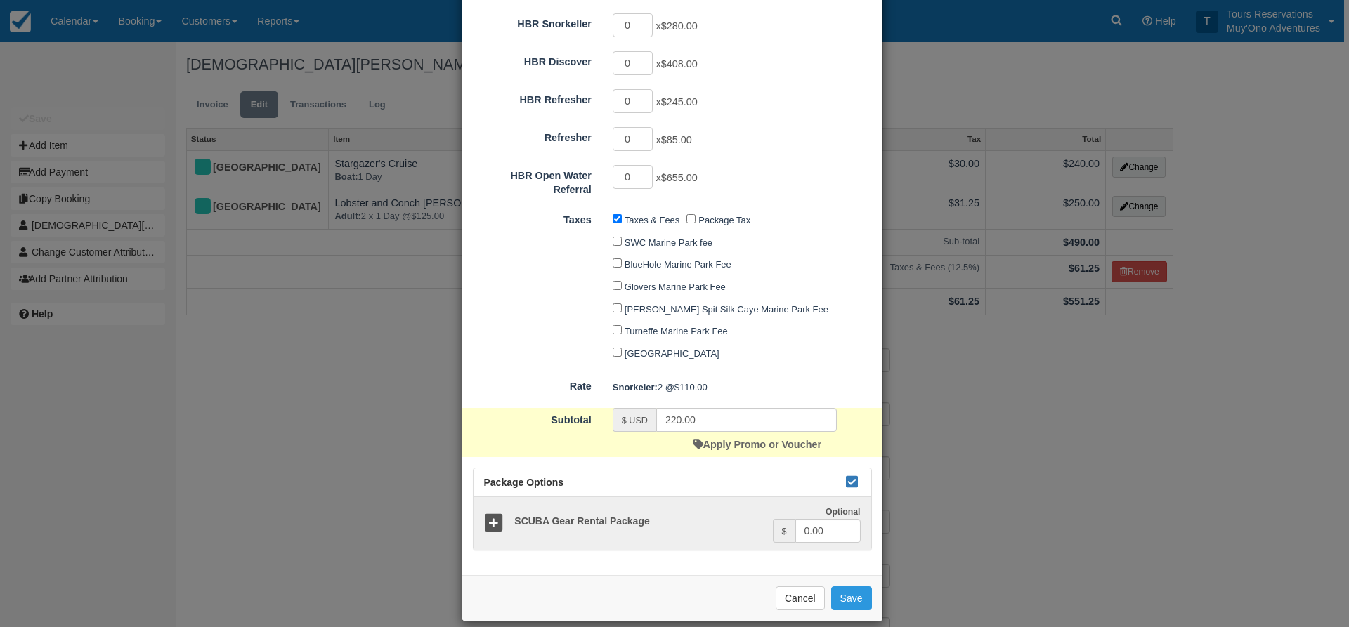
scroll to position [633, 0]
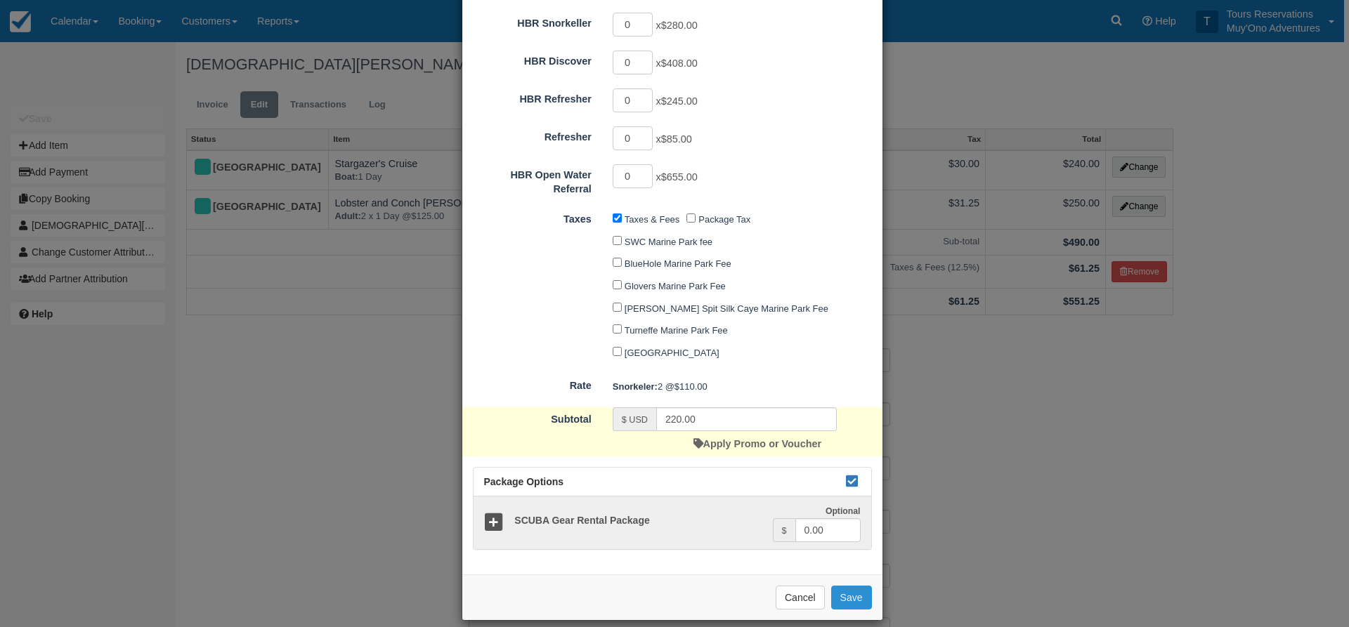
click at [837, 586] on button "Save" at bounding box center [851, 598] width 41 height 24
checkbox input "false"
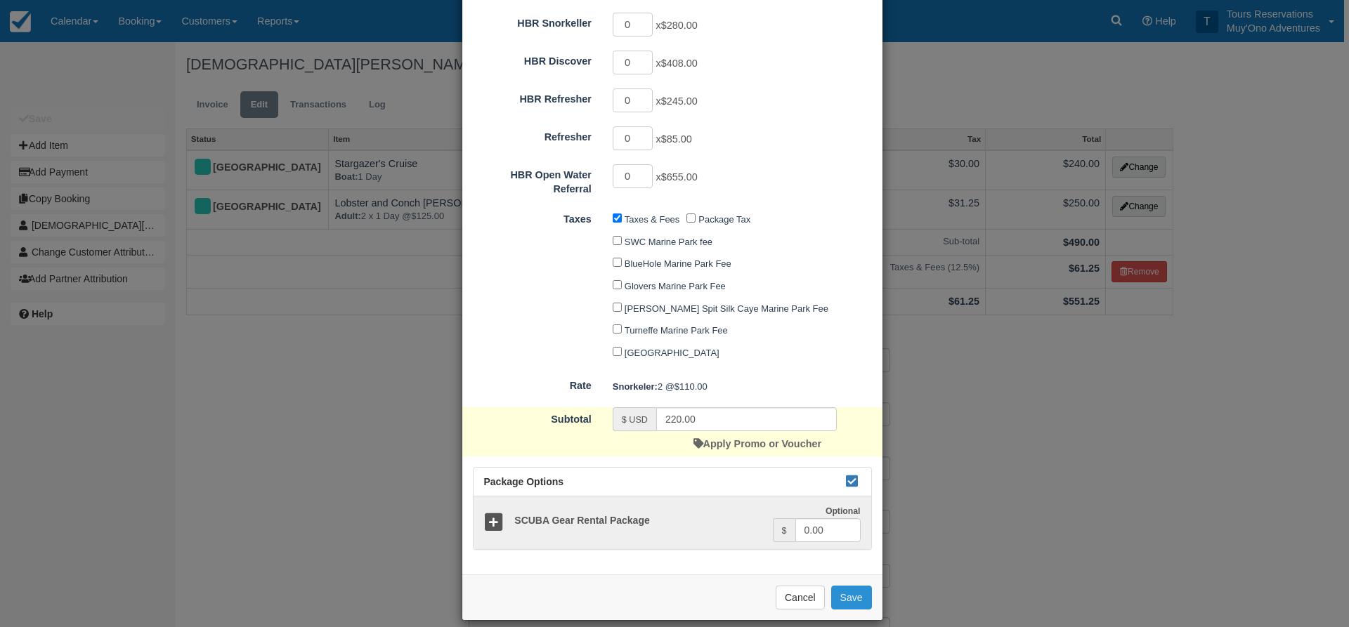
checkbox input "false"
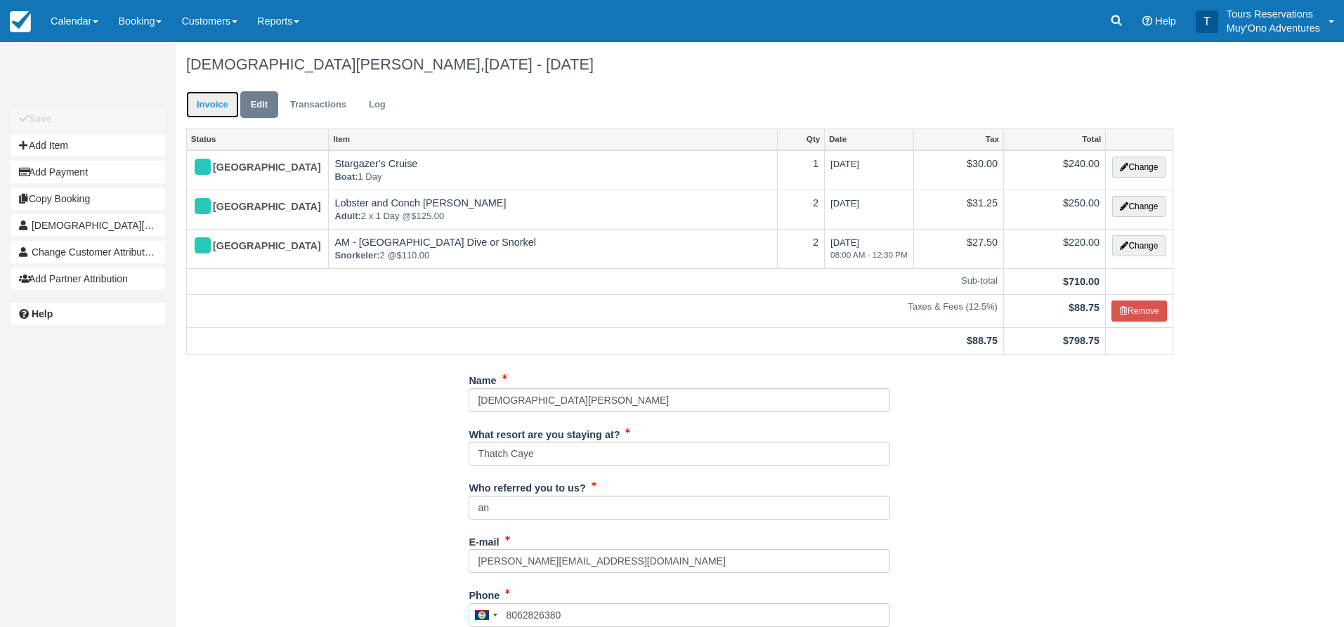
click at [197, 108] on link "Invoice" at bounding box center [212, 104] width 53 height 27
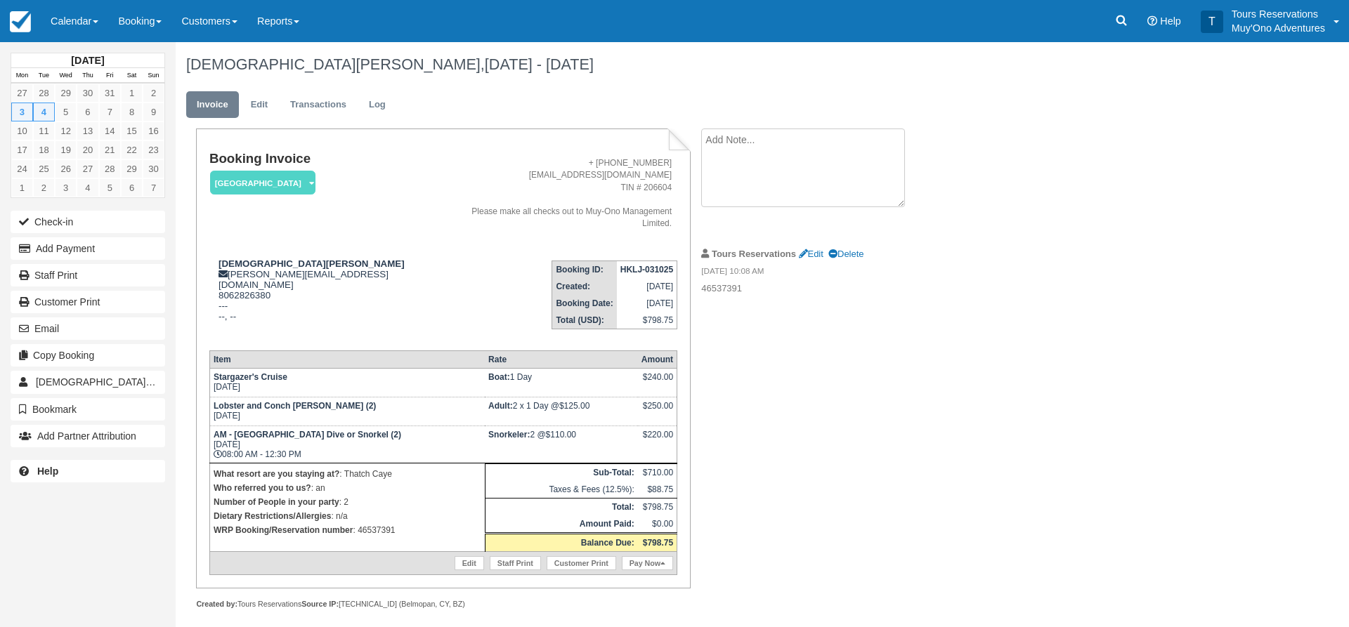
click at [816, 152] on textarea at bounding box center [803, 168] width 204 height 79
type textarea "star cruise adjusted to old rate"
click at [716, 221] on icon "button" at bounding box center [717, 223] width 15 height 10
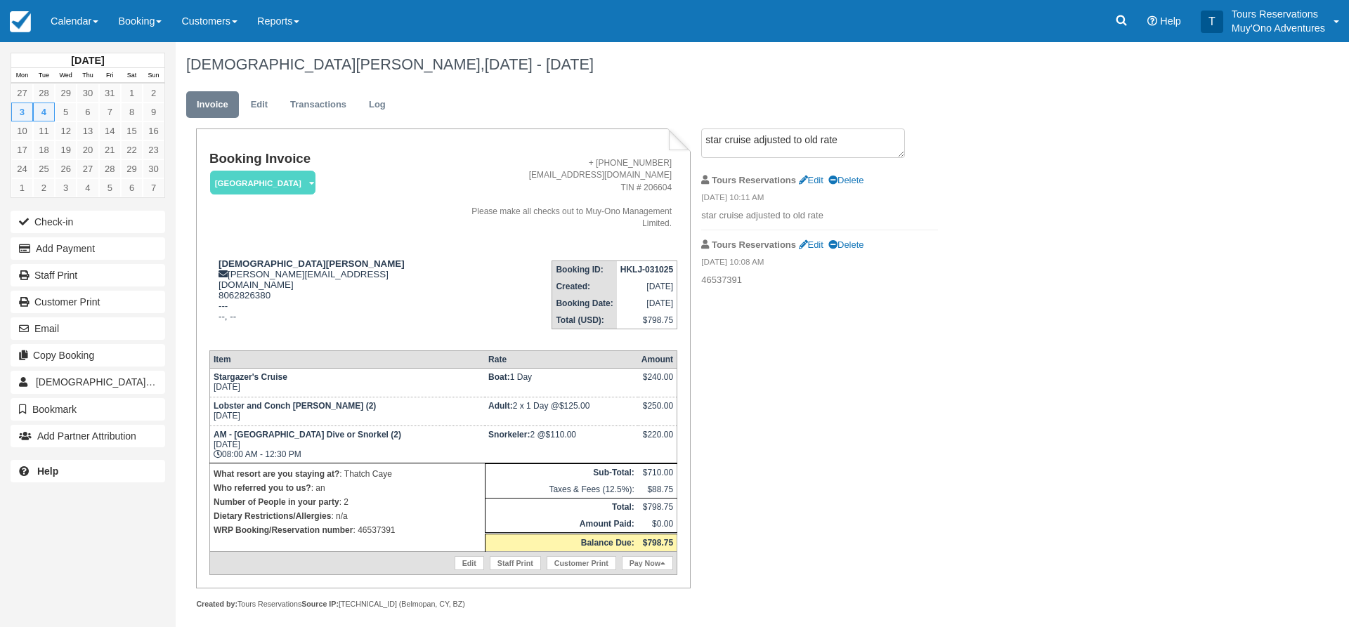
click at [635, 265] on strong "HKLJ-031025" at bounding box center [646, 270] width 53 height 10
click at [640, 265] on strong "HKLJ-031025" at bounding box center [646, 270] width 53 height 10
